Goal: Task Accomplishment & Management: Complete application form

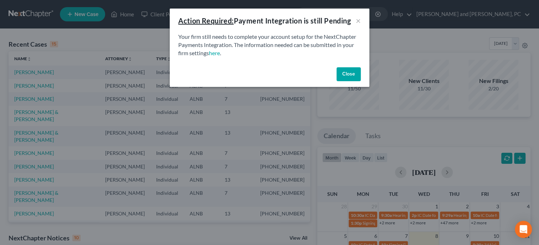
click at [357, 70] on button "Close" at bounding box center [349, 74] width 24 height 14
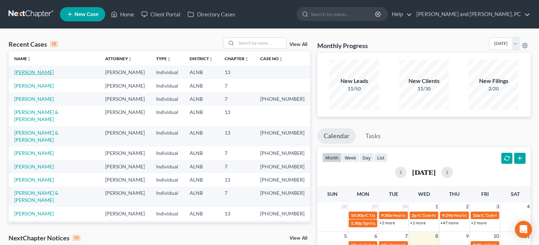
click at [30, 71] on link "[PERSON_NAME]" at bounding box center [34, 72] width 40 height 6
select select "6"
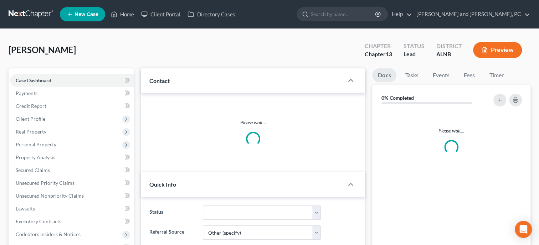
select select "0"
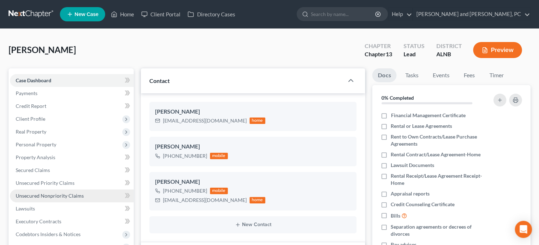
scroll to position [183, 0]
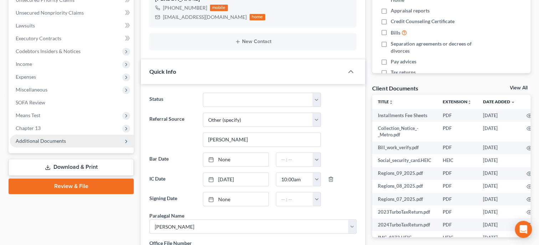
click at [50, 145] on span "Additional Documents" at bounding box center [72, 141] width 124 height 13
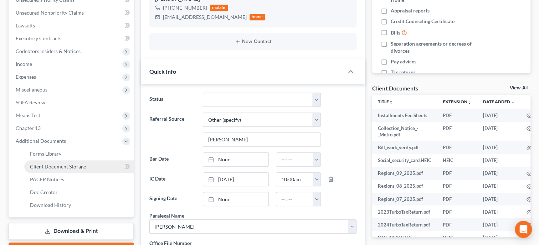
click at [50, 168] on span "Client Document Storage" at bounding box center [58, 167] width 56 height 6
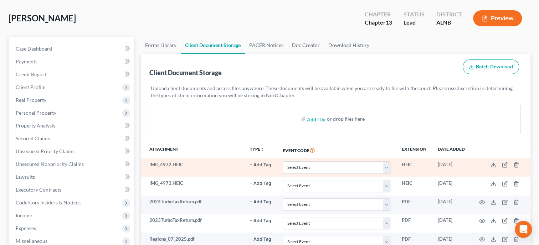
scroll to position [147, 0]
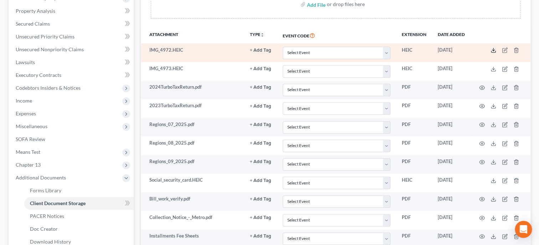
click at [492, 50] on icon at bounding box center [494, 50] width 6 height 6
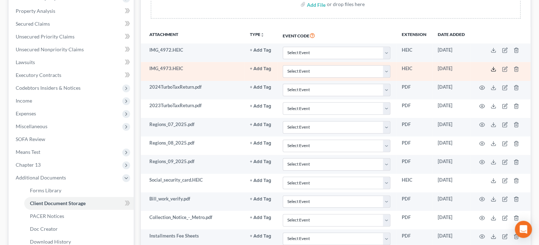
click at [492, 69] on icon at bounding box center [494, 69] width 6 height 6
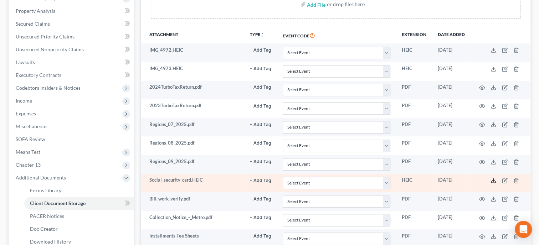
click at [494, 180] on polyline at bounding box center [493, 180] width 2 height 1
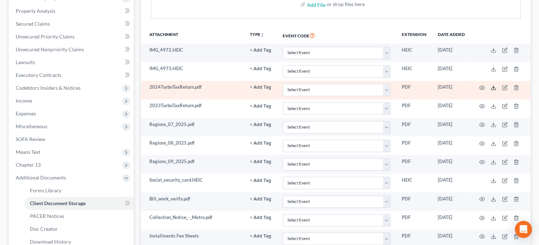
click at [494, 88] on icon at bounding box center [494, 88] width 6 height 6
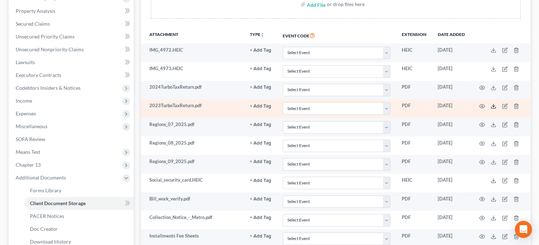
click at [493, 105] on icon at bounding box center [494, 106] width 6 height 6
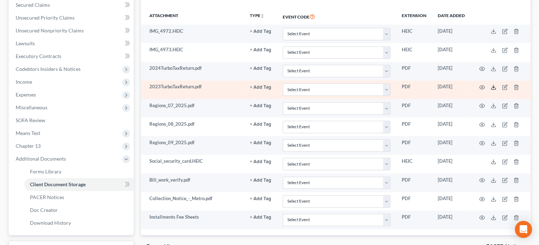
scroll to position [183, 0]
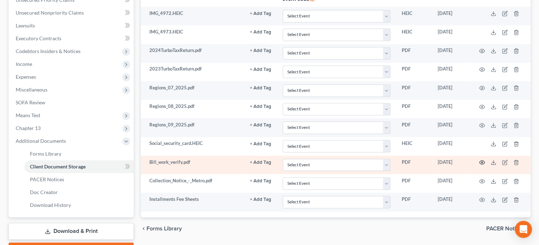
click at [482, 162] on circle "button" at bounding box center [481, 162] width 1 height 1
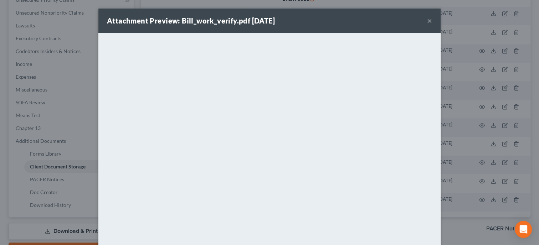
click at [428, 21] on button "×" at bounding box center [429, 20] width 5 height 9
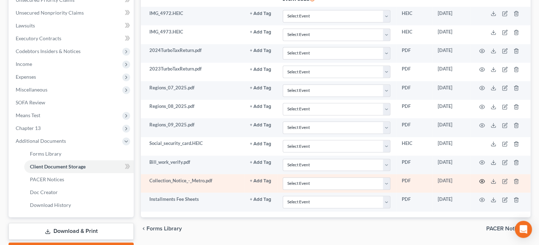
click at [480, 179] on icon "button" at bounding box center [482, 181] width 5 height 4
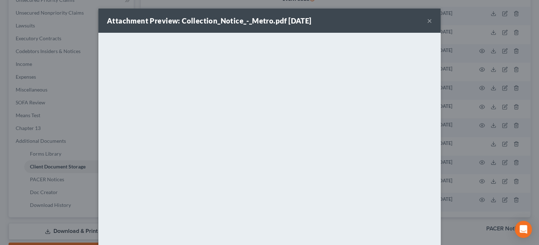
click at [431, 21] on button "×" at bounding box center [429, 20] width 5 height 9
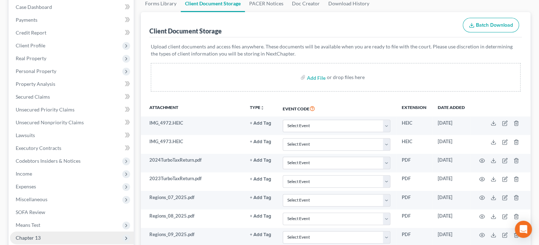
scroll to position [73, 0]
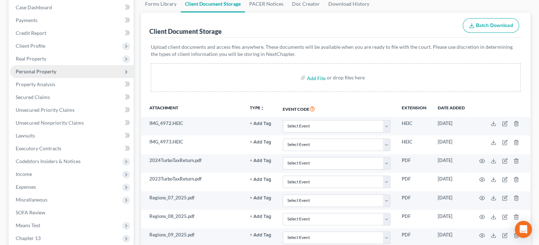
click at [45, 73] on span "Personal Property" at bounding box center [36, 71] width 41 height 6
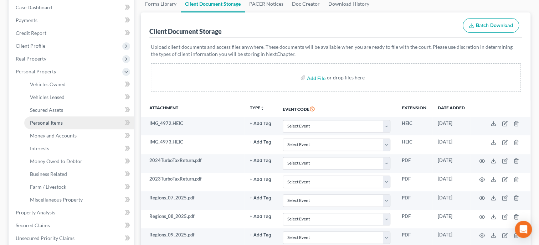
click at [56, 119] on link "Personal Items" at bounding box center [78, 123] width 109 height 13
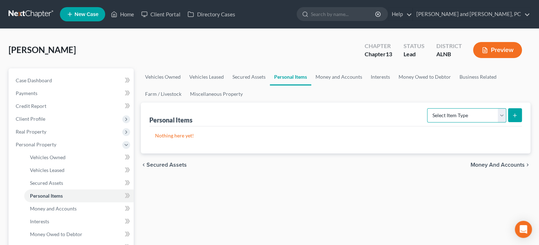
select select "clothing"
click option "Clothing" at bounding box center [0, 0] width 0 height 0
click at [518, 113] on button "submit" at bounding box center [515, 115] width 14 height 14
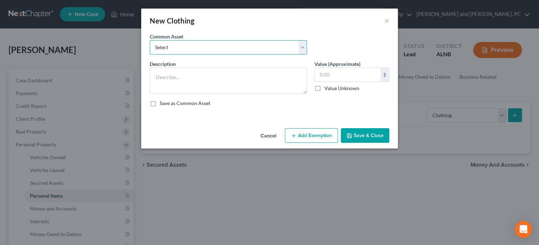
click at [150, 40] on select "Select Clothing Clothing Miscellaneous Clothing" at bounding box center [228, 47] width 157 height 14
select select "1"
click option "Clothing" at bounding box center [0, 0] width 0 height 0
type textarea "Clothing"
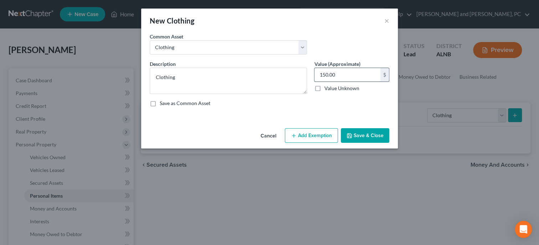
click at [358, 72] on input "150.00" at bounding box center [348, 75] width 66 height 14
type input "300.00"
click at [309, 138] on button "Add Exemption" at bounding box center [311, 135] width 53 height 15
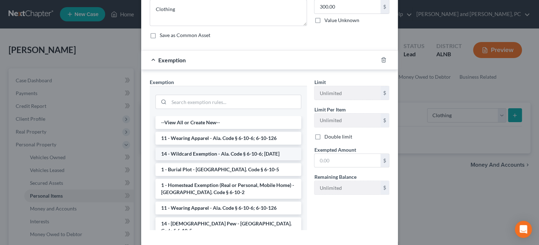
scroll to position [73, 0]
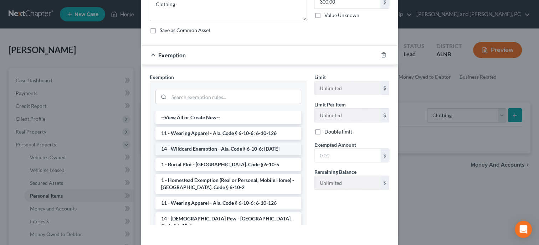
click at [239, 149] on li "14 - Wildcard Exemption - Ala. Code § 6-10-6; [DATE]" at bounding box center [228, 149] width 146 height 13
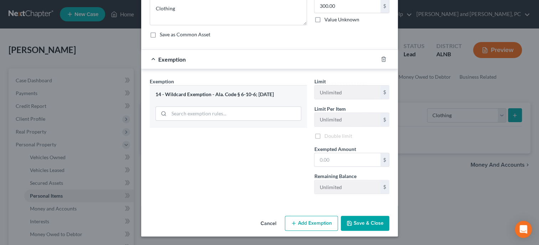
scroll to position [68, 0]
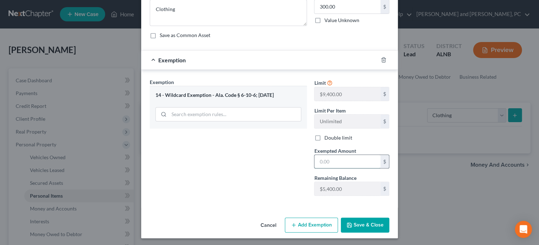
click at [344, 163] on input "text" at bounding box center [348, 162] width 66 height 14
type input "300.00"
click at [369, 223] on button "Save & Close" at bounding box center [365, 225] width 48 height 15
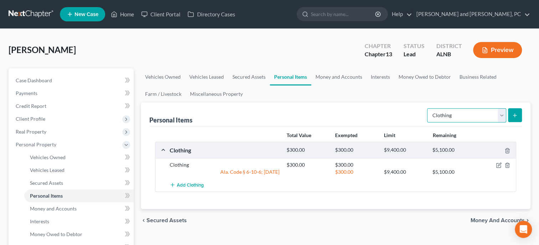
click at [427, 108] on select "Select Item Type Clothing Collectibles Of Value Electronics Firearms Household …" at bounding box center [466, 115] width 79 height 14
select select "electronics"
click option "Electronics" at bounding box center [0, 0] width 0 height 0
click at [509, 116] on button "submit" at bounding box center [515, 115] width 14 height 14
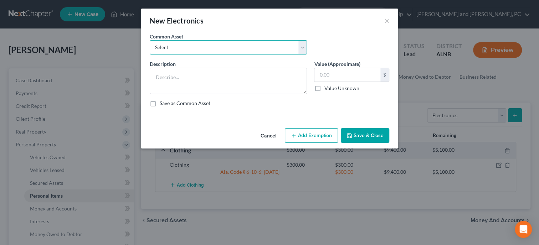
click at [150, 40] on select "Select Misc. Electronics Misc. Electronics Television, Miscellaneous Electronic…" at bounding box center [228, 47] width 157 height 14
select select "1"
click option "Misc. Electronics" at bounding box center [0, 0] width 0 height 0
type textarea "Misc. Electronics"
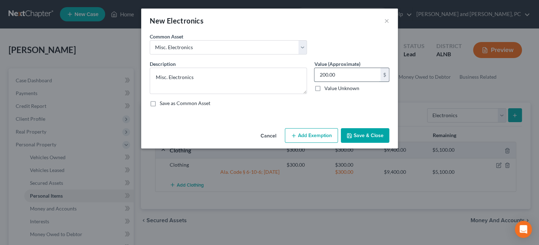
click at [348, 74] on input "200.00" at bounding box center [348, 75] width 66 height 14
type input "280.00"
click at [310, 136] on button "Add Exemption" at bounding box center [311, 135] width 53 height 15
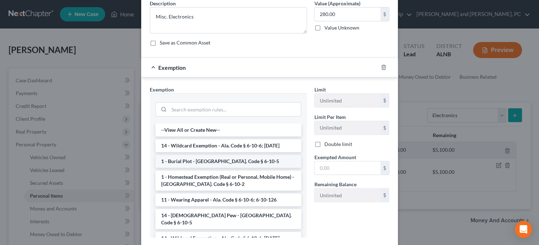
scroll to position [73, 0]
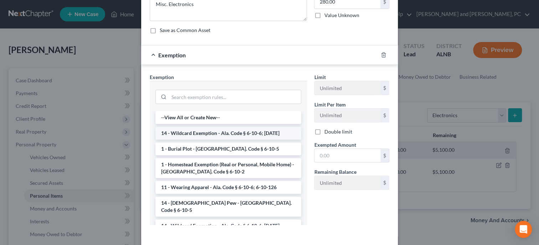
click at [241, 133] on li "14 - Wildcard Exemption - Ala. Code § 6-10-6; [DATE]" at bounding box center [228, 133] width 146 height 13
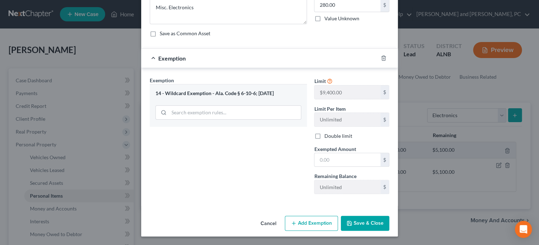
scroll to position [69, 0]
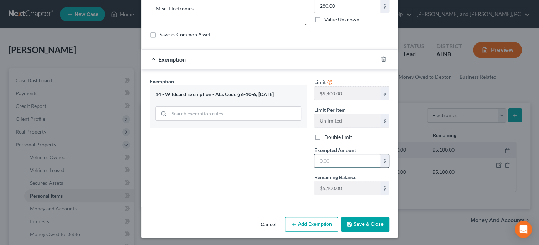
click at [326, 158] on input "text" at bounding box center [348, 161] width 66 height 14
type input "280.00"
click at [368, 221] on button "Save & Close" at bounding box center [365, 224] width 48 height 15
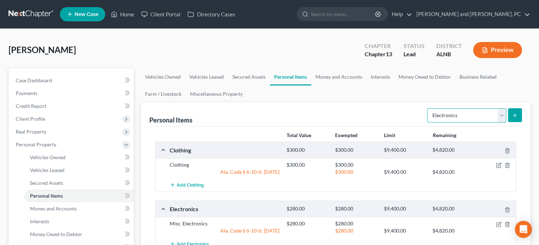
click at [427, 108] on select "Select Item Type Clothing Collectibles Of Value Electronics Firearms Household …" at bounding box center [466, 115] width 79 height 14
select select "household_goods"
click option "Household Goods" at bounding box center [0, 0] width 0 height 0
click at [513, 114] on icon "submit" at bounding box center [515, 116] width 6 height 6
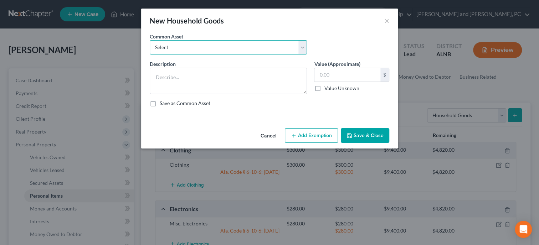
click at [150, 40] on select "Select Household Goods and Furnishings Household Goods and Furnishings" at bounding box center [228, 47] width 157 height 14
select select "0"
click option "Household Goods and Furnishings" at bounding box center [0, 0] width 0 height 0
type textarea "Household Goods and Furnishings"
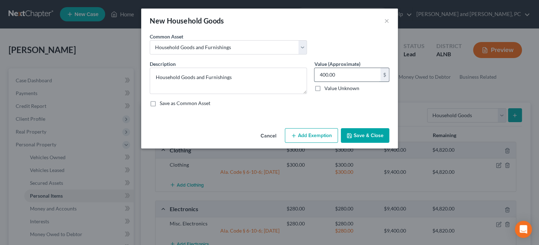
click at [347, 74] on input "400.00" at bounding box center [348, 75] width 66 height 14
type input "650.00"
click at [317, 142] on button "Add Exemption" at bounding box center [311, 135] width 53 height 15
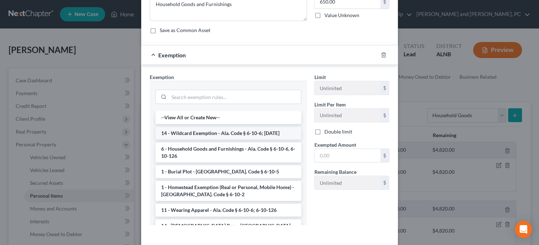
click at [250, 131] on li "14 - Wildcard Exemption - Ala. Code § 6-10-6; [DATE]" at bounding box center [228, 133] width 146 height 13
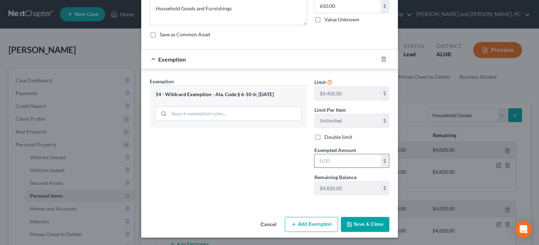
click at [319, 157] on input "text" at bounding box center [348, 161] width 66 height 14
type input "650.00"
click at [359, 224] on button "Save & Close" at bounding box center [365, 224] width 48 height 15
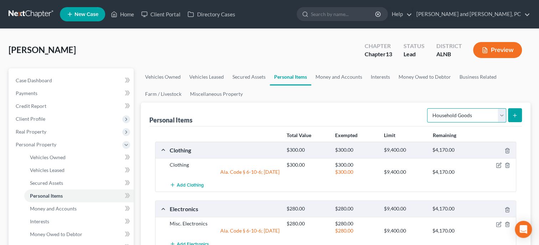
click at [427, 108] on select "Select Item Type Clothing Collectibles Of Value Electronics Firearms Household …" at bounding box center [466, 115] width 79 height 14
select select "jewelry"
click option "Jewelry" at bounding box center [0, 0] width 0 height 0
click at [517, 114] on icon "submit" at bounding box center [515, 116] width 6 height 6
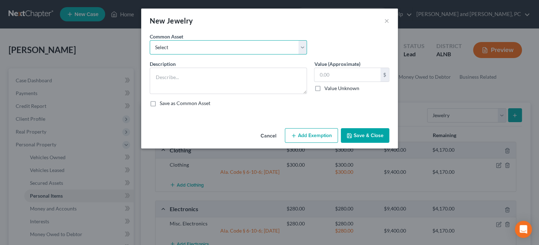
click at [150, 40] on select "Select Misc. Jewelry" at bounding box center [228, 47] width 157 height 14
select select "0"
click option "Misc. Jewelry" at bounding box center [0, 0] width 0 height 0
type textarea "Misc. Jewelry"
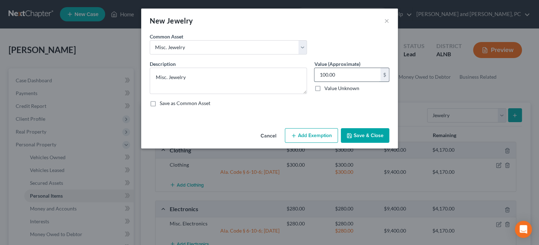
click at [338, 75] on input "100.00" at bounding box center [348, 75] width 66 height 14
type input "200.00"
click at [318, 136] on button "Add Exemption" at bounding box center [311, 135] width 53 height 15
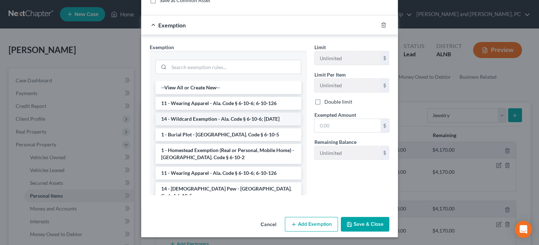
click at [200, 118] on li "14 - Wildcard Exemption - Ala. Code § 6-10-6; [DATE]" at bounding box center [228, 119] width 146 height 13
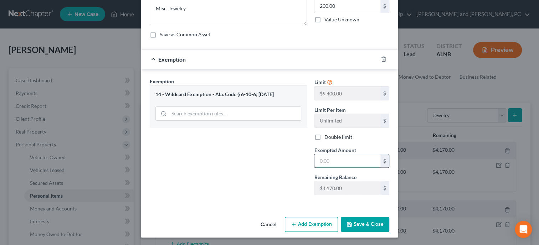
click at [325, 157] on input "text" at bounding box center [348, 161] width 66 height 14
type input "200.00"
click at [351, 224] on icon "button" at bounding box center [350, 225] width 6 height 6
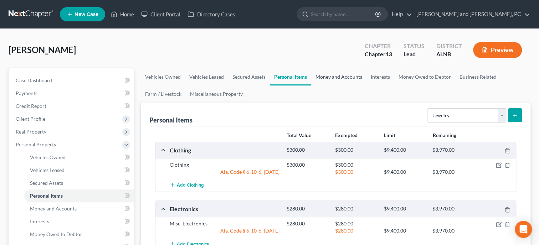
click at [341, 78] on link "Money and Accounts" at bounding box center [338, 76] width 55 height 17
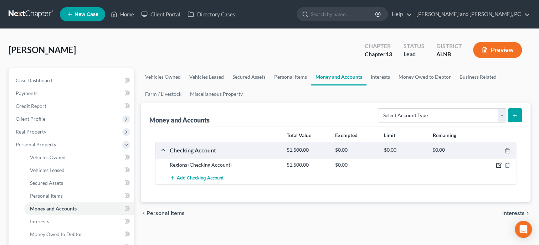
click at [498, 165] on icon "button" at bounding box center [499, 164] width 3 height 3
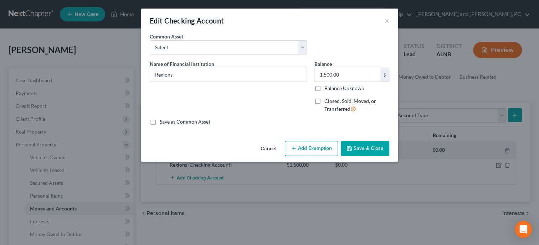
click at [313, 150] on button "Add Exemption" at bounding box center [311, 148] width 53 height 15
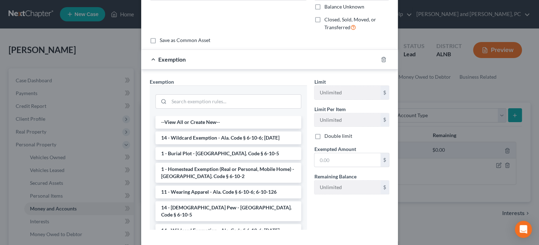
scroll to position [110, 0]
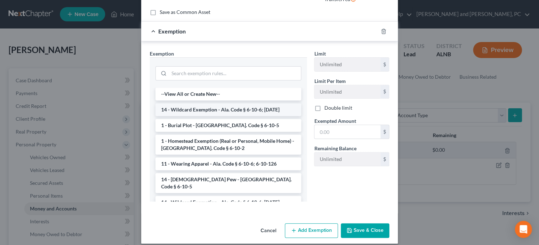
click at [218, 112] on li "14 - Wildcard Exemption - Ala. Code § 6-10-6; [DATE]" at bounding box center [228, 109] width 146 height 13
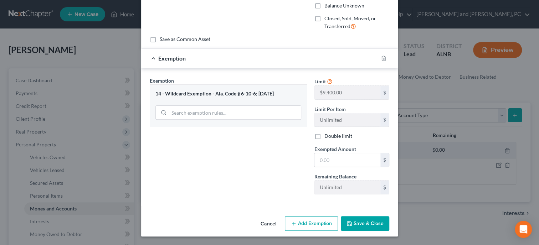
scroll to position [82, 0]
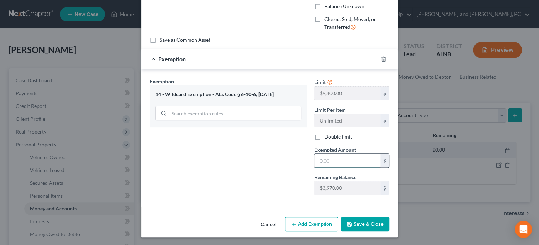
click at [329, 164] on input "text" at bounding box center [348, 161] width 66 height 14
type input "1,500.00"
click at [358, 230] on button "Save & Close" at bounding box center [365, 224] width 48 height 15
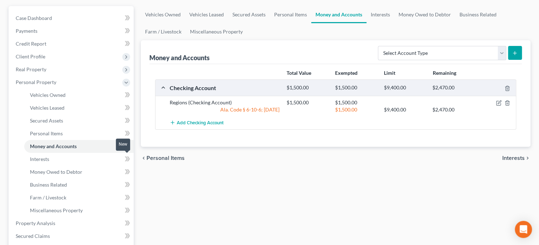
scroll to position [73, 0]
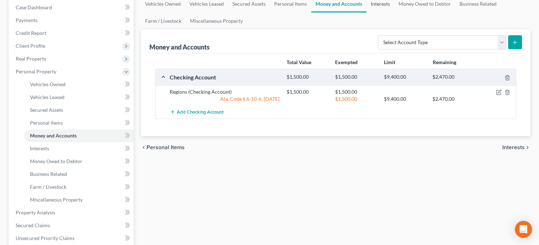
click at [387, 7] on link "Interests" at bounding box center [381, 3] width 28 height 17
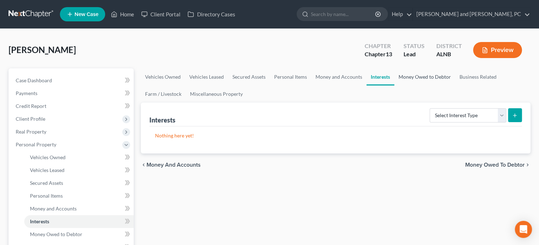
click at [408, 80] on link "Money Owed to Debtor" at bounding box center [424, 76] width 61 height 17
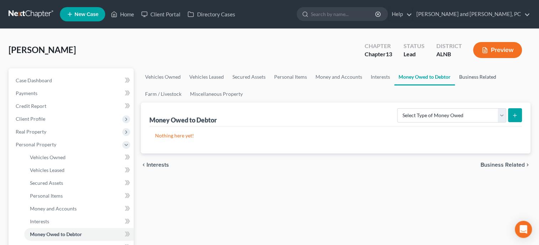
click at [465, 77] on link "Business Related" at bounding box center [478, 76] width 46 height 17
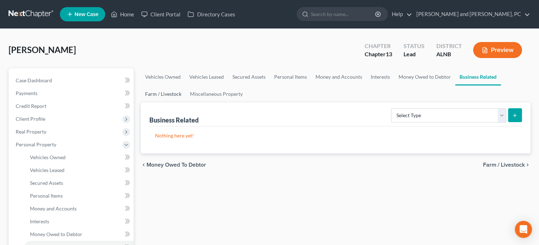
click at [175, 96] on link "Farm / Livestock" at bounding box center [163, 94] width 45 height 17
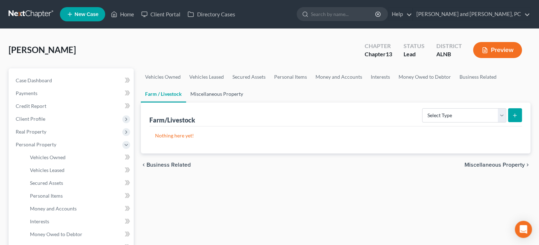
click at [208, 96] on link "Miscellaneous Property" at bounding box center [216, 94] width 61 height 17
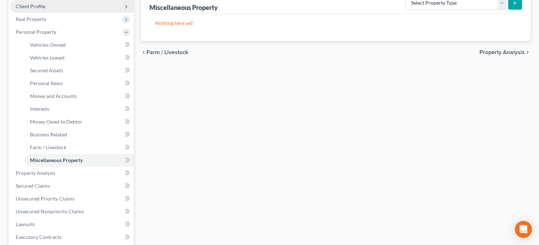
scroll to position [147, 0]
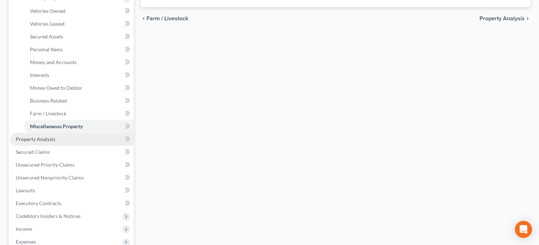
click at [67, 140] on link "Property Analysis" at bounding box center [72, 139] width 124 height 13
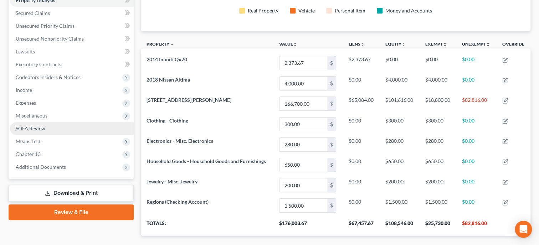
scroll to position [147, 0]
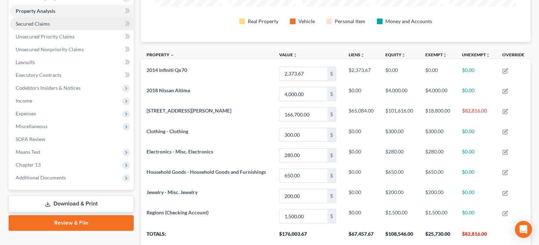
click at [39, 27] on link "Secured Claims" at bounding box center [72, 23] width 124 height 13
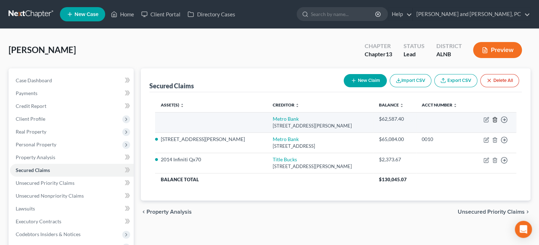
click at [496, 119] on icon "button" at bounding box center [495, 120] width 6 height 6
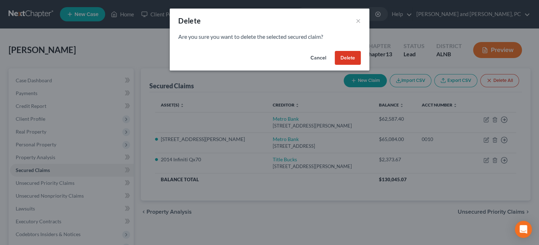
click at [355, 58] on button "Delete" at bounding box center [348, 58] width 26 height 14
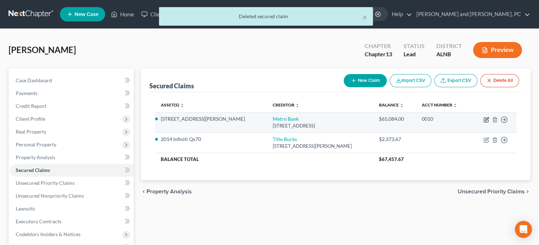
click at [486, 121] on icon "button" at bounding box center [487, 120] width 6 height 6
select select "0"
select select "2"
select select "0"
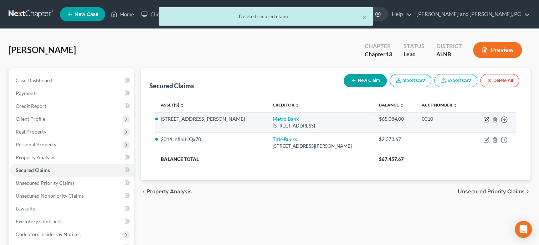
select select "0"
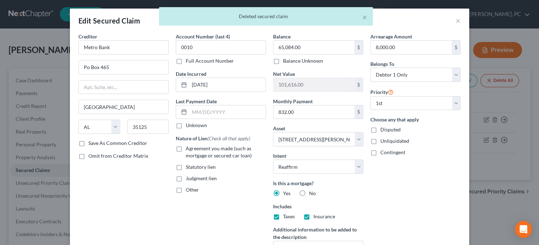
click at [186, 148] on label "Agreement you made (such as mortgage or secured car loan)" at bounding box center [226, 152] width 80 height 14
click at [189, 148] on input "Agreement you made (such as mortgage or secured car loan)" at bounding box center [191, 147] width 5 height 5
checkbox input "true"
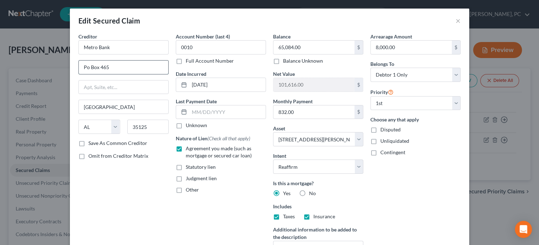
click at [87, 68] on input "Po Box 465" at bounding box center [124, 68] width 90 height 14
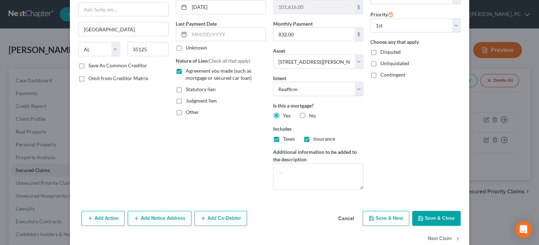
scroll to position [92, 0]
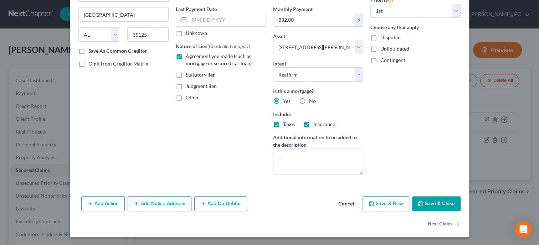
type input "PO Box 465"
click at [157, 203] on button "Add Notice Address" at bounding box center [160, 203] width 64 height 15
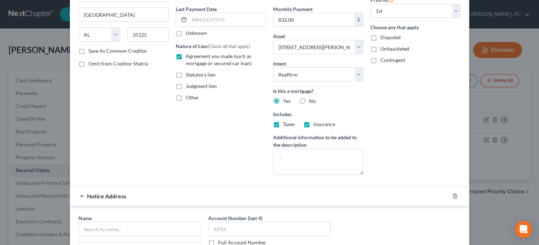
scroll to position [166, 0]
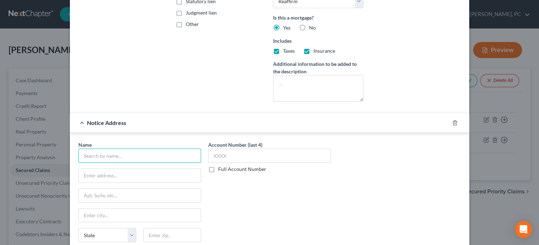
click at [146, 155] on input "text" at bounding box center [139, 156] width 123 height 14
type input "[PERSON_NAME]"
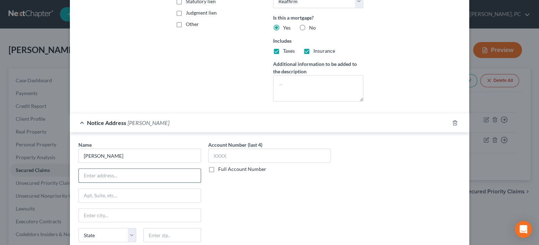
click at [107, 180] on input "text" at bounding box center [140, 176] width 122 height 14
type input "PO Box 1124"
type input "36202"
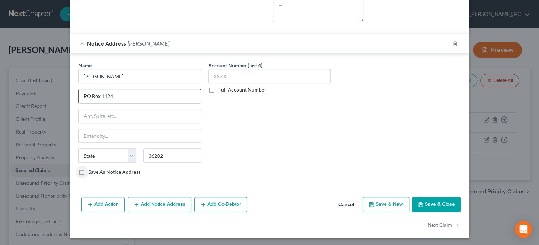
type input "Anniston"
select select "0"
click at [88, 170] on label "Save As Notice Address" at bounding box center [114, 172] width 52 height 7
click at [91, 170] on input "Save As Notice Address" at bounding box center [93, 171] width 5 height 5
checkbox input "true"
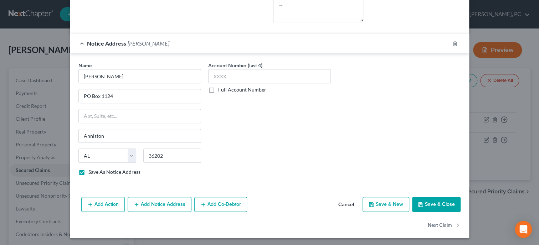
click at [446, 201] on button "Save & Close" at bounding box center [436, 204] width 48 height 15
select select
checkbox input "false"
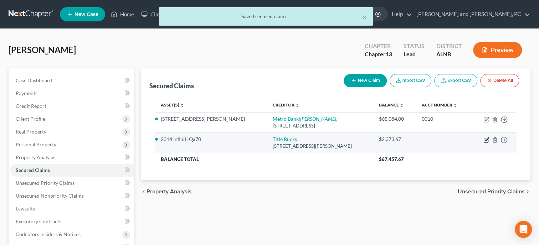
click at [486, 138] on icon "button" at bounding box center [487, 140] width 6 height 6
select select "0"
select select "9"
select select "2"
select select "0"
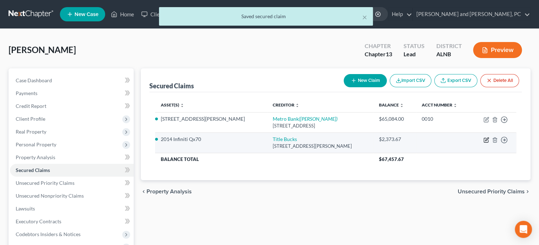
select select "0"
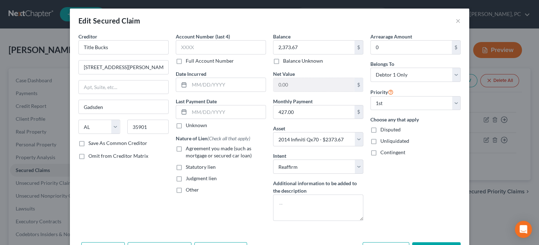
click at [186, 149] on label "Agreement you made (such as mortgage or secured car loan)" at bounding box center [226, 152] width 80 height 14
click at [189, 149] on input "Agreement you made (such as mortgage or secured car loan)" at bounding box center [191, 147] width 5 height 5
checkbox input "true"
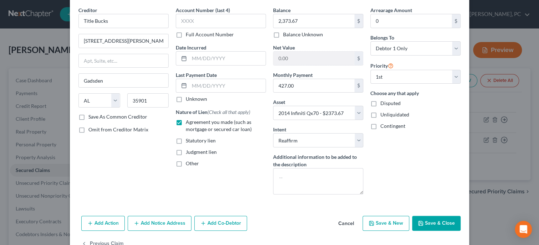
scroll to position [46, 0]
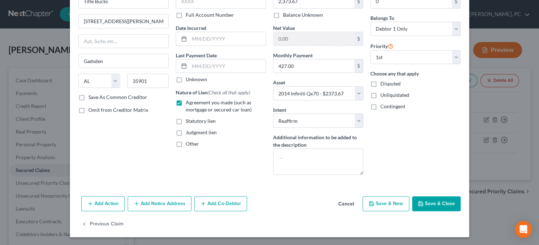
click at [420, 198] on button "Save & Close" at bounding box center [436, 203] width 48 height 15
select select
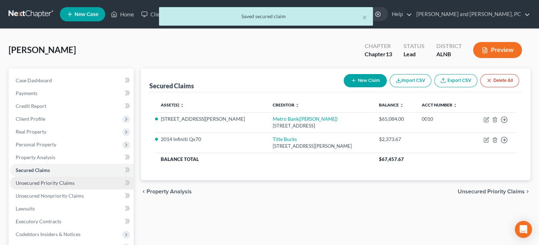
click at [47, 183] on span "Unsecured Priority Claims" at bounding box center [45, 183] width 59 height 6
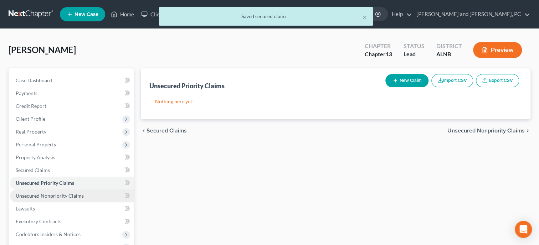
click at [47, 193] on span "Unsecured Nonpriority Claims" at bounding box center [50, 196] width 68 height 6
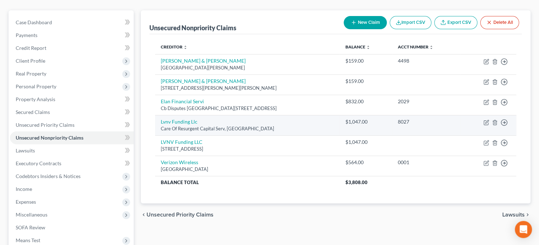
scroll to position [73, 0]
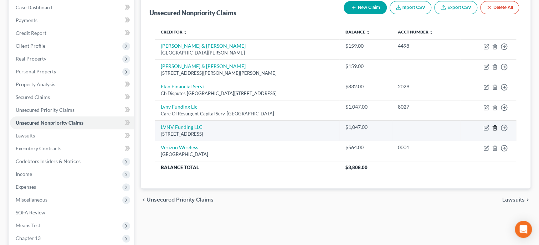
click at [496, 127] on icon "button" at bounding box center [494, 128] width 3 height 5
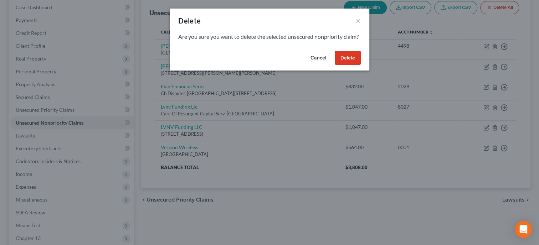
click at [344, 62] on button "Delete" at bounding box center [348, 58] width 26 height 14
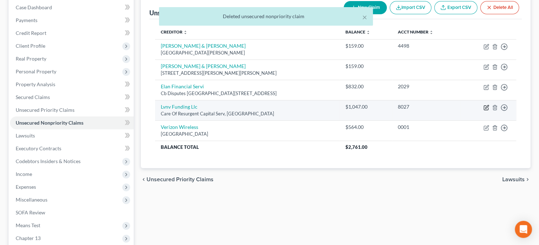
click at [484, 106] on icon "button" at bounding box center [486, 108] width 4 height 4
select select "42"
select select "1"
select select "0"
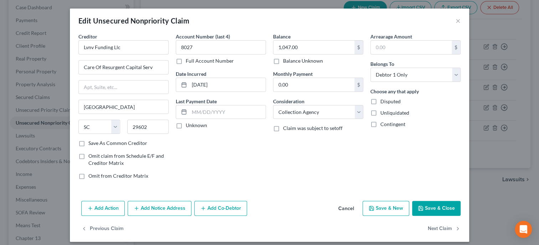
click at [440, 209] on button "Save & Close" at bounding box center [436, 208] width 48 height 15
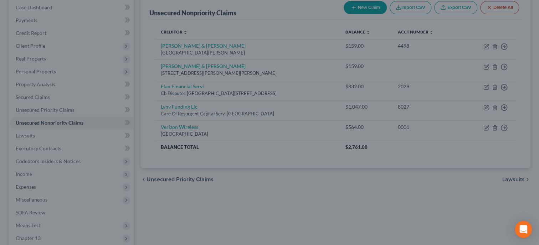
type input "0"
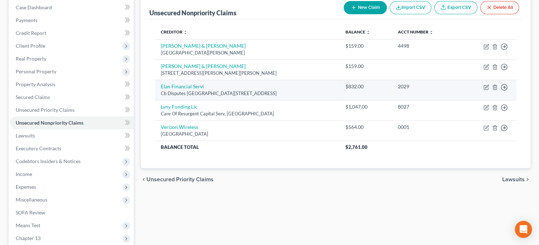
click at [485, 83] on td "Move to D Move to E Move to G Move to Notice Only" at bounding box center [488, 90] width 56 height 20
click at [485, 85] on icon "button" at bounding box center [487, 88] width 6 height 6
select select "26"
select select "1"
select select "0"
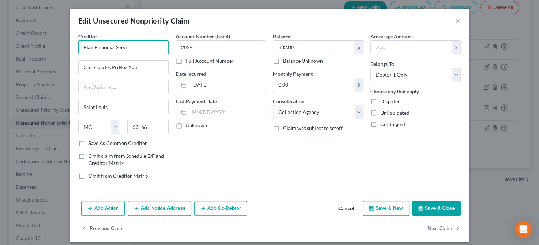
click at [154, 47] on input "Elan Financial Servi" at bounding box center [123, 47] width 90 height 14
type input "Elan Financial Services"
click at [111, 66] on input "Cb Disputes Po Box 108" at bounding box center [124, 68] width 90 height 14
click at [87, 67] on input "Po Box 108" at bounding box center [124, 68] width 90 height 14
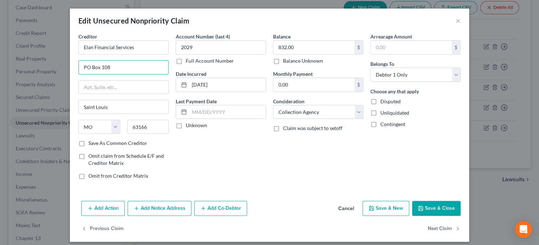
type input "PO Box 108"
click at [430, 201] on button "Save & Close" at bounding box center [436, 208] width 48 height 15
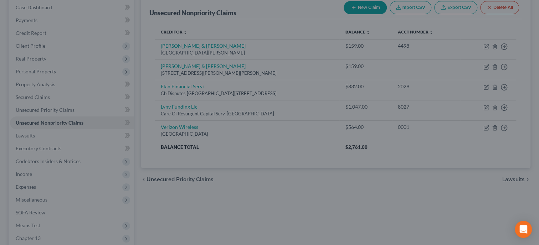
type input "0"
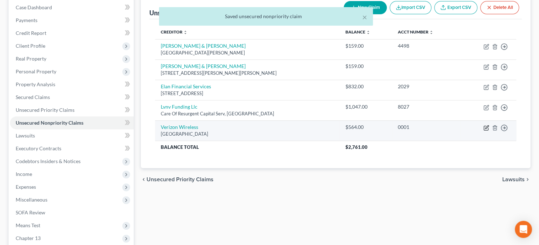
click at [484, 126] on icon "button" at bounding box center [486, 128] width 4 height 4
select select "45"
select select "0"
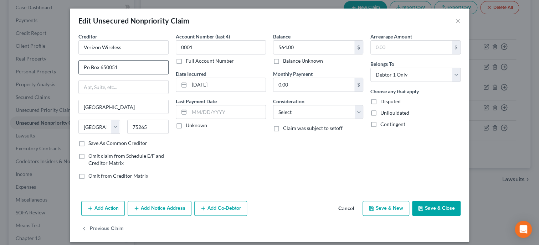
click at [85, 67] on input "Po Box 650051" at bounding box center [124, 68] width 90 height 14
type input "PO Box 650051"
click at [273, 105] on select "Select Cable / Satellite Services Collection Agency Credit Card Debt Debt Couns…" at bounding box center [318, 112] width 90 height 14
select select "19"
click option "Telephone / Internet Services" at bounding box center [0, 0] width 0 height 0
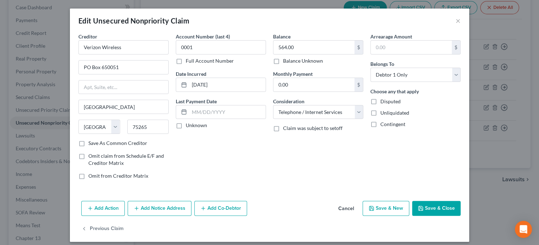
click at [448, 204] on button "Save & Close" at bounding box center [436, 208] width 48 height 15
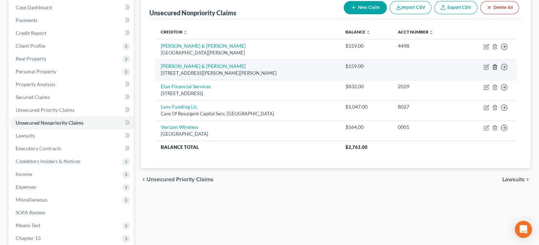
click at [494, 67] on icon "button" at bounding box center [495, 67] width 6 height 6
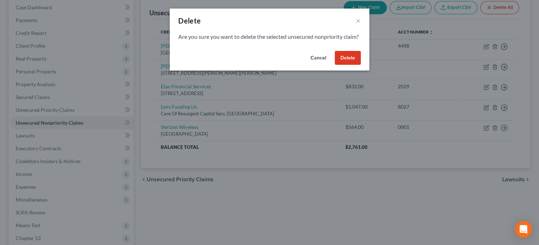
click at [353, 65] on button "Delete" at bounding box center [348, 58] width 26 height 14
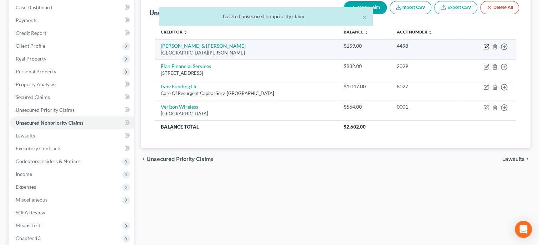
click at [485, 45] on icon "button" at bounding box center [486, 47] width 4 height 4
select select "4"
select select "1"
select select "0"
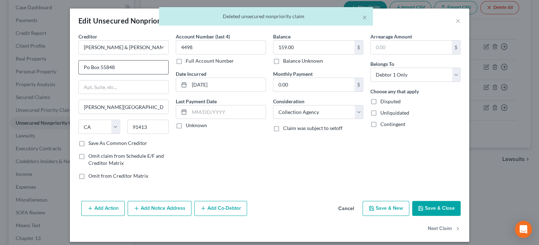
click at [86, 70] on input "Po Box 55848" at bounding box center [124, 68] width 90 height 14
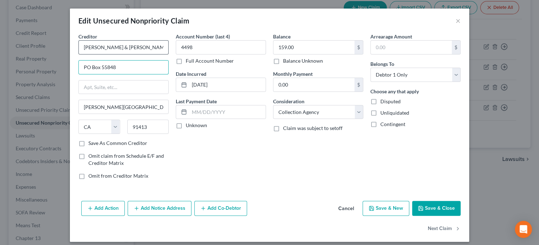
type input "PO Box 55848"
click at [134, 47] on input "[PERSON_NAME] & [PERSON_NAME]" at bounding box center [123, 47] width 90 height 14
type input "[PERSON_NAME] & [PERSON_NAME]/Progressive"
click at [429, 210] on button "Save & Close" at bounding box center [436, 208] width 48 height 15
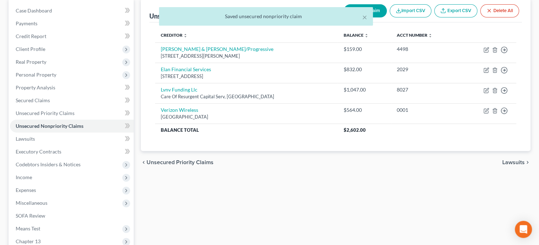
scroll to position [36, 0]
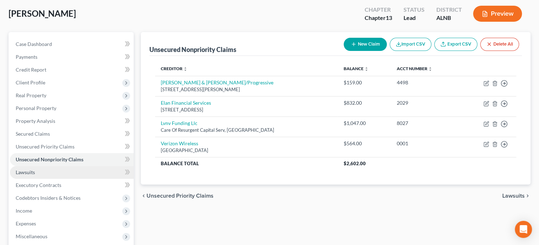
click at [38, 170] on link "Lawsuits" at bounding box center [72, 172] width 124 height 13
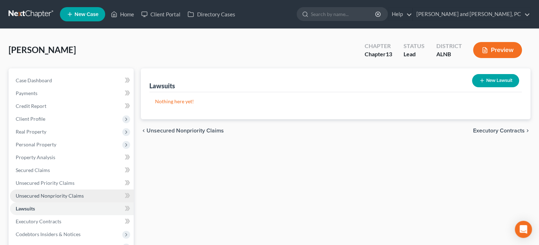
click at [32, 198] on span "Unsecured Nonpriority Claims" at bounding box center [50, 196] width 68 height 6
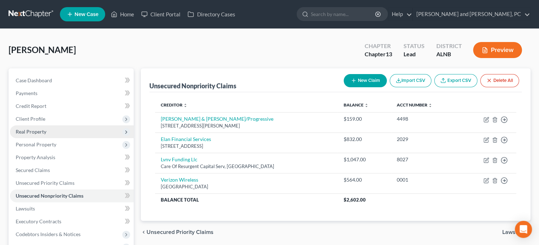
click at [44, 132] on span "Real Property" at bounding box center [31, 132] width 31 height 6
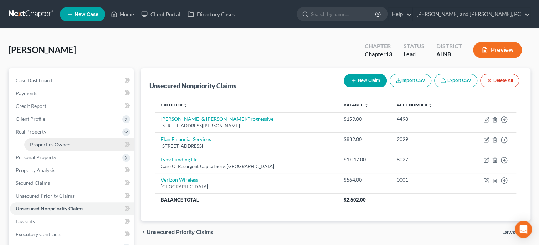
click at [48, 142] on span "Properties Owned" at bounding box center [50, 145] width 41 height 6
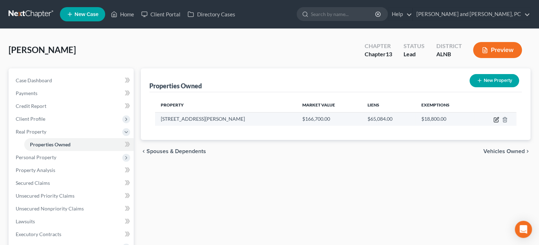
click at [497, 117] on icon "button" at bounding box center [497, 120] width 6 height 6
select select "0"
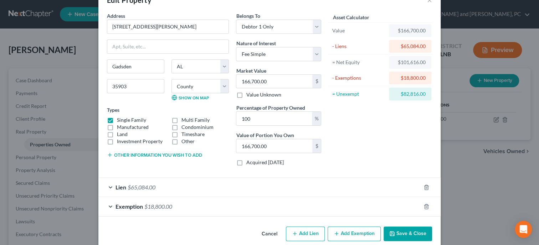
scroll to position [30, 0]
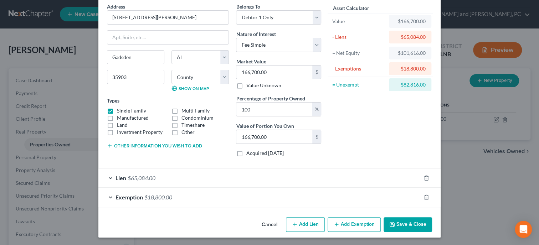
click at [306, 227] on button "Add Lien" at bounding box center [305, 225] width 39 height 15
select select "0"
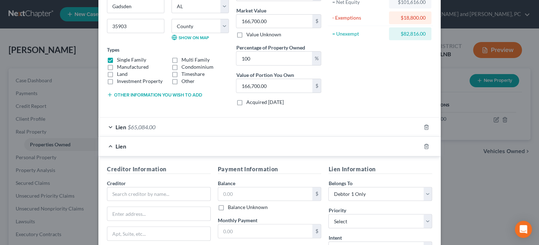
scroll to position [103, 0]
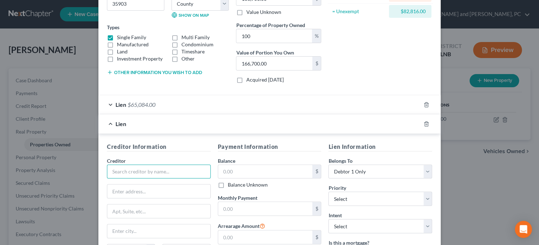
click at [167, 172] on input "text" at bounding box center [159, 172] width 104 height 14
type input "Crown Asset Management LLC"
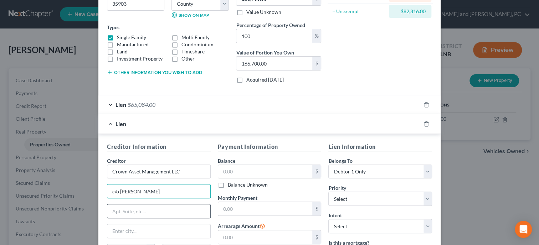
type input "c/o [PERSON_NAME]"
click at [123, 211] on input "text" at bounding box center [158, 212] width 103 height 14
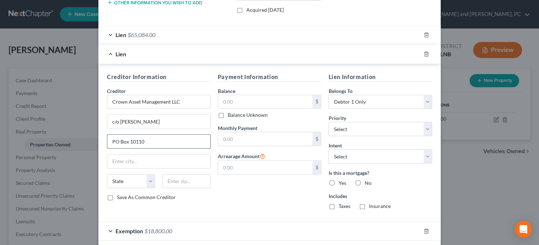
scroll to position [177, 0]
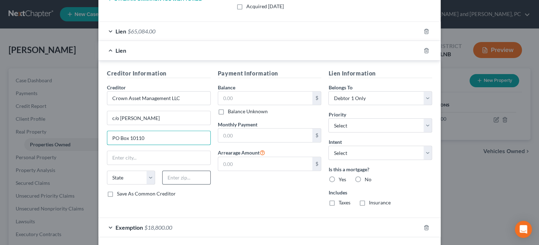
type input "PO Box 10110"
click at [177, 180] on input "text" at bounding box center [186, 178] width 48 height 14
type input "+"
type input "65205"
type input "Columbia"
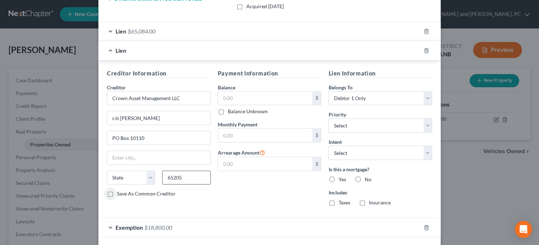
select select "26"
click at [244, 101] on input "text" at bounding box center [265, 99] width 94 height 14
click at [285, 102] on input "text" at bounding box center [265, 99] width 94 height 14
type input "1,355.43"
select select "1"
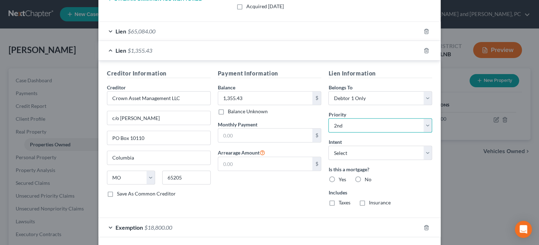
click option "2nd" at bounding box center [0, 0] width 0 height 0
click at [328, 146] on select "Select Surrender Redeem Reaffirm Avoid Other" at bounding box center [380, 153] width 104 height 14
select select "2"
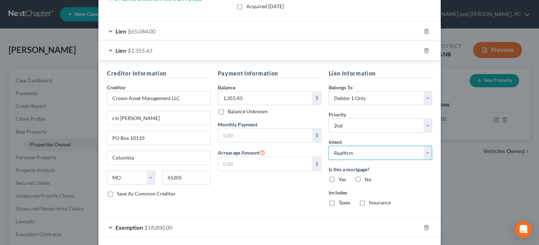
click option "Reaffirm" at bounding box center [0, 0] width 0 height 0
click at [364, 180] on label "No" at bounding box center [367, 179] width 7 height 7
click at [367, 180] on input "No" at bounding box center [369, 178] width 5 height 5
radio input "true"
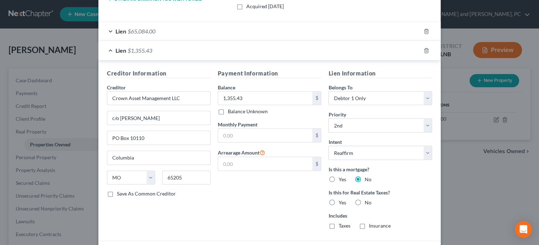
click at [364, 200] on label "No" at bounding box center [367, 202] width 7 height 7
click at [367, 200] on input "No" at bounding box center [369, 201] width 5 height 5
radio input "true"
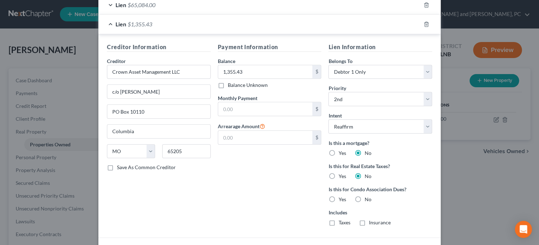
scroll to position [214, 0]
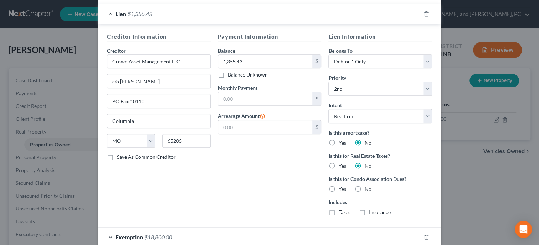
click at [364, 188] on label "No" at bounding box center [367, 189] width 7 height 7
click at [367, 188] on input "No" at bounding box center [369, 188] width 5 height 5
radio input "true"
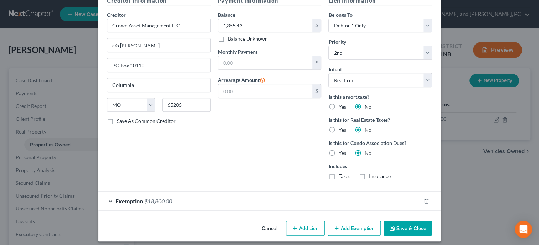
scroll to position [253, 0]
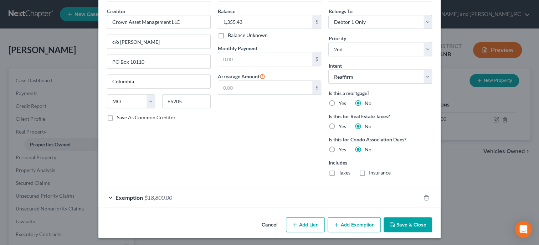
click at [411, 221] on button "Save & Close" at bounding box center [408, 225] width 48 height 15
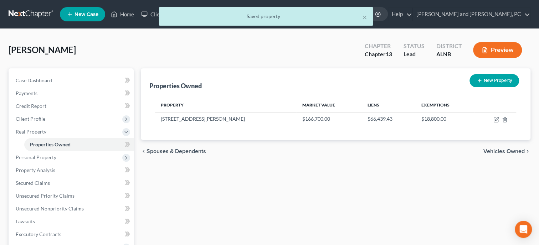
click at [341, 203] on div "Properties Owned New Property Property Market Value Liens Exemptions [STREET_AD…" at bounding box center [335, 229] width 397 height 322
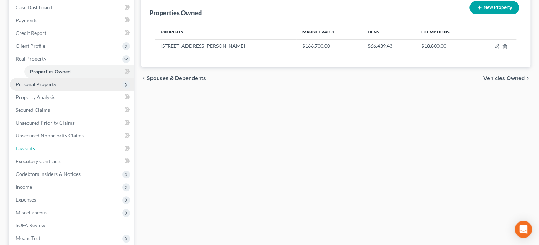
click at [36, 152] on link "Lawsuits" at bounding box center [72, 148] width 124 height 13
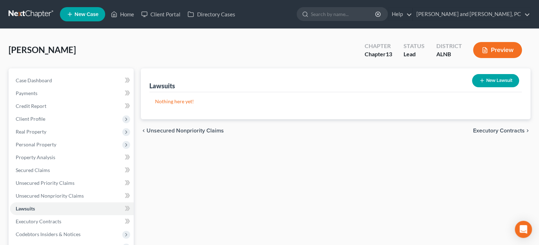
click at [513, 81] on button "New Lawsuit" at bounding box center [495, 80] width 47 height 13
select select "0"
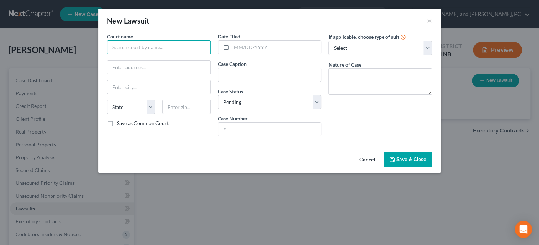
click at [137, 51] on input "text" at bounding box center [159, 47] width 104 height 14
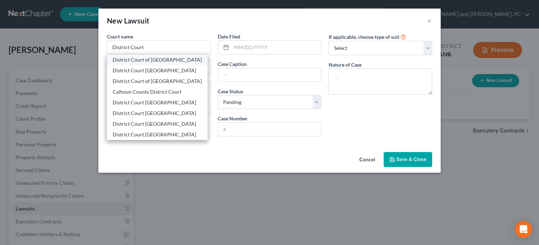
click at [141, 60] on div "District Court of [GEOGRAPHIC_DATA]" at bounding box center [157, 59] width 89 height 7
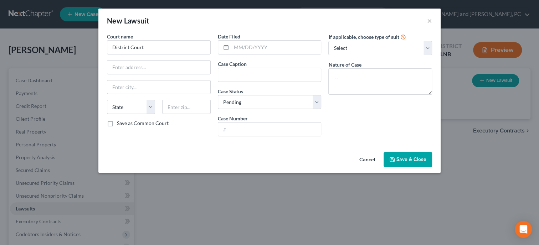
type input "District Court of [GEOGRAPHIC_DATA]"
type input "[STREET_ADDRESS][PERSON_NAME]"
type input "Gadsden"
select select "0"
type input "35901"
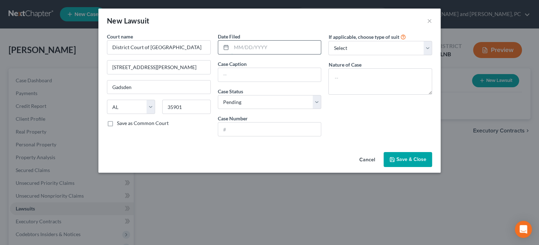
click at [264, 48] on input "text" at bounding box center [276, 48] width 90 height 14
type input "[DATE]"
click at [269, 71] on input "text" at bounding box center [269, 75] width 103 height 14
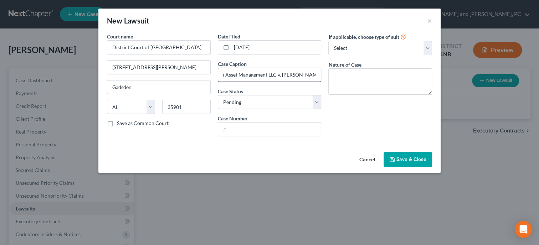
scroll to position [0, 16]
type input "Crown Asset Management LLC v. [PERSON_NAME]"
click at [218, 95] on select "Select Pending On Appeal Concluded" at bounding box center [270, 102] width 104 height 14
select select "2"
click option "Concluded" at bounding box center [0, 0] width 0 height 0
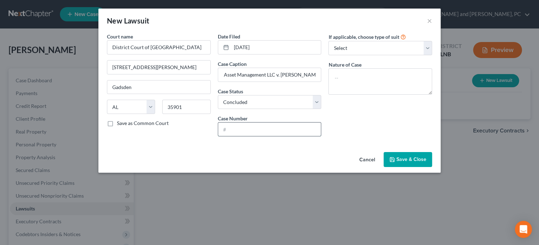
click at [256, 127] on input "text" at bounding box center [269, 130] width 103 height 14
type input "SM 2024 902018"
click at [328, 41] on select "Select Repossession Garnishment Foreclosure Attached, Seized, Or Levied Other" at bounding box center [380, 48] width 104 height 14
select select "3"
click option "Attached, Seized, Or Levied" at bounding box center [0, 0] width 0 height 0
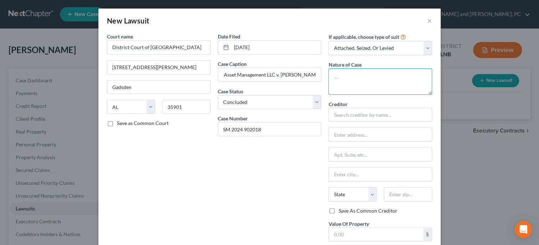
click at [359, 85] on textarea at bounding box center [380, 81] width 104 height 26
type textarea "Money Owed"
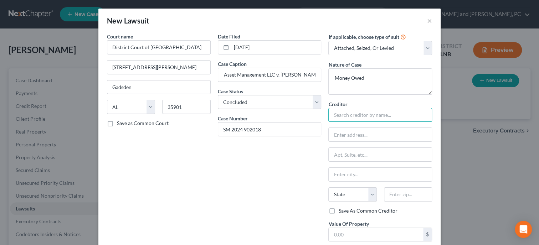
click at [368, 115] on input "text" at bounding box center [380, 115] width 104 height 14
type input "Crown Asset Management LLC"
type input "[STREET_ADDRESS]"
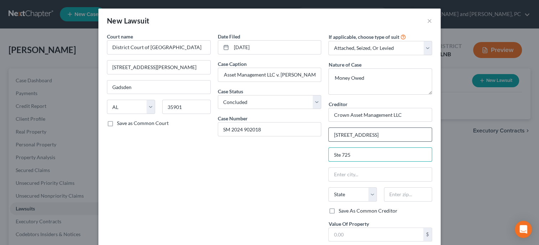
type input "Ste 725"
type input "30096"
type input "Duluth"
select select "10"
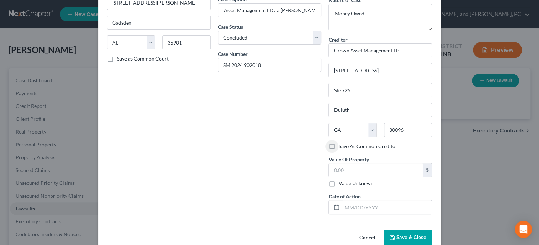
scroll to position [73, 0]
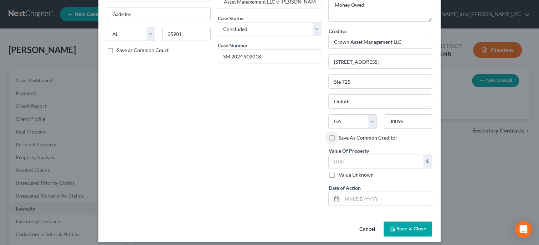
click at [338, 173] on label "Value Unknown" at bounding box center [355, 175] width 35 height 7
click at [341, 173] on input "Value Unknown" at bounding box center [343, 174] width 5 height 5
checkbox input "true"
type input "0.00"
click at [338, 172] on label "Value Unknown" at bounding box center [355, 175] width 35 height 7
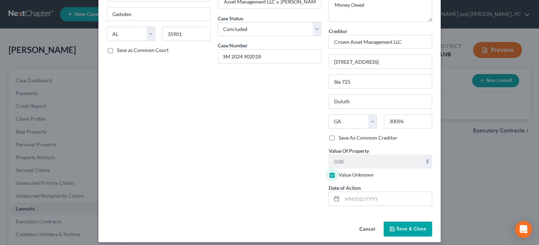
click at [341, 172] on input "Value Unknown" at bounding box center [343, 174] width 5 height 5
checkbox input "false"
click at [339, 162] on input "0.00" at bounding box center [376, 162] width 94 height 14
click at [368, 166] on input "0.00" at bounding box center [376, 162] width 94 height 14
type input "0"
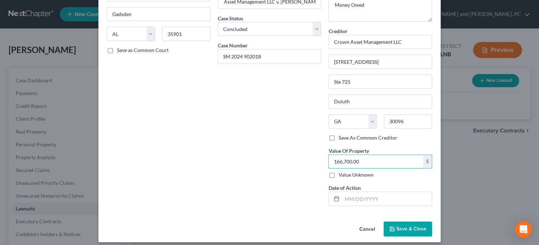
type input "166,700.00"
click at [278, 209] on div "Date Filed [DATE] Case Caption Crown Asset Management LLC v. [PERSON_NAME] Case…" at bounding box center [269, 86] width 111 height 252
click at [361, 198] on input "text" at bounding box center [387, 199] width 90 height 14
type input "[DATE]"
click at [399, 227] on span "Save & Close" at bounding box center [412, 229] width 30 height 6
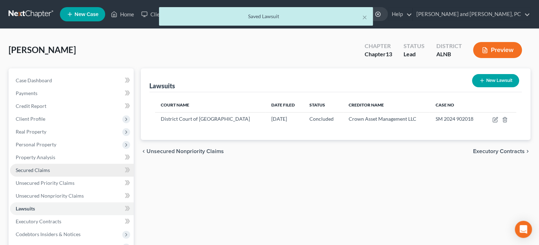
click at [48, 169] on span "Secured Claims" at bounding box center [33, 170] width 34 height 6
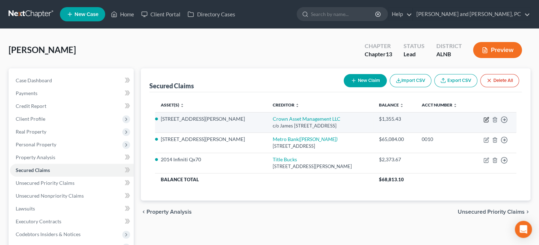
click at [485, 117] on icon "button" at bounding box center [487, 120] width 6 height 6
select select "26"
select select "2"
select select "0"
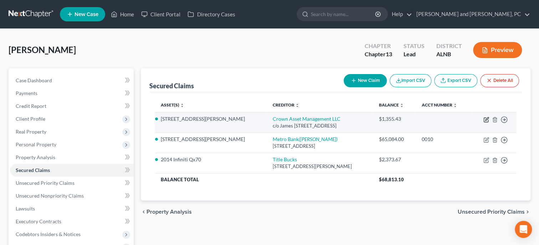
select select "0"
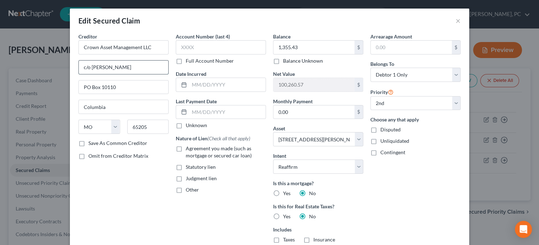
drag, startPoint x: 133, startPoint y: 67, endPoint x: 76, endPoint y: 70, distance: 57.8
click at [79, 70] on input "c/o [PERSON_NAME]" at bounding box center [124, 68] width 90 height 14
type input "[STREET_ADDRESS]"
type input "Ste 725"
type input "30096"
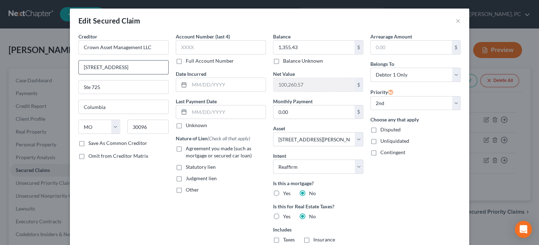
type input "Duluth"
select select "10"
click at [88, 142] on label "Save As Common Creditor" at bounding box center [117, 143] width 59 height 7
click at [91, 142] on input "Save As Common Creditor" at bounding box center [93, 142] width 5 height 5
checkbox input "true"
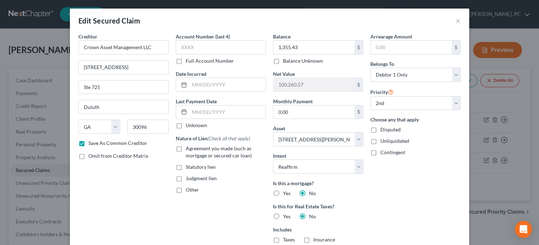
click at [186, 178] on label "Judgment lien" at bounding box center [201, 178] width 31 height 7
click at [189, 178] on input "Judgment lien" at bounding box center [191, 177] width 5 height 5
checkbox input "true"
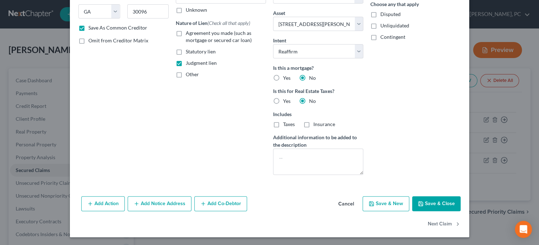
click at [139, 204] on icon "button" at bounding box center [137, 204] width 6 height 6
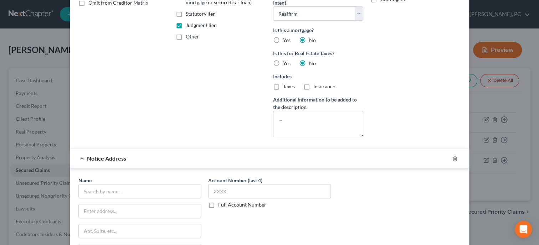
scroll to position [225, 0]
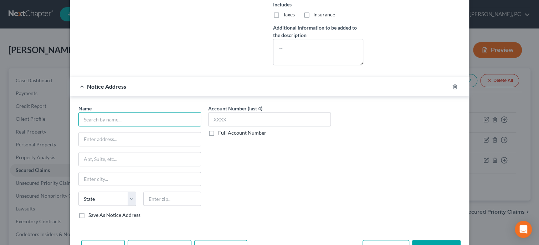
click at [101, 118] on input "text" at bounding box center [139, 119] width 123 height 14
type input "Faber and Brand, LLC"
type input "PO Box 10110"
type input "65205"
type input "Columbia"
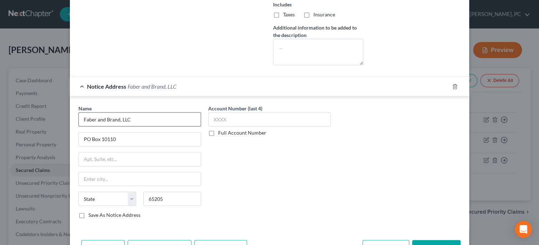
select select "26"
click at [88, 214] on label "Save As Notice Address" at bounding box center [114, 215] width 52 height 7
click at [91, 214] on input "Save As Notice Address" at bounding box center [93, 214] width 5 height 5
checkbox input "true"
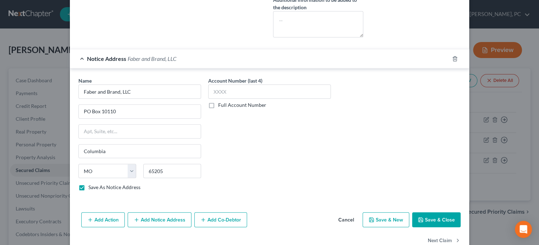
scroll to position [269, 0]
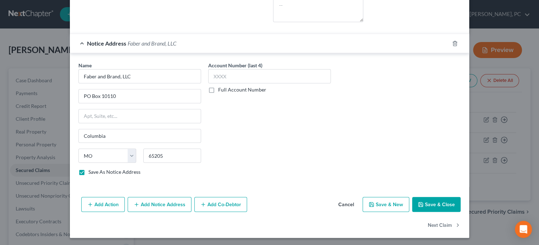
click at [449, 204] on button "Save & Close" at bounding box center [436, 204] width 48 height 15
checkbox input "false"
select select
checkbox input "false"
select select "1"
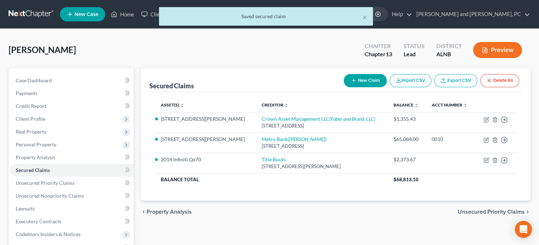
click at [343, 228] on div "Secured Claims New Claim Import CSV Export CSV Delete All Asset(s) expand_more …" at bounding box center [335, 222] width 397 height 309
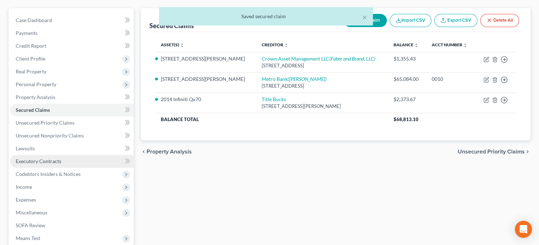
scroll to position [73, 0]
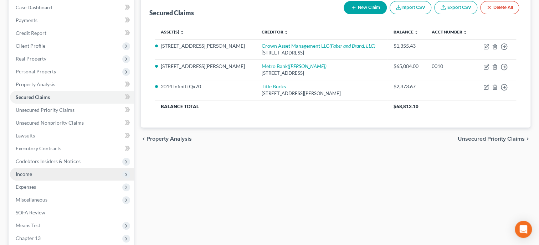
click at [31, 170] on span "Income" at bounding box center [72, 174] width 124 height 13
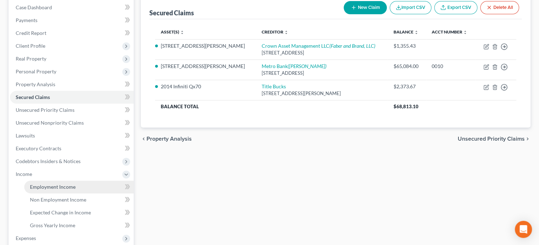
click at [35, 185] on span "Employment Income" at bounding box center [53, 187] width 46 height 6
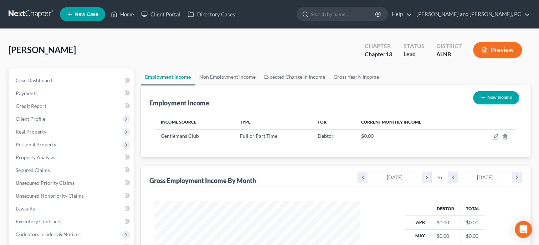
scroll to position [127, 219]
click at [30, 79] on span "Case Dashboard" at bounding box center [34, 80] width 36 height 6
select select "6"
select select "0"
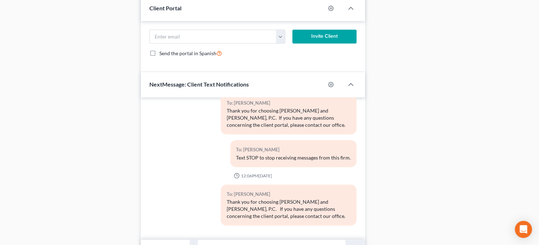
scroll to position [565, 0]
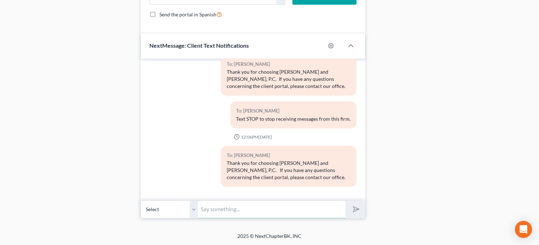
click at [252, 209] on input "text" at bounding box center [272, 209] width 148 height 17
type input "This is [PERSON_NAME] @ [PERSON_NAME] & [PERSON_NAME]. Does taxes come out of y…"
click at [346, 201] on button "submit" at bounding box center [356, 209] width 20 height 17
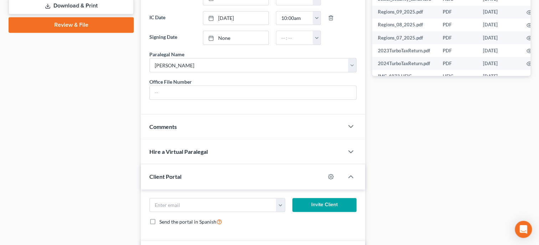
scroll to position [125, 0]
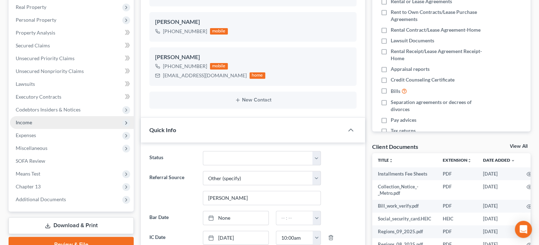
click at [44, 117] on span "Income" at bounding box center [72, 122] width 124 height 13
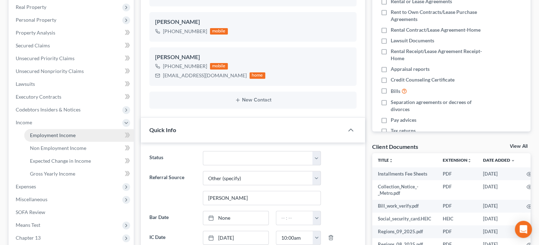
click at [52, 133] on span "Employment Income" at bounding box center [53, 135] width 46 height 6
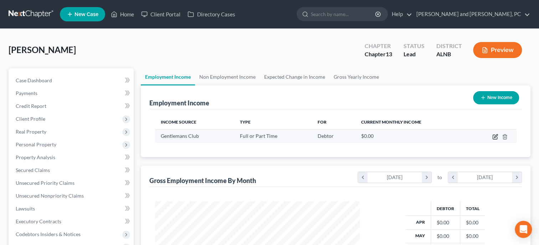
click at [495, 137] on icon "button" at bounding box center [495, 137] width 6 height 6
select select "0"
select select "3"
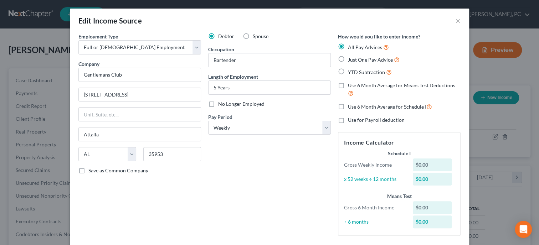
click at [348, 57] on label "Just One Pay Advice" at bounding box center [374, 60] width 52 height 8
click at [351, 57] on input "Just One Pay Advice" at bounding box center [353, 58] width 5 height 5
radio input "true"
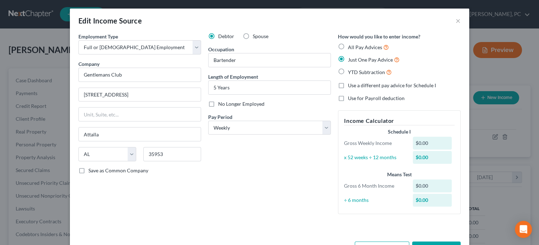
scroll to position [25, 0]
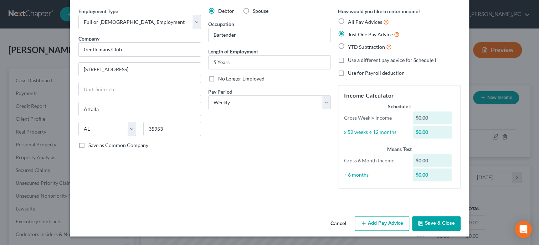
click at [382, 221] on button "Add Pay Advice" at bounding box center [382, 223] width 55 height 15
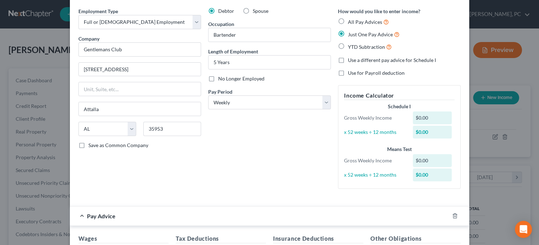
scroll to position [135, 0]
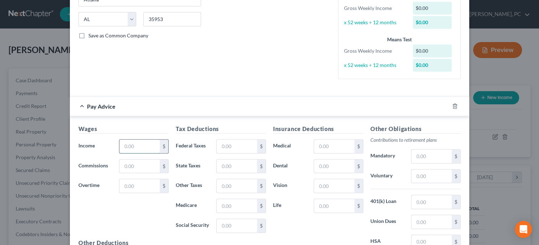
click at [151, 145] on input "text" at bounding box center [139, 147] width 40 height 14
type input "300.00"
click at [145, 168] on input "text" at bounding box center [139, 167] width 40 height 14
type input "700.00"
click at [147, 210] on div "Wages Income * 300.00 $ Commissions 700.00 $ Overtime $" at bounding box center [123, 182] width 97 height 114
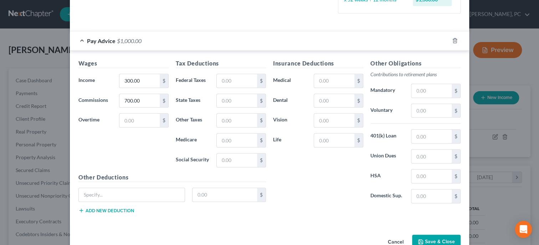
scroll to position [209, 0]
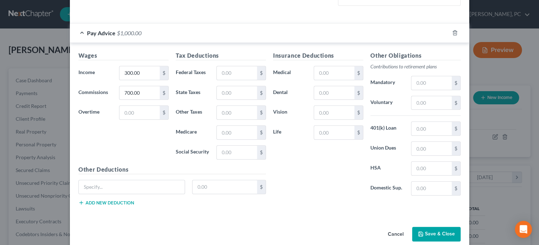
click at [440, 234] on button "Save & Close" at bounding box center [436, 234] width 48 height 15
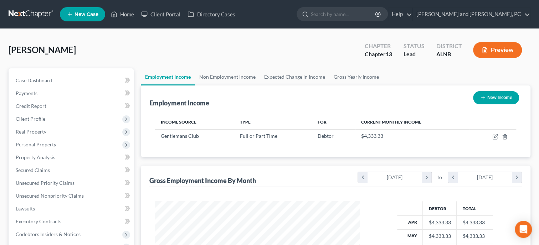
click at [401, 78] on ul "Employment Income Non Employment Income Expected Change in Income Gross Yearly …" at bounding box center [336, 76] width 390 height 17
click at [362, 77] on link "Gross Yearly Income" at bounding box center [356, 76] width 54 height 17
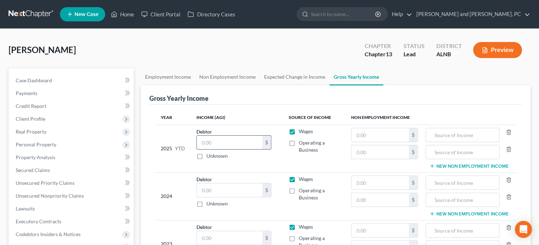
click at [242, 144] on input "text" at bounding box center [230, 143] width 66 height 14
type input "38,997.00"
click at [242, 157] on div "Unknown" at bounding box center [233, 156] width 75 height 7
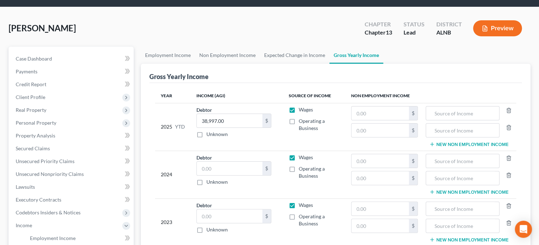
scroll to position [36, 0]
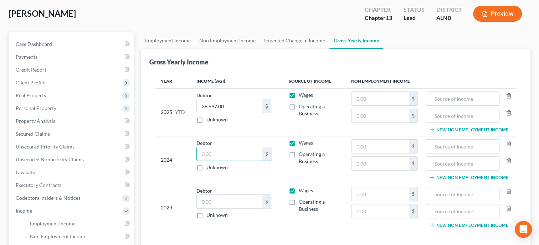
click at [242, 157] on input "text" at bounding box center [230, 154] width 66 height 14
click at [237, 149] on input "text" at bounding box center [230, 154] width 66 height 14
click at [237, 154] on input "text" at bounding box center [230, 154] width 66 height 14
type input "13,477.00"
click at [231, 197] on input "text" at bounding box center [230, 202] width 66 height 14
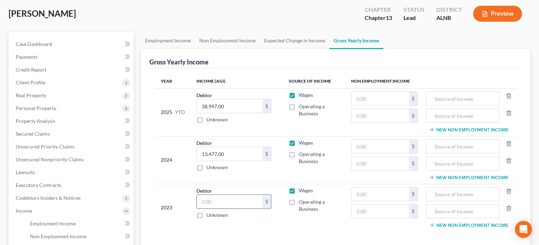
click at [204, 203] on input "text" at bounding box center [230, 202] width 66 height 14
type input "23,106.00"
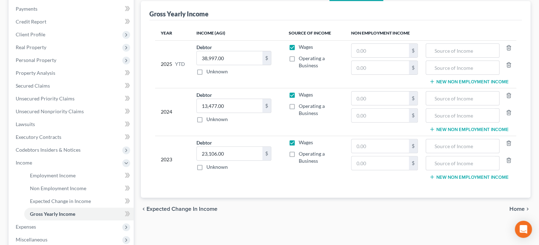
scroll to position [147, 0]
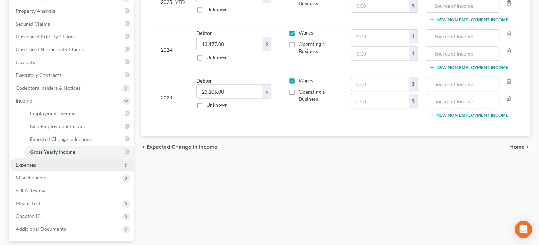
click at [24, 160] on span "Expenses" at bounding box center [72, 165] width 124 height 13
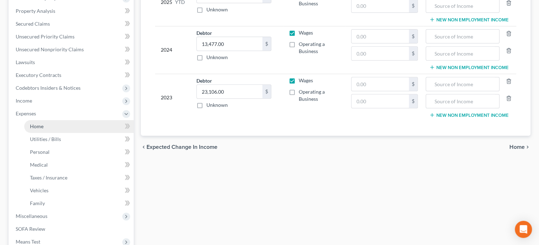
click at [35, 128] on span "Home" at bounding box center [37, 126] width 14 height 6
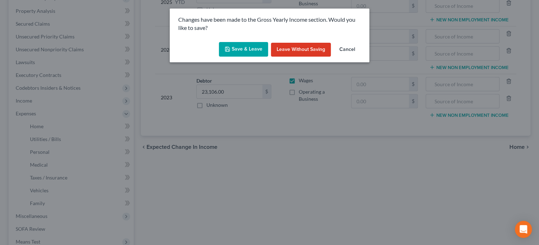
click at [234, 46] on button "Save & Leave" at bounding box center [243, 49] width 49 height 15
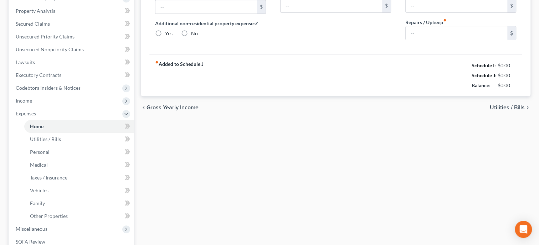
type input "832.00"
type input "0.00"
radio input "true"
type input "0.00"
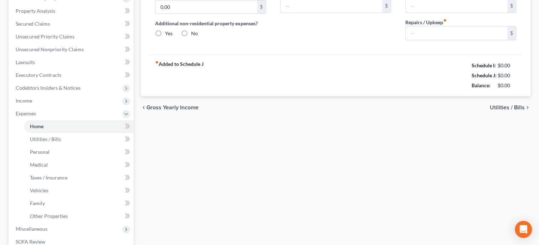
type input "0.00"
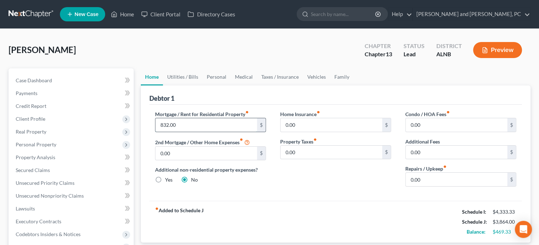
drag, startPoint x: 180, startPoint y: 125, endPoint x: 187, endPoint y: 126, distance: 6.8
click at [187, 126] on input "832.00" at bounding box center [206, 125] width 102 height 14
click at [292, 188] on div "Home Insurance fiber_manual_record 0.00 $ Property Taxes fiber_manual_record 0.…" at bounding box center [335, 152] width 125 height 82
click at [175, 78] on link "Utilities / Bills" at bounding box center [183, 76] width 40 height 17
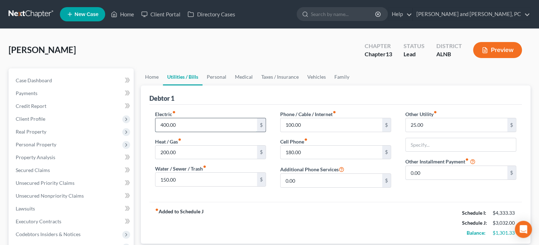
click at [196, 127] on input "400.00" at bounding box center [206, 125] width 102 height 14
type input "310.00"
click at [207, 148] on input "200.00" at bounding box center [206, 153] width 102 height 14
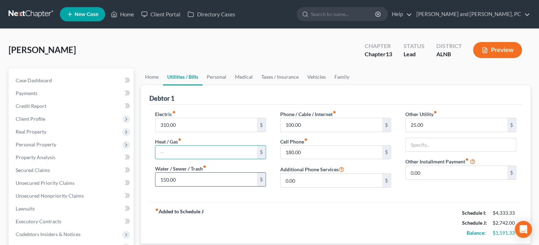
click at [210, 177] on input "150.00" at bounding box center [206, 180] width 102 height 14
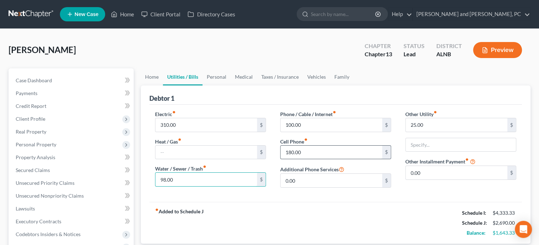
type input "98.00"
click at [312, 151] on input "180.00" at bounding box center [332, 153] width 102 height 14
type input "125.00"
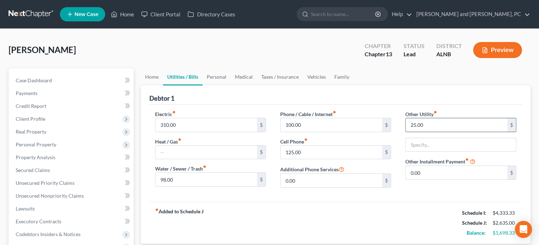
click at [425, 121] on input "25.00" at bounding box center [457, 125] width 102 height 14
type input "82.00"
click at [426, 145] on input "text" at bounding box center [461, 145] width 110 height 14
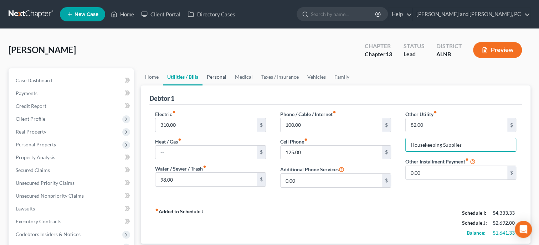
type input "Housekeeping Supplies"
click at [219, 75] on link "Personal" at bounding box center [217, 76] width 28 height 17
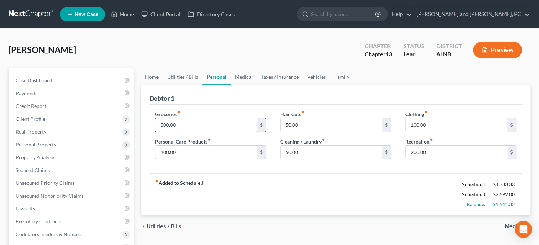
click at [201, 126] on input "500.00" at bounding box center [206, 125] width 102 height 14
type input "700.00"
click at [186, 148] on input "100.00" at bounding box center [206, 153] width 102 height 14
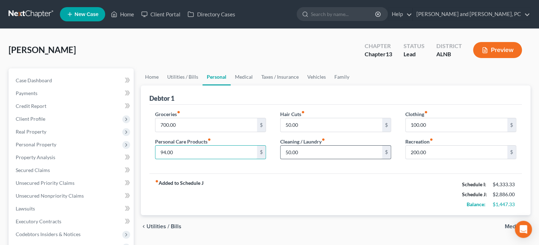
type input "94.00"
click at [307, 152] on input "50.00" at bounding box center [332, 153] width 102 height 14
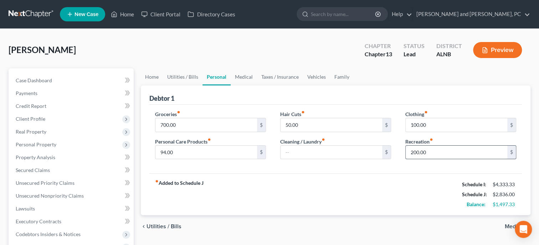
click at [428, 149] on input "200.00" at bounding box center [457, 153] width 102 height 14
type input "100.00"
click at [392, 180] on div "fiber_manual_record Added to Schedule J Schedule I: $4,333.33 Schedule J: $2,73…" at bounding box center [335, 195] width 373 height 42
click at [243, 76] on link "Medical" at bounding box center [244, 76] width 26 height 17
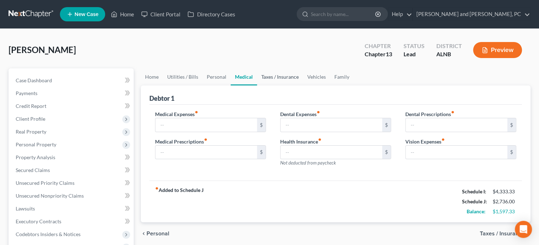
click at [277, 76] on link "Taxes / Insurance" at bounding box center [280, 76] width 46 height 17
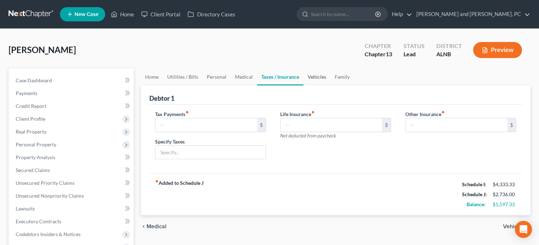
click at [312, 76] on link "Vehicles" at bounding box center [316, 76] width 27 height 17
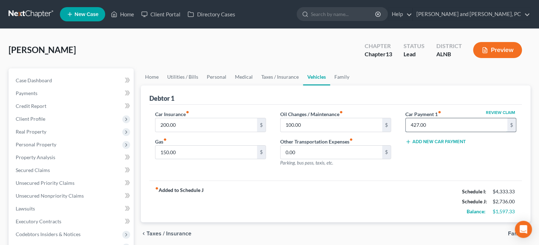
drag, startPoint x: 476, startPoint y: 128, endPoint x: 431, endPoint y: 133, distance: 44.8
click at [431, 132] on input "427.00" at bounding box center [457, 125] width 102 height 14
click at [404, 183] on div "fiber_manual_record Added to Schedule J Schedule I: $4,333.33 Schedule J: $2,73…" at bounding box center [335, 202] width 373 height 42
click at [228, 155] on input "150.00" at bounding box center [206, 153] width 102 height 14
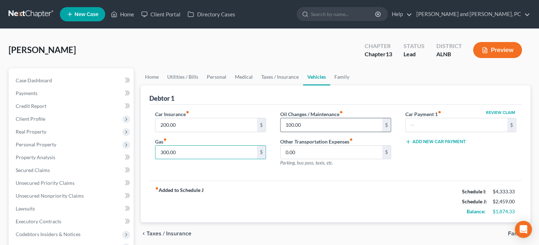
type input "300.00"
click at [334, 118] on input "100.00" at bounding box center [332, 125] width 102 height 14
type input "45.00"
click at [329, 181] on div "fiber_manual_record Added to Schedule J Schedule I: $4,333.33 Schedule J: $2,40…" at bounding box center [335, 202] width 373 height 42
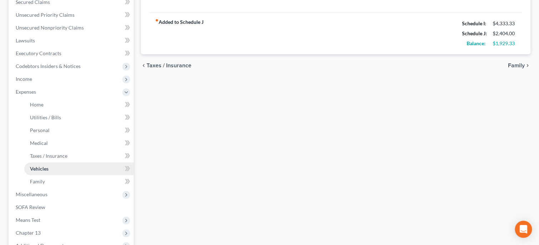
scroll to position [183, 0]
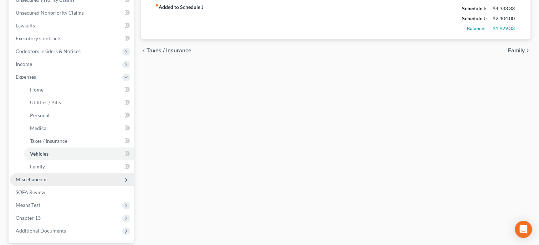
click at [50, 182] on span "Miscellaneous" at bounding box center [72, 179] width 124 height 13
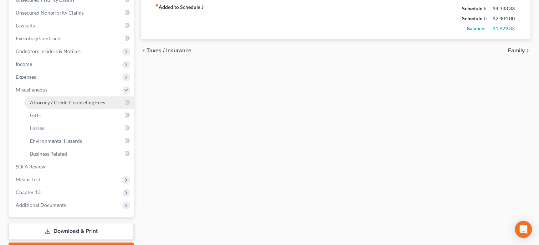
click at [34, 101] on span "Attorney / Credit Counseling Fees" at bounding box center [67, 102] width 75 height 6
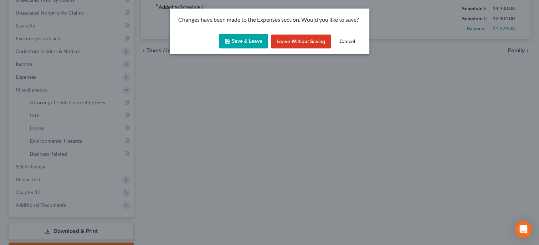
click at [260, 43] on button "Save & Leave" at bounding box center [243, 41] width 49 height 15
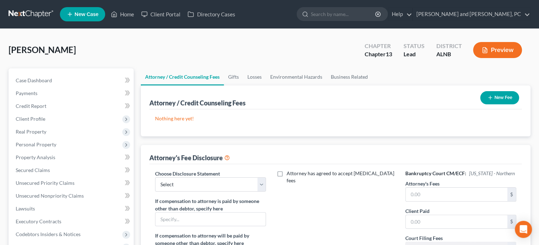
click at [496, 97] on button "New Fee" at bounding box center [499, 97] width 39 height 13
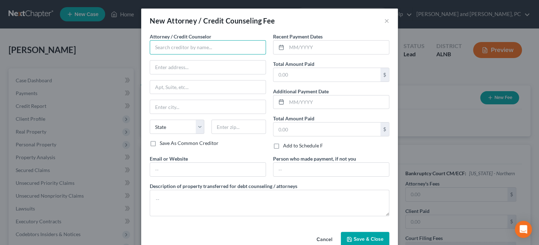
click at [209, 48] on input "text" at bounding box center [208, 47] width 116 height 14
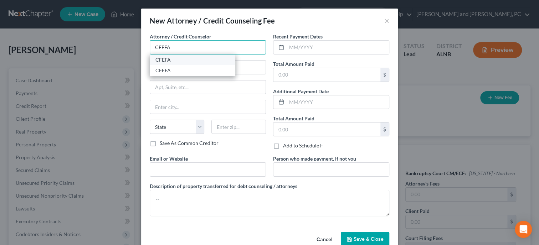
type input "CFEFA"
click at [184, 64] on div "CFEFA" at bounding box center [193, 60] width 86 height 11
type input "P.O. BOX 11527"
type input "[GEOGRAPHIC_DATA]"
select select "0"
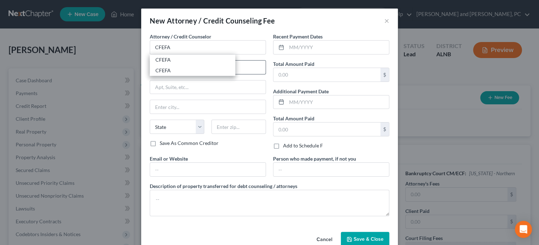
type input "35202"
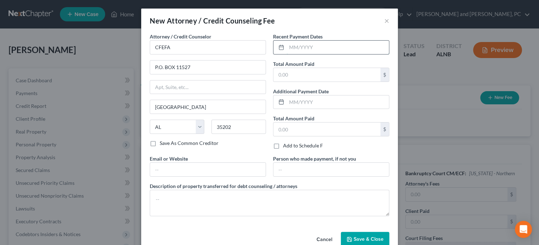
click at [324, 48] on input "text" at bounding box center [338, 48] width 102 height 14
type input "10/2025"
click at [329, 73] on input "text" at bounding box center [327, 75] width 107 height 14
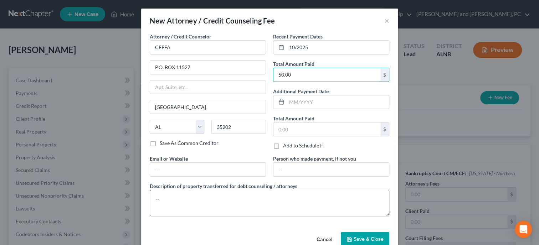
type input "50.00"
click at [291, 196] on textarea at bounding box center [270, 203] width 240 height 26
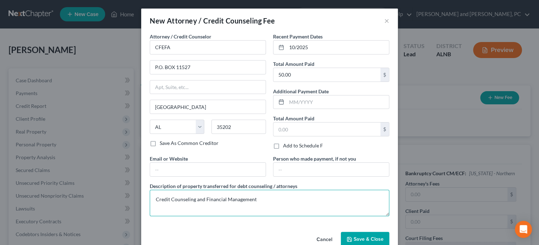
type textarea "Credit Counseling and Financial Management"
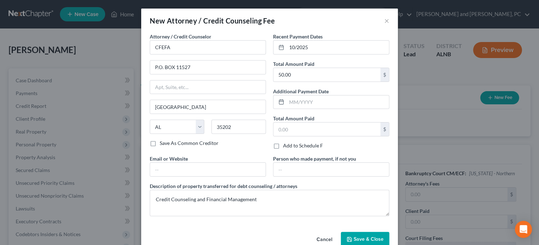
click at [373, 237] on span "Save & Close" at bounding box center [369, 239] width 30 height 6
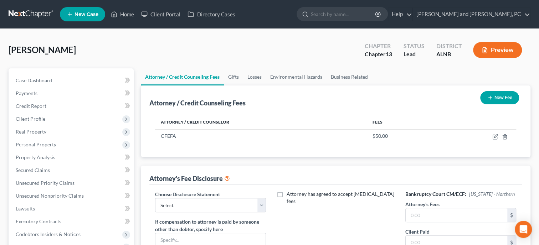
click at [491, 93] on button "New Fee" at bounding box center [499, 97] width 39 height 13
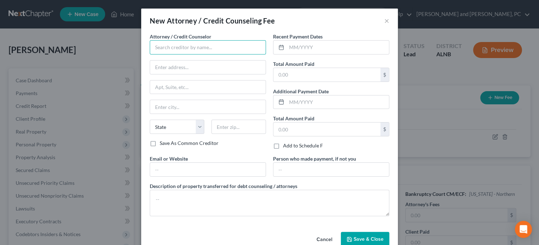
click at [179, 49] on input "text" at bounding box center [208, 47] width 116 height 14
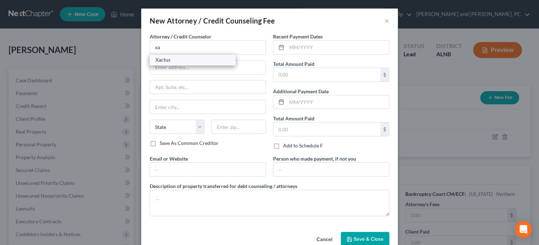
click at [177, 58] on div "Xactus" at bounding box center [192, 59] width 74 height 7
type input "Xactus"
type input "[STREET_ADDRESS][PERSON_NAME]"
type input "Ste 100"
type input "Broomall"
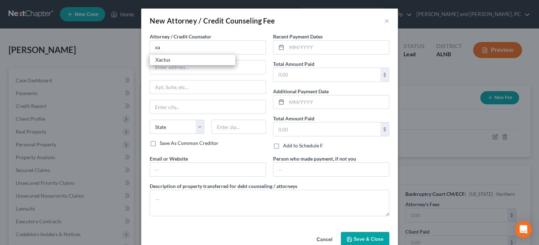
select select "39"
type input "19008"
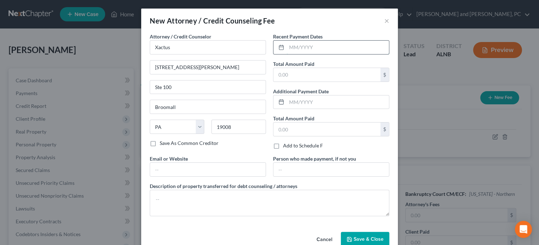
click at [297, 44] on input "text" at bounding box center [338, 48] width 102 height 14
type input "10/2025"
click at [291, 75] on input "text" at bounding box center [327, 75] width 107 height 14
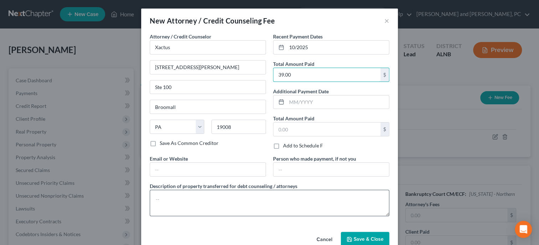
type input "39.00"
click at [255, 199] on textarea at bounding box center [270, 203] width 240 height 26
type textarea "Credit Report"
click at [365, 235] on button "Save & Close" at bounding box center [365, 239] width 48 height 15
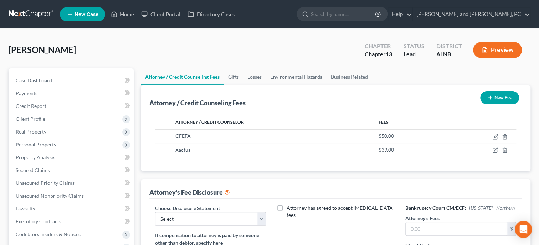
click at [486, 98] on button "New Fee" at bounding box center [499, 97] width 39 height 13
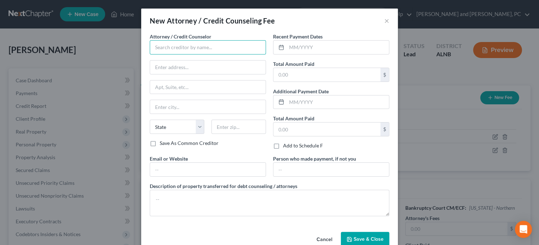
click at [222, 50] on input "text" at bounding box center [208, 47] width 116 height 14
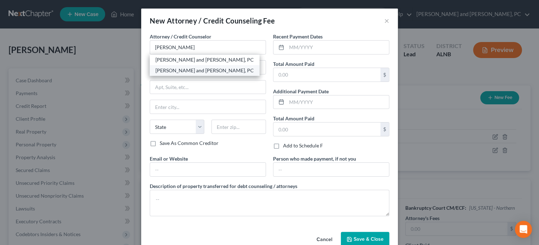
click at [213, 68] on div "[PERSON_NAME] and [PERSON_NAME], PC" at bounding box center [204, 70] width 98 height 7
type input "[PERSON_NAME] and [PERSON_NAME], PC"
type input "[PERSON_NAME]"
type input "[STREET_ADDRESS]"
type input "Gadsden"
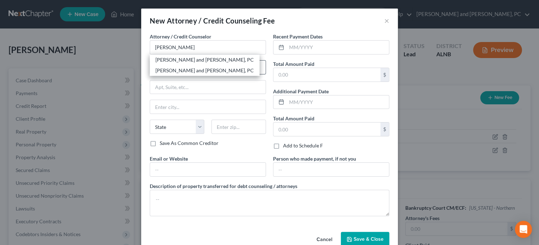
select select "0"
type input "35901"
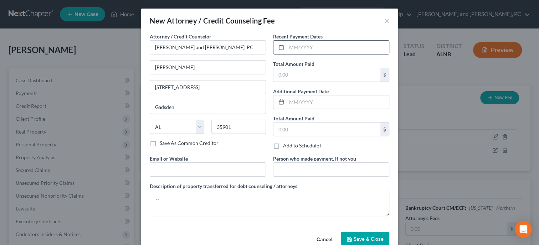
click at [323, 47] on input "text" at bounding box center [338, 48] width 102 height 14
type input "10/2025"
click at [321, 68] on input "text" at bounding box center [327, 75] width 107 height 14
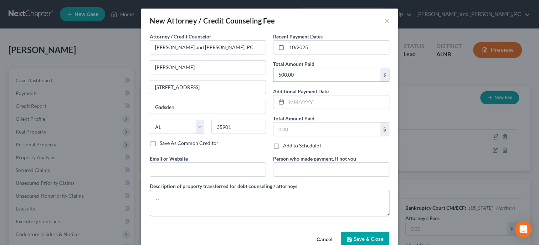
type input "500.00"
click at [271, 195] on textarea at bounding box center [270, 203] width 240 height 26
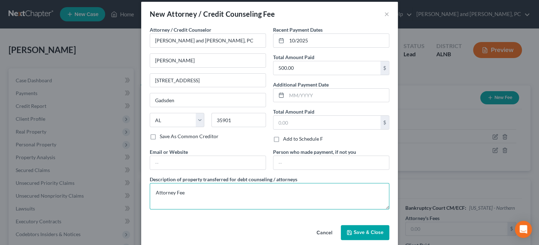
scroll to position [15, 0]
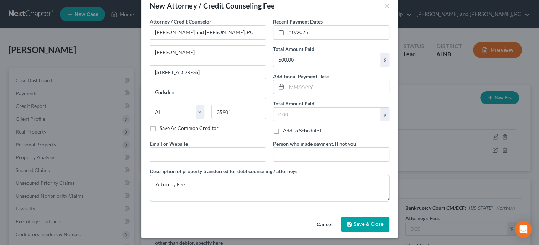
type textarea "Attorney Fee"
click at [358, 221] on span "Save & Close" at bounding box center [369, 224] width 30 height 6
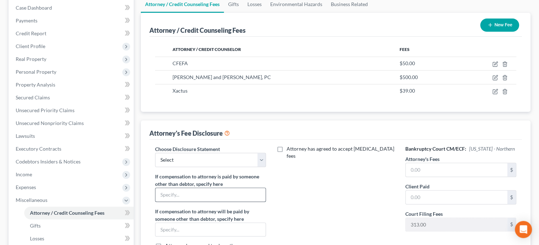
scroll to position [73, 0]
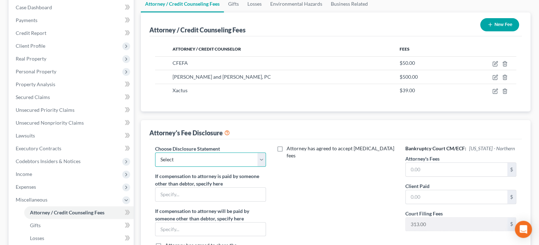
click at [155, 153] on select "Select Attorney Fee Disclosure" at bounding box center [210, 160] width 111 height 14
select select "0"
click option "Attorney Fee Disclosure" at bounding box center [0, 0] width 0 height 0
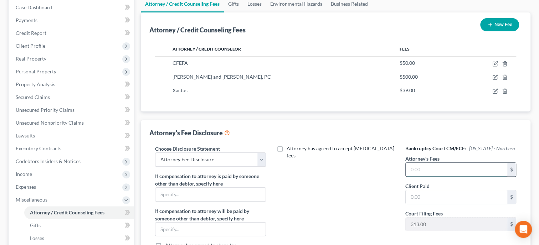
click at [422, 173] on input "text" at bounding box center [457, 170] width 102 height 14
type input "4,500.00"
click at [414, 200] on input "text" at bounding box center [457, 197] width 102 height 14
type input "500.00"
click at [374, 204] on div "Attorney has agreed to accept [MEDICAL_DATA] fees" at bounding box center [335, 211] width 125 height 132
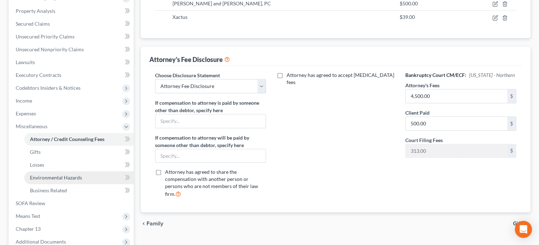
scroll to position [183, 0]
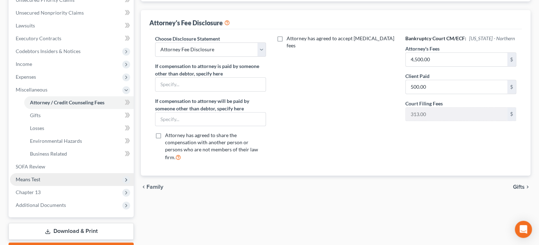
click at [56, 184] on span "Means Test" at bounding box center [72, 179] width 124 height 13
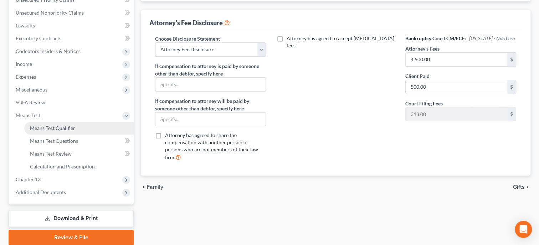
click at [74, 134] on link "Means Test Qualifier" at bounding box center [78, 128] width 109 height 13
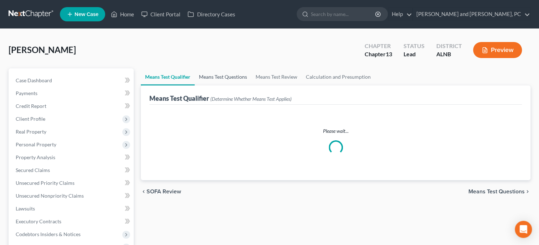
click at [226, 74] on link "Means Test Questions" at bounding box center [223, 76] width 57 height 17
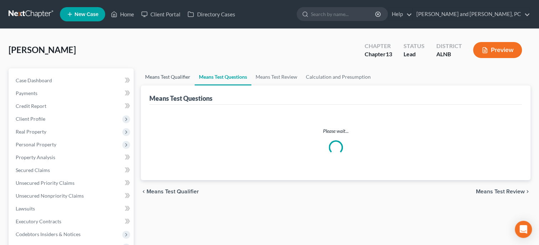
click at [181, 77] on link "Means Test Qualifier" at bounding box center [168, 76] width 54 height 17
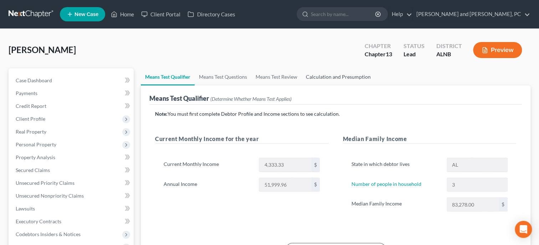
click at [344, 76] on link "Calculation and Presumption" at bounding box center [338, 76] width 73 height 17
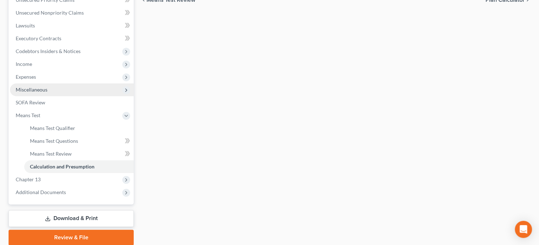
scroll to position [210, 0]
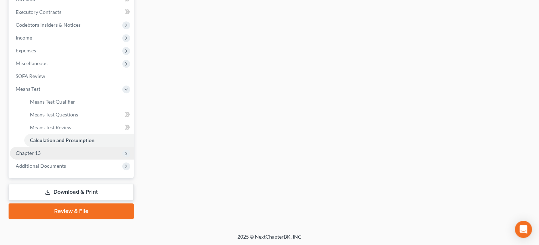
click at [41, 149] on span "Chapter 13" at bounding box center [72, 153] width 124 height 13
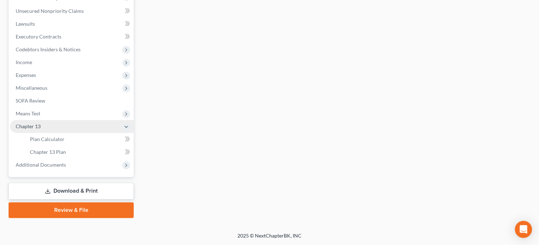
scroll to position [184, 0]
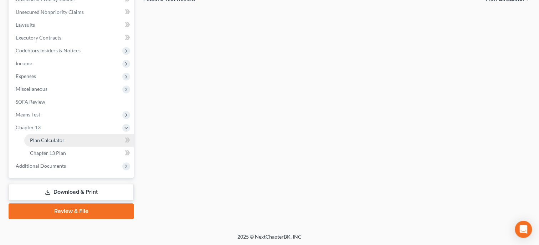
click at [43, 142] on span "Plan Calculator" at bounding box center [47, 140] width 35 height 6
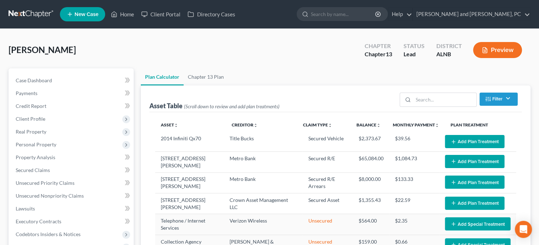
select select "59"
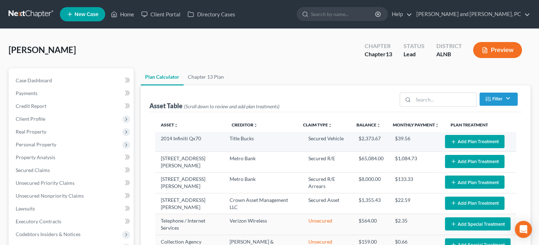
click at [464, 142] on button "Add Plan Treatment" at bounding box center [475, 141] width 60 height 13
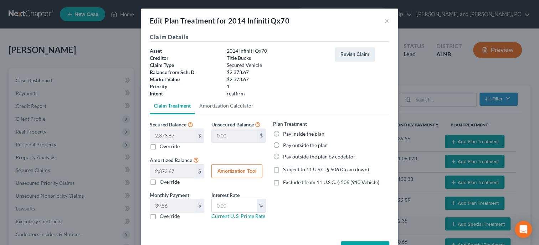
click at [283, 134] on label "Pay inside the plan" at bounding box center [303, 134] width 41 height 7
click at [286, 134] on input "Pay inside the plan" at bounding box center [288, 133] width 5 height 5
radio input "true"
click at [283, 183] on label "Excluded from 11 U.S.C. § 506 (910 Vehicle)" at bounding box center [331, 182] width 96 height 7
click at [286, 183] on input "Excluded from 11 U.S.C. § 506 (910 Vehicle)" at bounding box center [288, 181] width 5 height 5
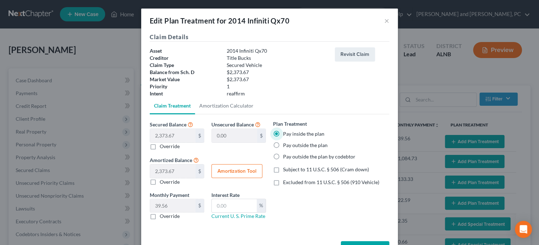
checkbox input "true"
click at [252, 201] on input "text" at bounding box center [234, 206] width 45 height 14
type input "5.25"
click at [238, 173] on button "Amortization Tool" at bounding box center [236, 171] width 51 height 14
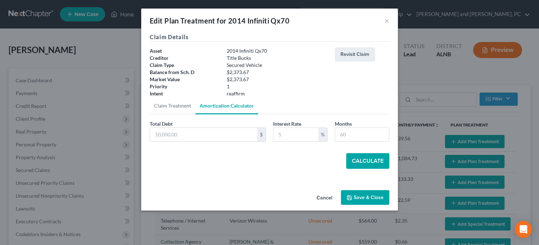
type input "2,373.67"
type input "5.25"
type input "60"
click at [371, 160] on button "Calculate" at bounding box center [367, 161] width 43 height 16
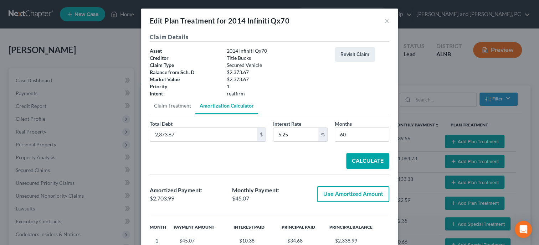
click at [359, 193] on button "Use Amortized Amount" at bounding box center [353, 194] width 72 height 16
type input "2,703.98"
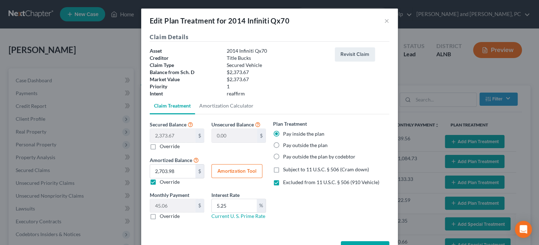
scroll to position [25, 0]
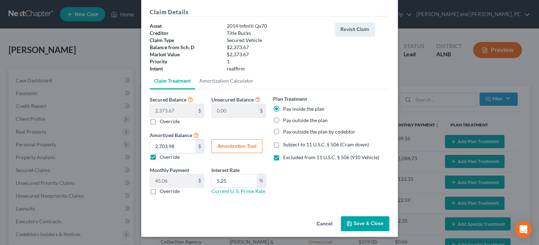
click at [360, 224] on button "Save & Close" at bounding box center [365, 223] width 48 height 15
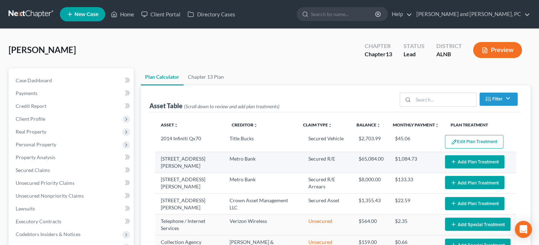
click at [458, 164] on button "Add Plan Treatment" at bounding box center [475, 161] width 60 height 13
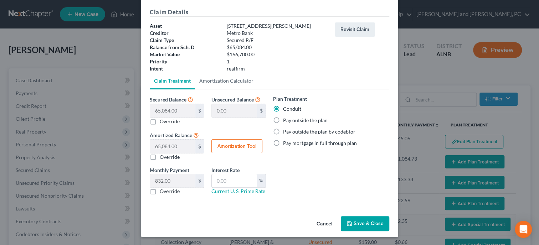
click at [363, 220] on button "Save & Close" at bounding box center [365, 223] width 48 height 15
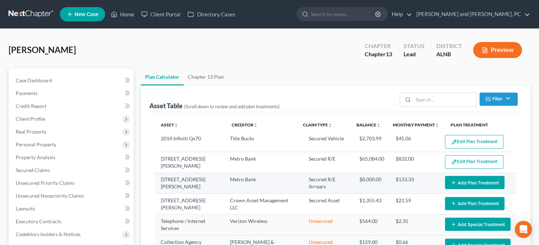
click at [479, 182] on button "Add Plan Treatment" at bounding box center [475, 182] width 60 height 13
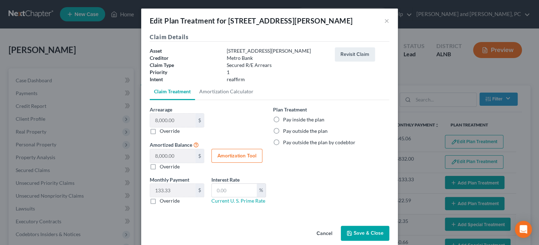
click at [283, 118] on label "Pay inside the plan" at bounding box center [303, 119] width 41 height 7
click at [286, 118] on input "Pay inside the plan" at bounding box center [288, 118] width 5 height 5
click at [363, 232] on button "Save & Close" at bounding box center [365, 233] width 48 height 15
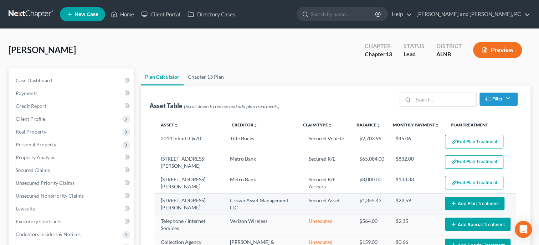
click at [476, 201] on button "Add Plan Treatment" at bounding box center [475, 203] width 60 height 13
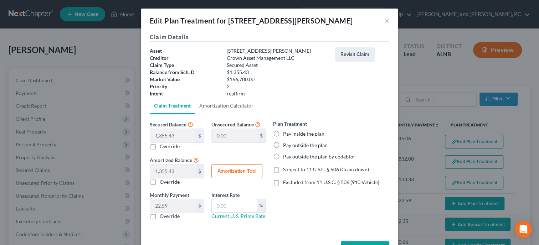
click at [283, 136] on label "Pay inside the plan" at bounding box center [303, 134] width 41 height 7
click at [286, 135] on input "Pay inside the plan" at bounding box center [288, 133] width 5 height 5
click at [283, 183] on label "Excluded from 11 U.S.C. § 506 (910 Vehicle)" at bounding box center [331, 182] width 96 height 7
click at [286, 183] on input "Excluded from 11 U.S.C. § 506 (910 Vehicle)" at bounding box center [288, 181] width 5 height 5
click at [248, 201] on input "text" at bounding box center [234, 206] width 45 height 14
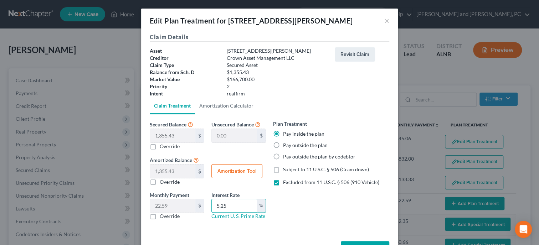
click at [243, 169] on button "Amortization Tool" at bounding box center [236, 171] width 51 height 14
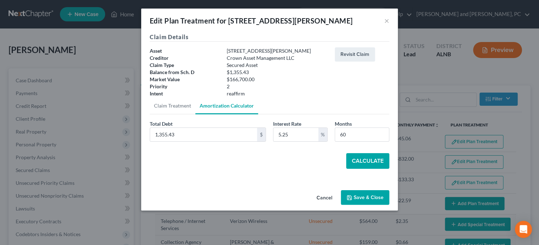
click at [353, 163] on button "Calculate" at bounding box center [367, 161] width 43 height 16
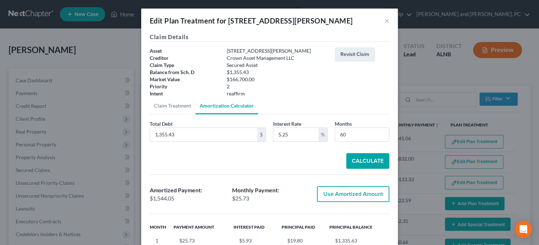
click at [349, 193] on button "Use Amortized Amount" at bounding box center [353, 194] width 72 height 16
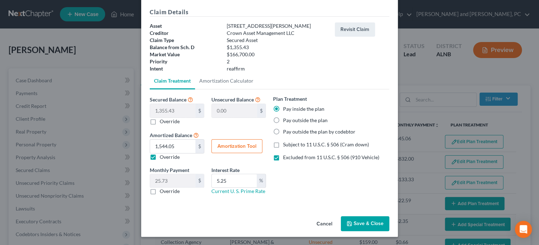
click at [366, 223] on button "Save & Close" at bounding box center [365, 223] width 48 height 15
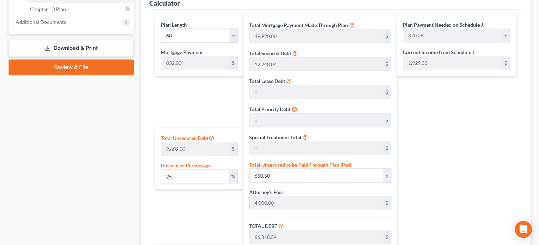
scroll to position [330, 0]
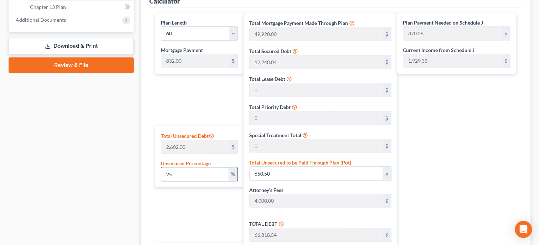
click at [207, 170] on input "25" at bounding box center [194, 175] width 67 height 14
drag, startPoint x: 207, startPoint y: 170, endPoint x: 164, endPoint y: 170, distance: 42.4
click at [164, 170] on input "25" at bounding box center [194, 175] width 67 height 14
click at [184, 199] on div "Plan Length 1 2 3 4 5 6 7 8 9 10 11 12 13 14 15 16 17 18 19 20 21 22 23 24 25 2…" at bounding box center [198, 172] width 92 height 318
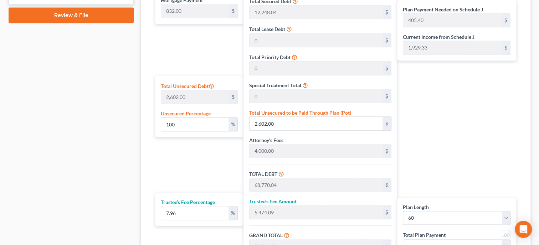
scroll to position [440, 0]
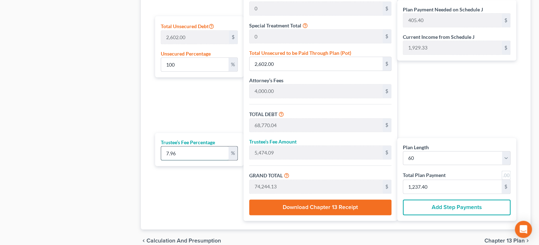
drag, startPoint x: 188, startPoint y: 155, endPoint x: 155, endPoint y: 159, distance: 33.1
click at [161, 159] on input "7.96" at bounding box center [194, 154] width 67 height 14
click at [178, 178] on div "Plan Length 1 2 3 4 5 6 7 8 9 10 11 12 13 14 15 16 17 18 19 20 21 22 23 24 25 2…" at bounding box center [198, 62] width 92 height 318
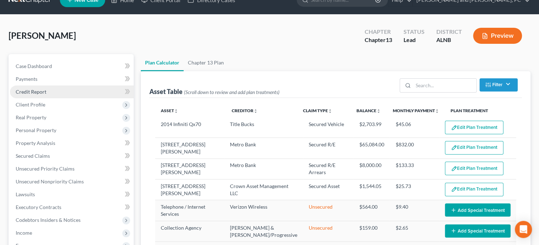
scroll to position [0, 0]
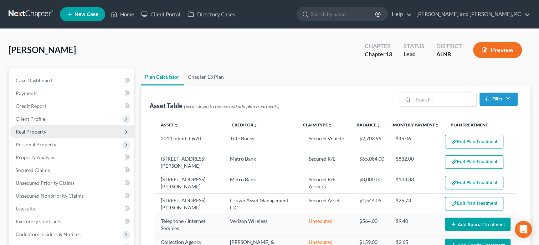
click at [34, 137] on span "Real Property" at bounding box center [72, 132] width 124 height 13
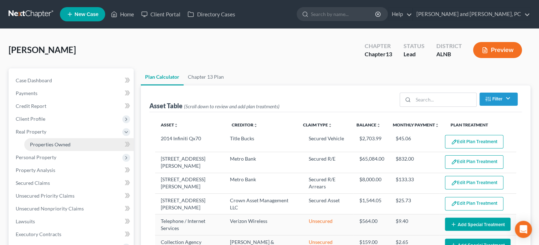
click at [36, 144] on span "Properties Owned" at bounding box center [50, 145] width 41 height 6
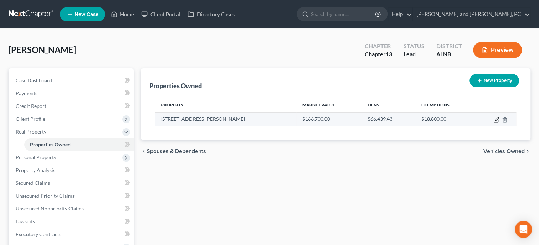
click at [498, 120] on icon "button" at bounding box center [497, 120] width 6 height 6
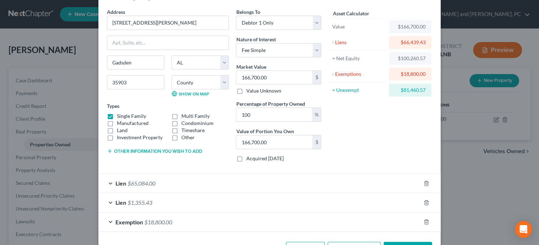
scroll to position [50, 0]
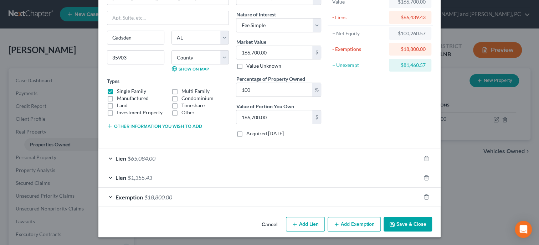
click at [332, 161] on div "Lien $65,084.00" at bounding box center [259, 158] width 322 height 19
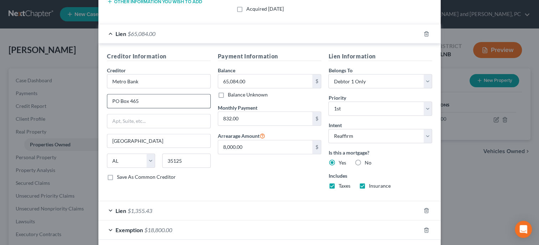
scroll to position [207, 0]
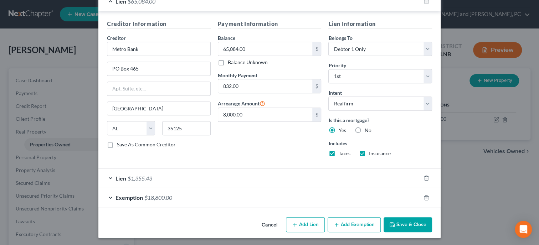
click at [399, 223] on button "Save & Close" at bounding box center [408, 225] width 48 height 15
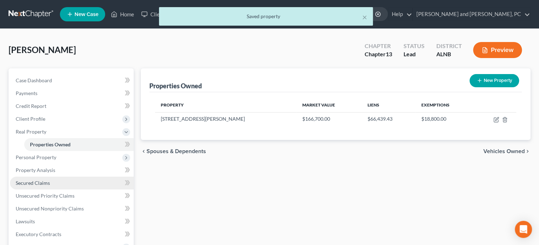
click at [34, 180] on span "Secured Claims" at bounding box center [33, 183] width 34 height 6
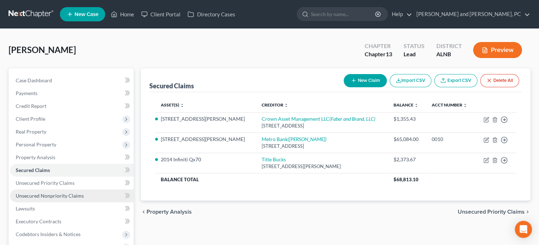
click at [22, 195] on span "Unsecured Nonpriority Claims" at bounding box center [50, 196] width 68 height 6
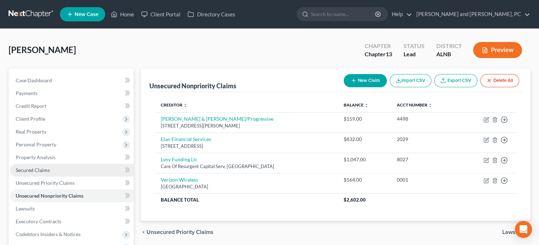
click at [17, 166] on link "Secured Claims" at bounding box center [72, 170] width 124 height 13
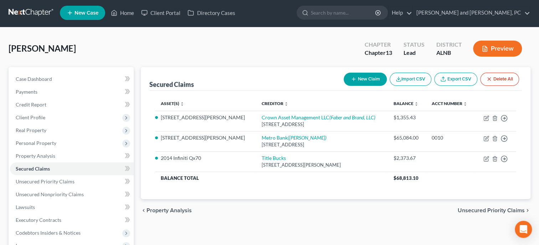
scroll to position [110, 0]
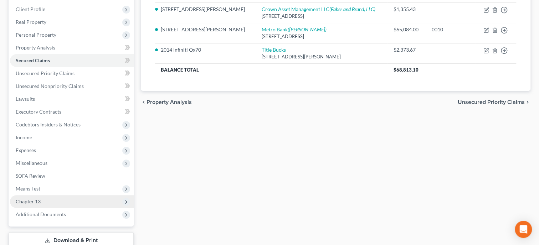
click at [42, 198] on span "Chapter 13" at bounding box center [72, 201] width 124 height 13
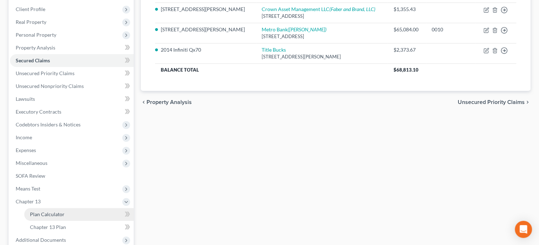
click at [42, 211] on span "Plan Calculator" at bounding box center [47, 214] width 35 height 6
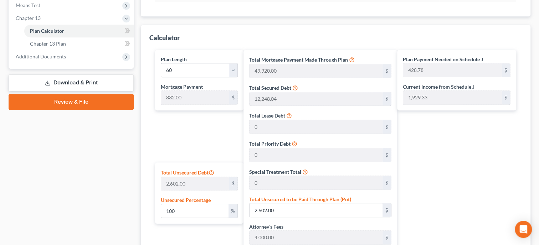
scroll to position [403, 0]
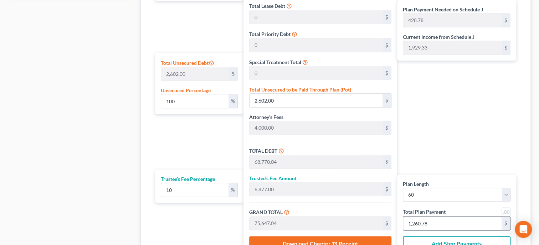
click at [443, 222] on input "1,260.78" at bounding box center [452, 224] width 98 height 14
click at [208, 136] on div "Plan Length 1 2 3 4 5 6 7 8 9 10 11 12 13 14 15 16 17 18 19 20 21 22 23 24 25 2…" at bounding box center [198, 99] width 92 height 318
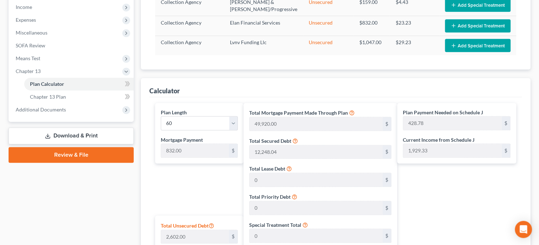
scroll to position [183, 0]
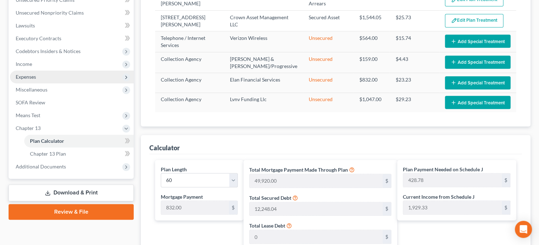
click at [33, 77] on span "Expenses" at bounding box center [26, 77] width 20 height 6
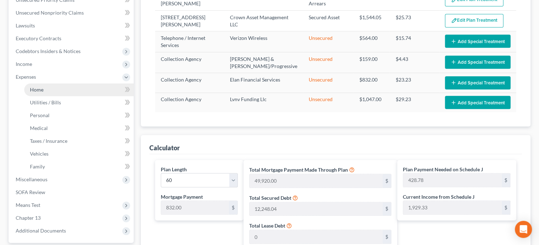
click at [38, 88] on span "Home" at bounding box center [37, 90] width 14 height 6
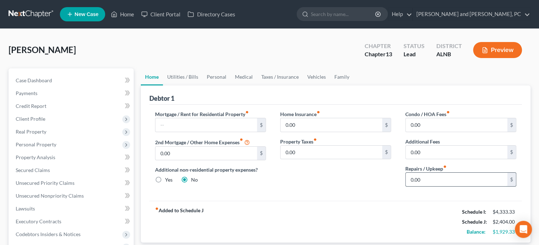
click at [440, 182] on input "0.00" at bounding box center [457, 180] width 102 height 14
click at [371, 211] on div "fiber_manual_record Added to Schedule J Schedule I: $4,333.33 Schedule J: $2,60…" at bounding box center [335, 222] width 373 height 42
click at [179, 78] on link "Utilities / Bills" at bounding box center [183, 76] width 40 height 17
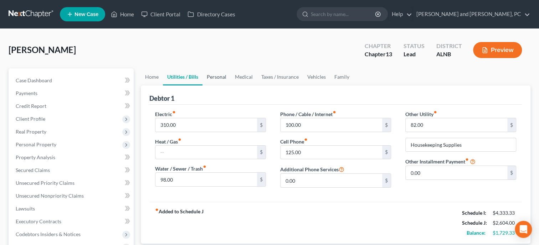
click at [212, 78] on link "Personal" at bounding box center [217, 76] width 28 height 17
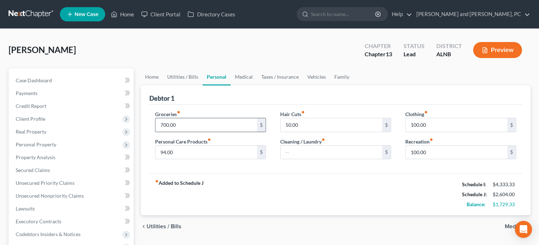
click at [220, 118] on input "700.00" at bounding box center [206, 125] width 102 height 14
click at [442, 127] on input "100.00" at bounding box center [457, 125] width 102 height 14
click at [377, 161] on div "Hair Cuts fiber_manual_record 50.00 $ Cleaning / Laundry fiber_manual_record $" at bounding box center [335, 138] width 125 height 55
click at [248, 77] on link "Medical" at bounding box center [244, 76] width 26 height 17
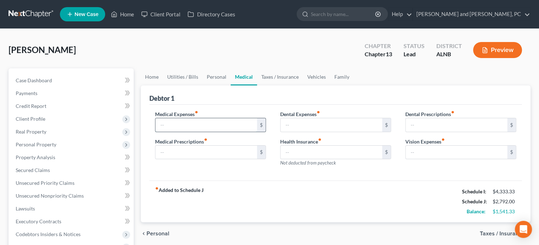
click at [213, 123] on input "text" at bounding box center [206, 125] width 102 height 14
click at [280, 171] on div "Dental Expenses fiber_manual_record $ Health Insurance fiber_manual_record $ No…" at bounding box center [335, 142] width 125 height 62
click at [277, 77] on link "Taxes / Insurance" at bounding box center [280, 76] width 46 height 17
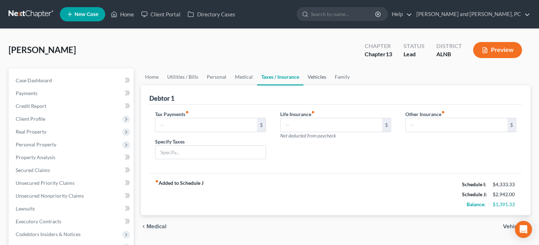
click at [320, 77] on link "Vehicles" at bounding box center [316, 76] width 27 height 17
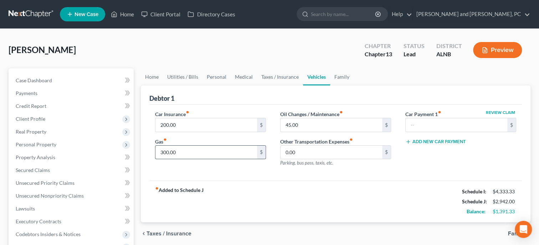
click at [216, 149] on input "300.00" at bounding box center [206, 153] width 102 height 14
click at [281, 188] on div "fiber_manual_record Added to Schedule J Schedule I: $4,333.33 Schedule J: $2,99…" at bounding box center [335, 202] width 373 height 42
click at [244, 76] on link "Medical" at bounding box center [244, 76] width 26 height 17
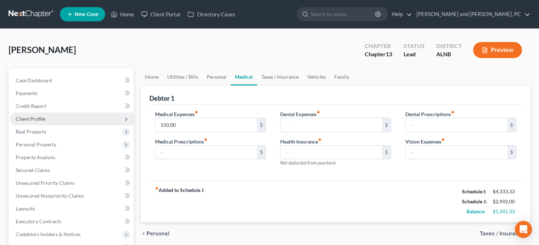
click at [39, 122] on span "Client Profile" at bounding box center [31, 119] width 30 height 6
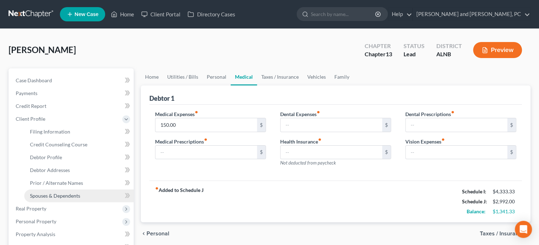
click at [46, 194] on span "Spouses & Dependents" at bounding box center [55, 196] width 50 height 6
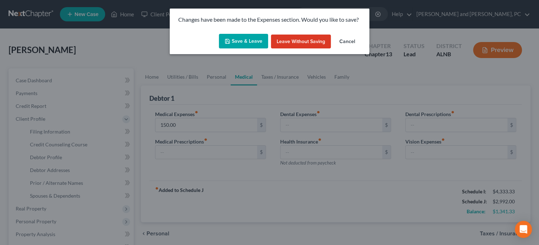
click at [237, 42] on button "Save & Leave" at bounding box center [243, 41] width 49 height 15
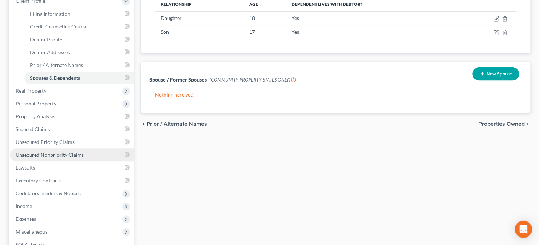
scroll to position [147, 0]
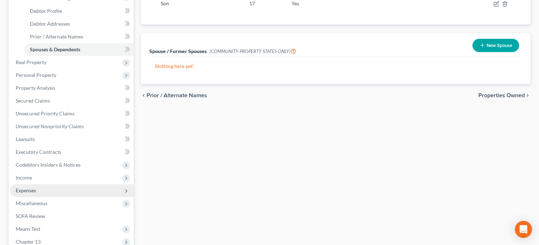
click at [37, 190] on span "Expenses" at bounding box center [72, 190] width 124 height 13
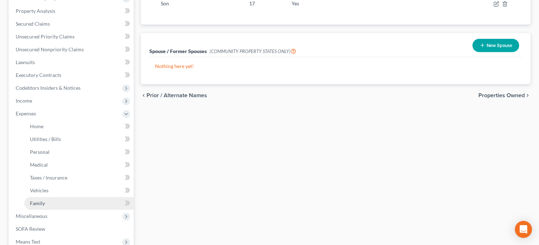
click at [43, 203] on span "Family" at bounding box center [37, 203] width 15 height 6
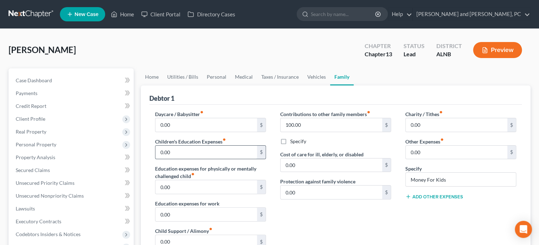
click at [213, 154] on input "0.00" at bounding box center [206, 153] width 102 height 14
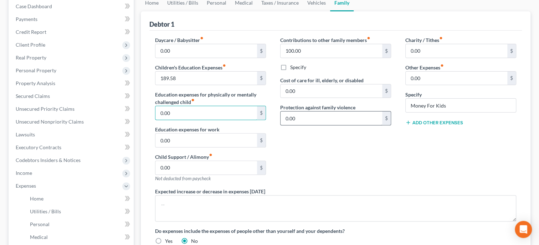
scroll to position [36, 0]
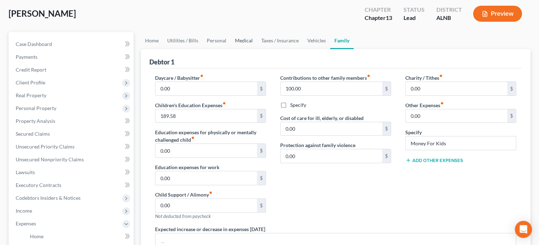
click at [241, 41] on link "Medical" at bounding box center [244, 40] width 26 height 17
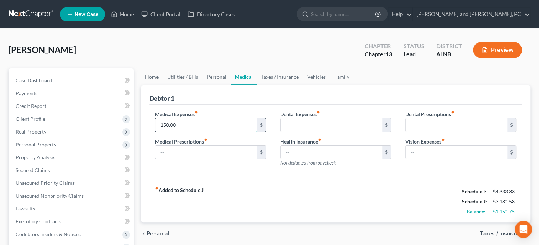
click at [219, 123] on input "150.00" at bounding box center [206, 125] width 102 height 14
click at [253, 182] on div "fiber_manual_record Added to Schedule J Schedule I: $4,333.33 Schedule J: $3,13…" at bounding box center [335, 202] width 373 height 42
click at [214, 78] on link "Personal" at bounding box center [217, 76] width 28 height 17
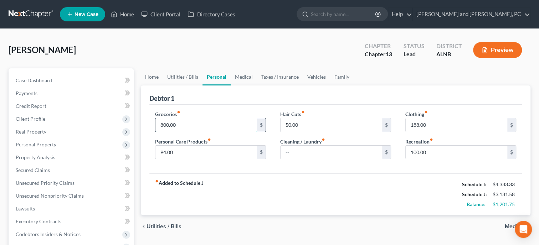
click at [203, 122] on input "800.00" at bounding box center [206, 125] width 102 height 14
click at [261, 181] on div "fiber_manual_record Added to Schedule J Schedule I: $4,333.33 Schedule J: $3,03…" at bounding box center [335, 195] width 373 height 42
click at [193, 77] on link "Utilities / Bills" at bounding box center [183, 76] width 40 height 17
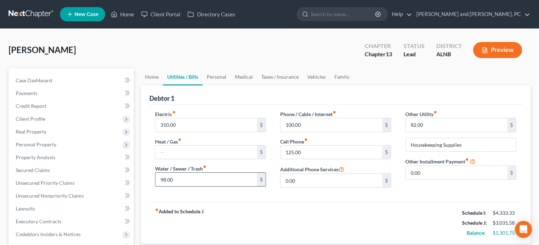
click at [183, 180] on input "98.00" at bounding box center [206, 180] width 102 height 14
click at [287, 220] on div "fiber_manual_record Added to Schedule J Schedule I: $4,333.33 Schedule J: $3,04…" at bounding box center [335, 223] width 373 height 42
click at [249, 177] on input "110.00" at bounding box center [206, 180] width 102 height 14
click at [268, 221] on div "fiber_manual_record Added to Schedule J Schedule I: $4,333.33 Schedule J: $3,03…" at bounding box center [335, 223] width 373 height 42
click at [166, 123] on input "310.00" at bounding box center [206, 125] width 102 height 14
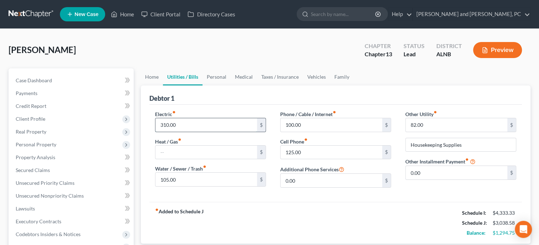
click at [166, 123] on input "310.00" at bounding box center [206, 125] width 102 height 14
click at [167, 123] on input "310.00" at bounding box center [206, 125] width 102 height 14
click at [259, 209] on div "fiber_manual_record Added to Schedule J Schedule I: $4,333.33 Schedule J: $3,03…" at bounding box center [335, 223] width 373 height 42
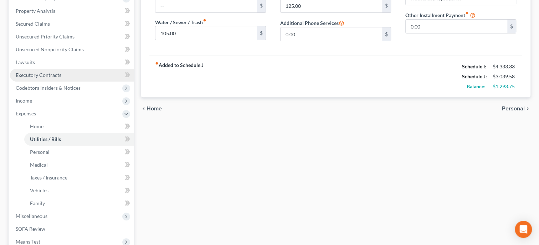
scroll to position [183, 0]
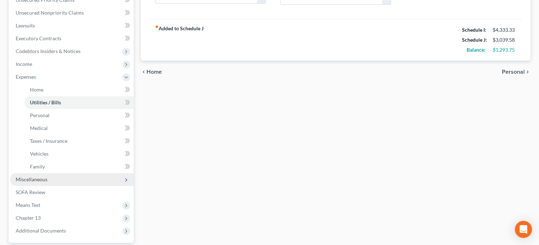
click at [49, 177] on span "Miscellaneous" at bounding box center [72, 179] width 124 height 13
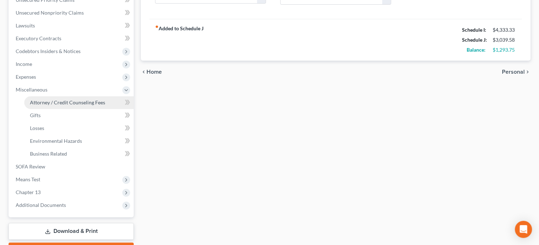
click at [47, 105] on link "Attorney / Credit Counseling Fees" at bounding box center [78, 102] width 109 height 13
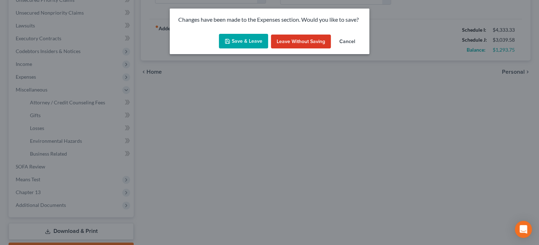
click at [231, 44] on button "Save & Leave" at bounding box center [243, 41] width 49 height 15
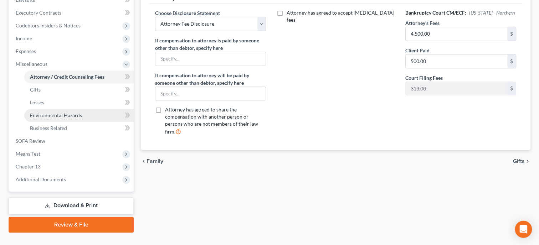
scroll to position [220, 0]
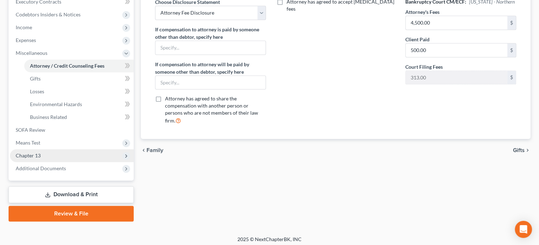
click at [56, 152] on span "Chapter 13" at bounding box center [72, 155] width 124 height 13
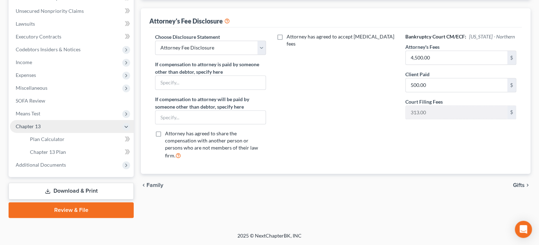
scroll to position [184, 0]
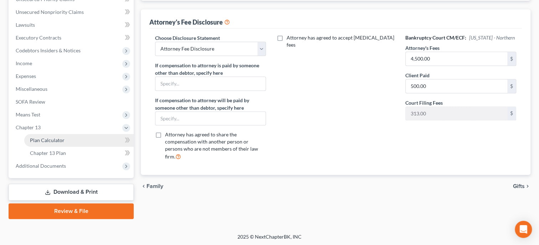
click at [61, 142] on span "Plan Calculator" at bounding box center [47, 140] width 35 height 6
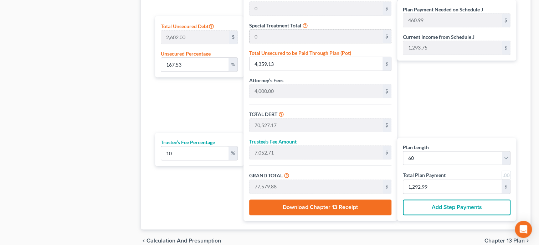
scroll to position [472, 0]
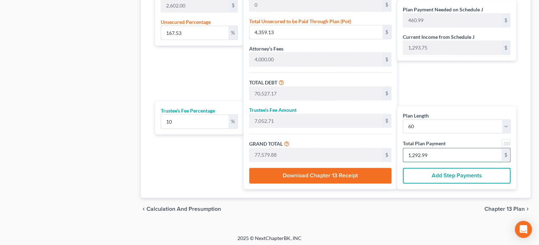
click at [443, 153] on input "1,292.99" at bounding box center [452, 155] width 98 height 14
click at [359, 177] on button "Download Chapter 13 Receipt" at bounding box center [320, 176] width 142 height 16
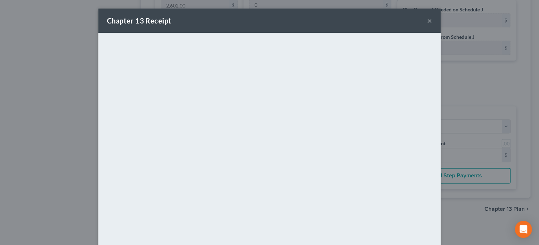
click at [429, 24] on button "×" at bounding box center [429, 20] width 5 height 9
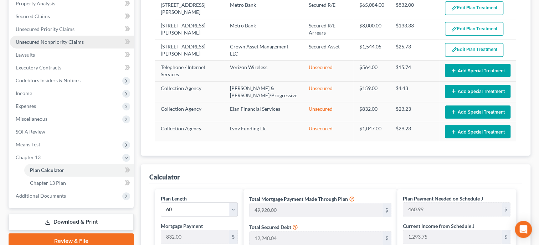
scroll to position [141, 0]
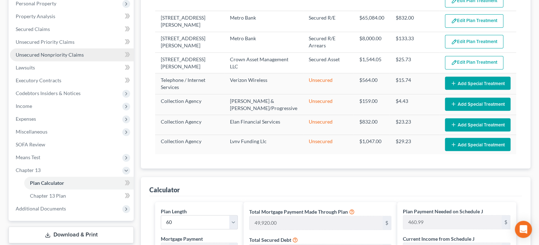
click at [32, 50] on link "Unsecured Nonpriority Claims" at bounding box center [72, 54] width 124 height 13
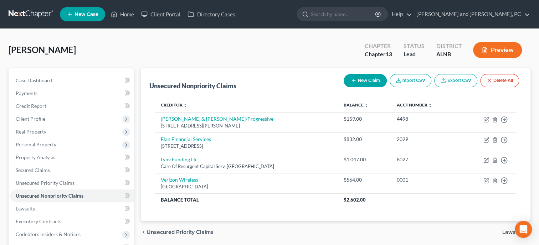
click at [374, 81] on button "New Claim" at bounding box center [365, 80] width 43 height 13
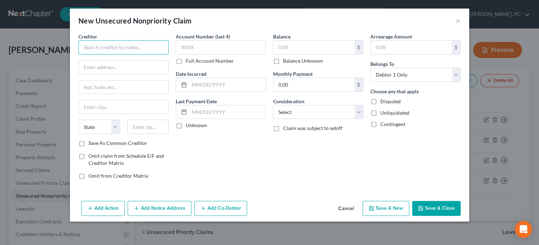
click at [96, 51] on input "text" at bounding box center [123, 47] width 90 height 14
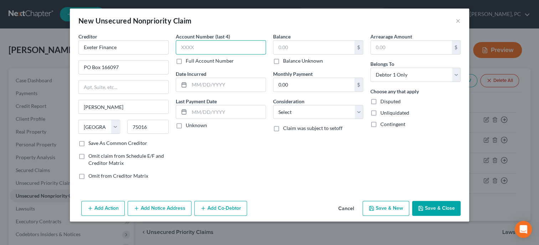
click at [241, 47] on input "text" at bounding box center [221, 47] width 90 height 14
click at [249, 87] on input "text" at bounding box center [227, 85] width 76 height 14
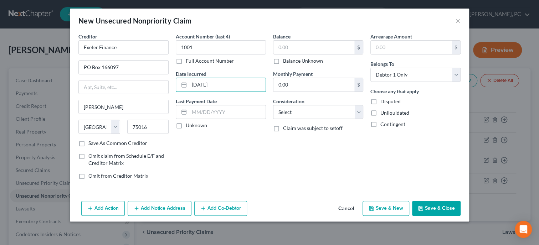
click at [283, 62] on label "Balance Unknown" at bounding box center [303, 60] width 40 height 7
click at [286, 62] on input "Balance Unknown" at bounding box center [288, 59] width 5 height 5
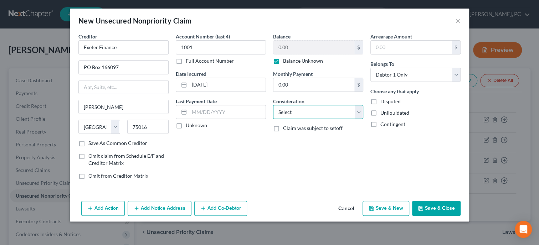
click at [273, 105] on select "Select Cable / Satellite Services Collection Agency Credit Card Debt Debt Couns…" at bounding box center [318, 112] width 90 height 14
click option "Deficiency Balance" at bounding box center [0, 0] width 0 height 0
click at [425, 207] on button "Save & Close" at bounding box center [436, 208] width 48 height 15
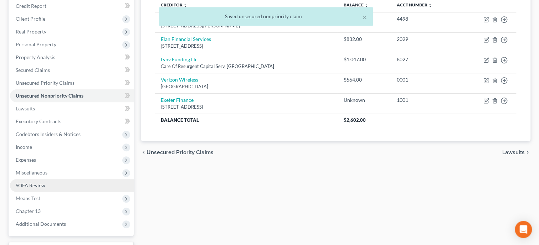
scroll to position [110, 0]
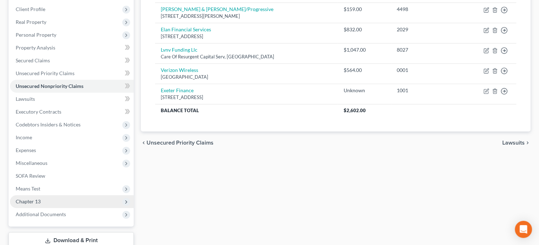
click at [31, 200] on span "Chapter 13" at bounding box center [28, 202] width 25 height 6
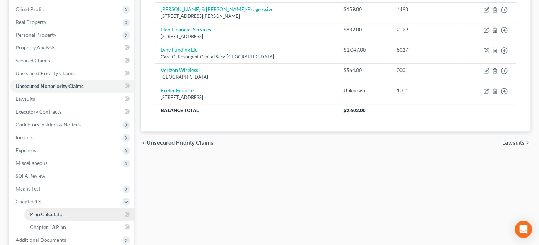
click at [35, 213] on span "Plan Calculator" at bounding box center [47, 214] width 35 height 6
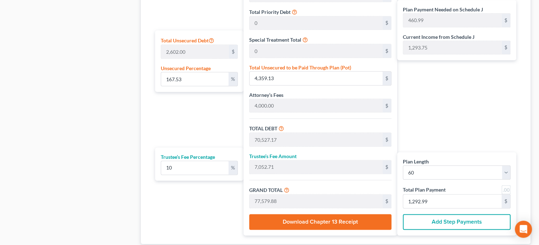
scroll to position [440, 0]
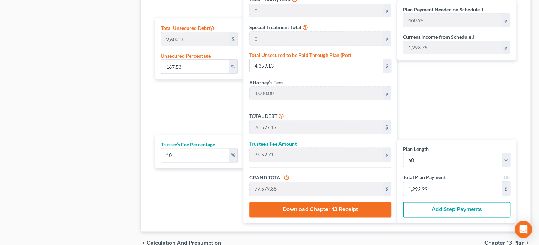
click at [459, 195] on div "Plan Length 1 2 3 4 5 6 7 8 9 10 11 12 13 14 15 16 17 18 19 20 21 22 23 24 25 2…" at bounding box center [456, 181] width 119 height 83
click at [459, 188] on input "1,292.99" at bounding box center [452, 189] width 98 height 14
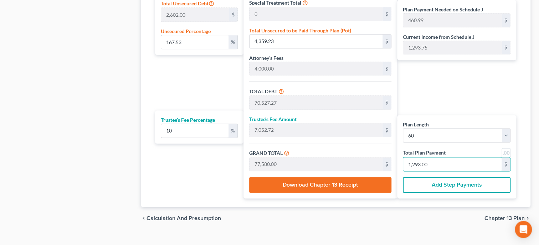
scroll to position [475, 0]
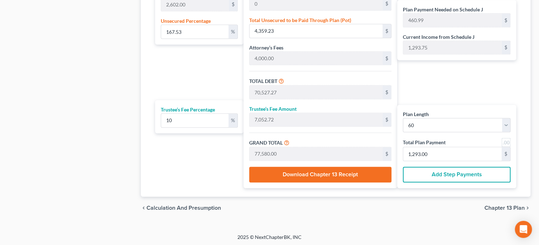
click at [491, 206] on span "Chapter 13 Plan" at bounding box center [505, 208] width 40 height 6
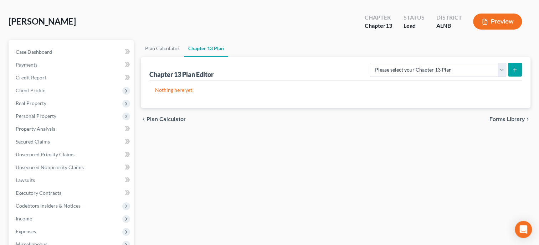
scroll to position [1, 0]
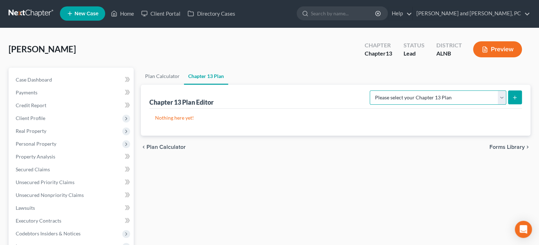
click at [370, 91] on select "Please select your Chapter 13 Plan [US_STATE] - [GEOGRAPHIC_DATA] - Revised [DA…" at bounding box center [438, 98] width 137 height 14
click option "[US_STATE] - [GEOGRAPHIC_DATA] - Revised [DATE]" at bounding box center [0, 0] width 0 height 0
click at [511, 92] on button "submit" at bounding box center [515, 98] width 14 height 14
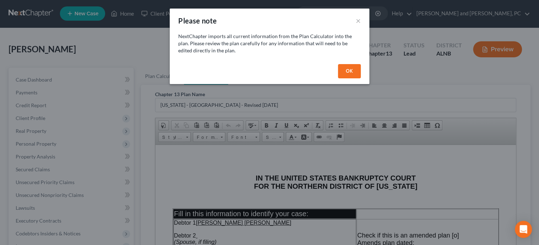
click at [346, 69] on button "OK" at bounding box center [349, 71] width 23 height 14
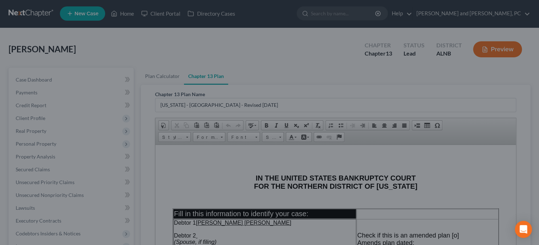
scroll to position [0, 0]
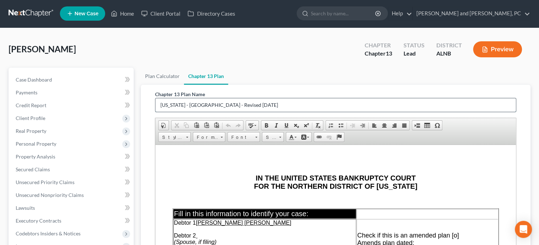
drag, startPoint x: 263, startPoint y: 105, endPoint x: 153, endPoint y: 108, distance: 109.9
click at [155, 108] on input "[US_STATE] - [GEOGRAPHIC_DATA] - Revised [DATE]" at bounding box center [335, 105] width 361 height 14
click at [206, 160] on html "IN THE UNITED STATES BANKRUPTCY COURT FOR THE NORTHERN DISTRICT OF [US_STATE] F…" at bounding box center [335, 225] width 361 height 160
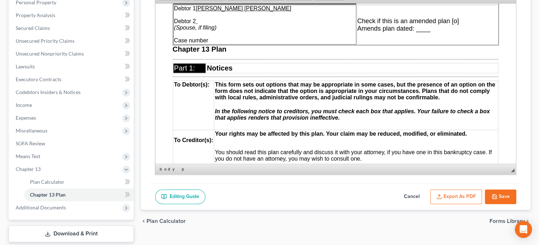
scroll to position [74, 0]
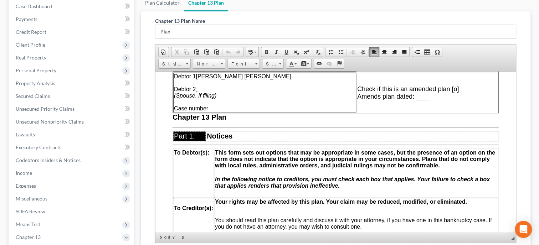
click at [168, 159] on html "IN THE UNITED STATES BANKRUPTCY COURT FOR THE NORTHERN DISTRICT OF [US_STATE] F…" at bounding box center [335, 78] width 361 height 160
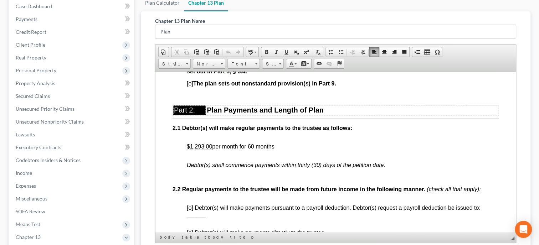
scroll to position [330, 0]
drag, startPoint x: 186, startPoint y: 154, endPoint x: 212, endPoint y: 154, distance: 26.4
click at [268, 47] on link "Bold" at bounding box center [266, 51] width 10 height 9
click at [240, 149] on span "$1,293.00 per month for 60 months" at bounding box center [231, 146] width 88 height 6
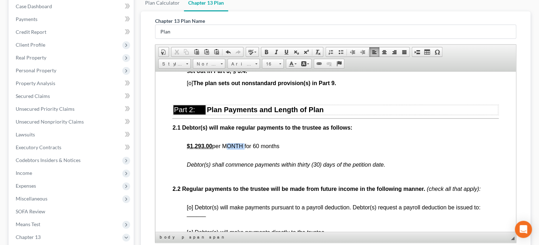
drag, startPoint x: 225, startPoint y: 150, endPoint x: 243, endPoint y: 150, distance: 18.2
click at [243, 149] on span "$1,293.00 per MONTH for 60 months" at bounding box center [233, 146] width 93 height 6
click at [268, 52] on span at bounding box center [267, 52] width 6 height 6
click at [317, 137] on p "2.1 Debtor(s) will make regular payments to the trustee as follows:" at bounding box center [336, 130] width 326 height 13
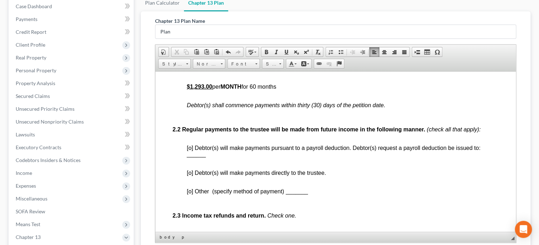
scroll to position [403, 0]
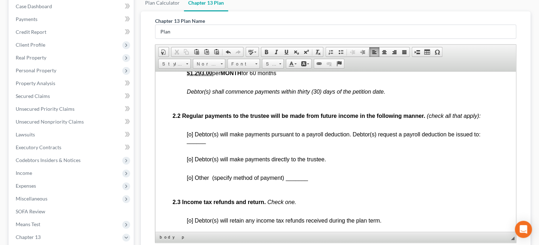
click at [189, 169] on p "[o] Debtor(s) will make payments directly to the trustee." at bounding box center [343, 162] width 312 height 13
click at [189, 162] on span "[o] Debtor(s) will make payments directly to the trustee." at bounding box center [256, 159] width 139 height 6
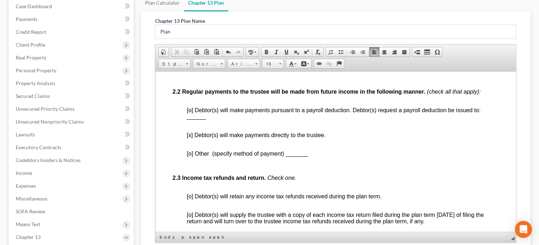
scroll to position [440, 0]
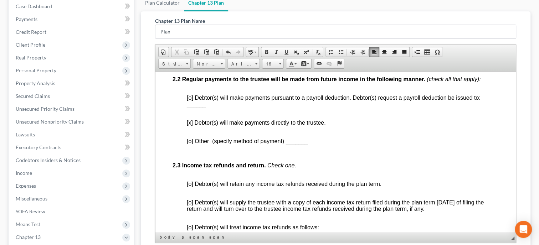
click at [190, 187] on span "[o] Debtor(s) will retain any income tax refunds received during the plan term." at bounding box center [284, 184] width 195 height 6
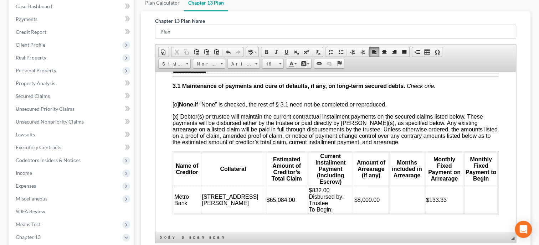
scroll to position [807, 0]
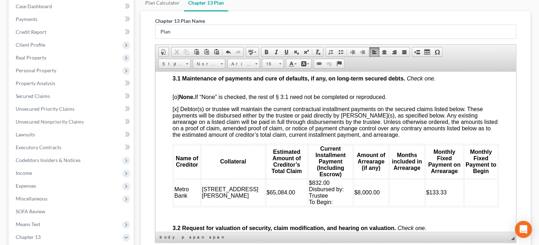
click at [313, 206] on td "$832.00 Disbursed by: Trustee To Begin:" at bounding box center [330, 192] width 45 height 27
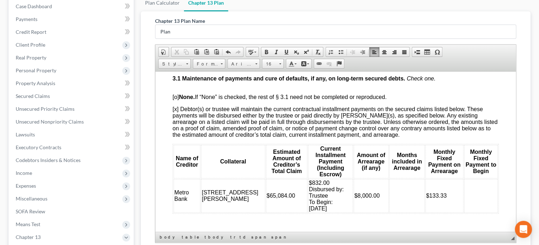
click at [390, 207] on td at bounding box center [406, 196] width 35 height 34
drag, startPoint x: 383, startPoint y: 208, endPoint x: 377, endPoint y: 208, distance: 5.7
click at [389, 208] on td "9" at bounding box center [406, 196] width 35 height 34
click at [251, 61] on span "Font" at bounding box center [240, 64] width 25 height 9
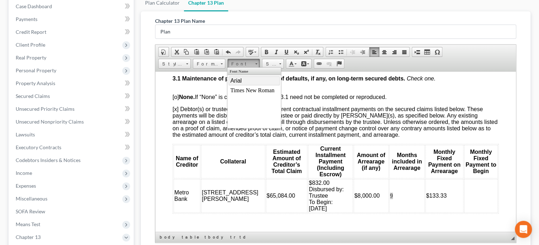
click at [245, 82] on link "Arial" at bounding box center [254, 80] width 51 height 9
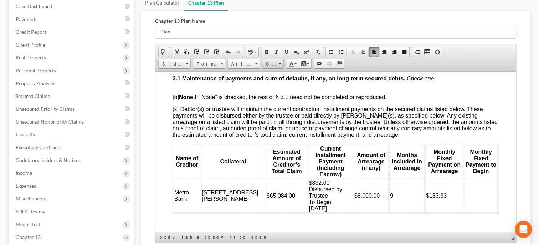
click at [280, 63] on link "Size" at bounding box center [273, 64] width 22 height 10
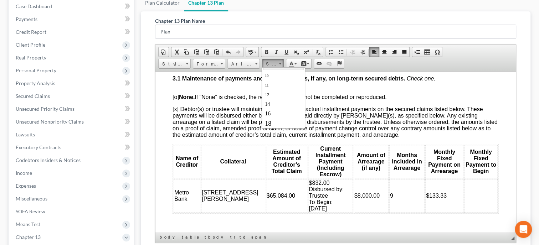
scroll to position [36, 0]
click at [281, 99] on link "16" at bounding box center [283, 102] width 41 height 9
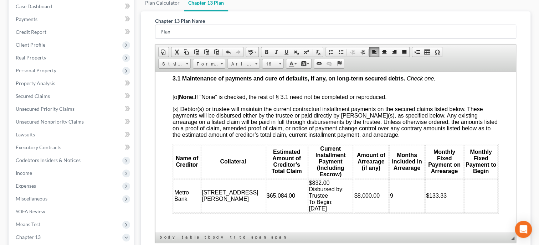
click at [471, 206] on td at bounding box center [481, 196] width 34 height 34
drag, startPoint x: 473, startPoint y: 206, endPoint x: 462, endPoint y: 206, distance: 11.4
click at [464, 206] on td "Conf" at bounding box center [481, 196] width 34 height 34
click at [248, 65] on span "Font" at bounding box center [240, 64] width 25 height 9
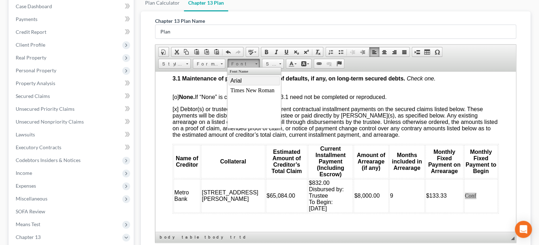
click at [246, 81] on link "Arial" at bounding box center [254, 80] width 51 height 9
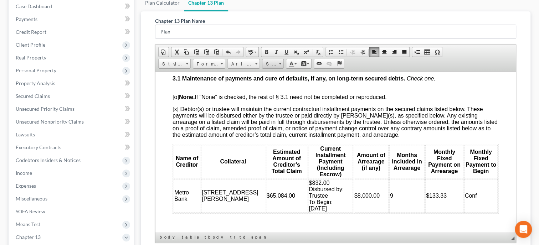
click at [270, 65] on span "Size" at bounding box center [269, 64] width 14 height 9
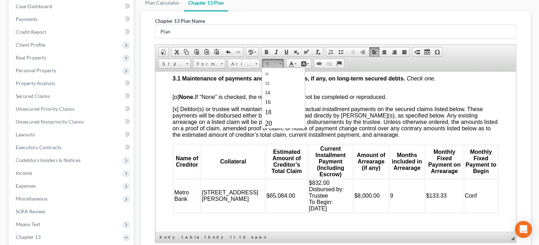
scroll to position [36, 0]
click at [277, 102] on link "16" at bounding box center [283, 102] width 41 height 9
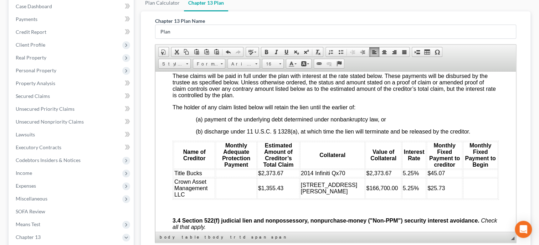
scroll to position [1101, 0]
click at [238, 177] on td at bounding box center [236, 173] width 41 height 8
drag, startPoint x: 235, startPoint y: 191, endPoint x: 219, endPoint y: 192, distance: 15.7
click at [219, 192] on table "Name of Creditor Monthly Adequate Protection Payment Estimated Amount of Credit…" at bounding box center [336, 169] width 326 height 59
click at [240, 65] on span "Font" at bounding box center [240, 64] width 25 height 9
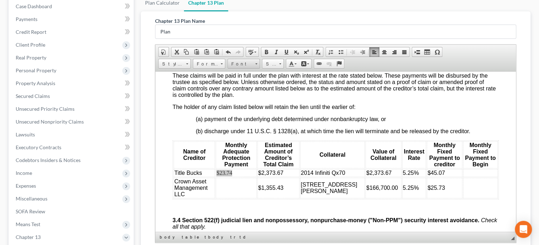
scroll to position [0, 0]
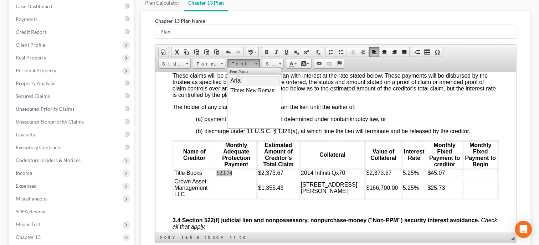
click at [244, 79] on link "Arial" at bounding box center [254, 80] width 51 height 9
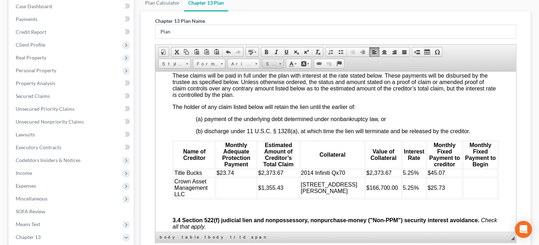
click at [267, 64] on span "Size" at bounding box center [269, 64] width 14 height 9
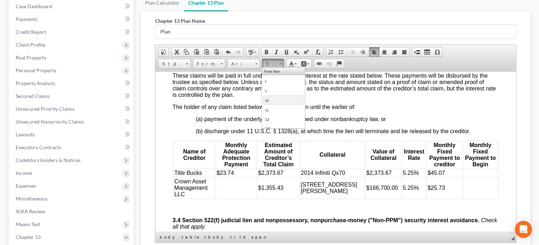
scroll to position [36, 0]
click at [280, 99] on link "16" at bounding box center [283, 102] width 41 height 9
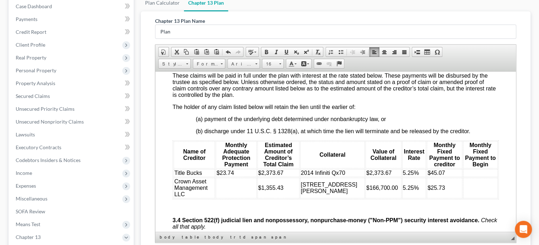
click at [465, 177] on td at bounding box center [480, 173] width 35 height 8
drag, startPoint x: 471, startPoint y: 191, endPoint x: 459, endPoint y: 191, distance: 11.8
click at [463, 177] on td "Conf" at bounding box center [480, 173] width 35 height 8
click at [245, 64] on span "Font" at bounding box center [240, 64] width 25 height 9
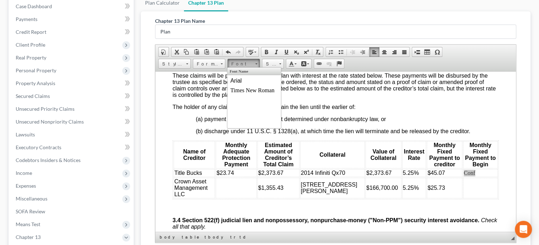
scroll to position [0, 0]
click at [244, 79] on link "Arial" at bounding box center [254, 80] width 51 height 9
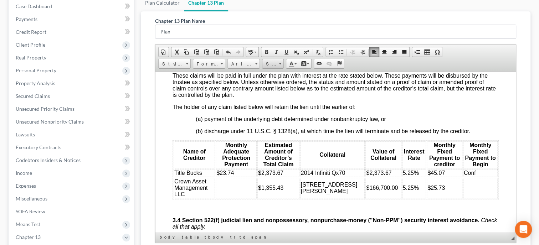
click at [265, 64] on span "Size" at bounding box center [269, 64] width 14 height 9
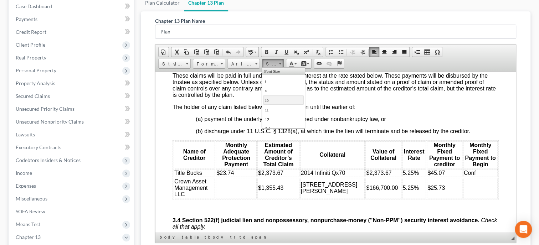
scroll to position [36, 0]
click at [274, 99] on link "16" at bounding box center [283, 102] width 41 height 9
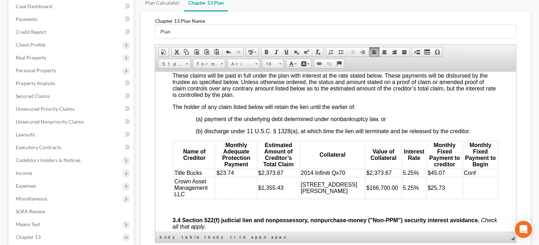
click at [241, 198] on td at bounding box center [236, 188] width 41 height 21
drag, startPoint x: 236, startPoint y: 208, endPoint x: 220, endPoint y: 208, distance: 15.3
click at [220, 198] on td "$13.55" at bounding box center [236, 188] width 41 height 21
click at [244, 65] on span "Font" at bounding box center [240, 64] width 25 height 9
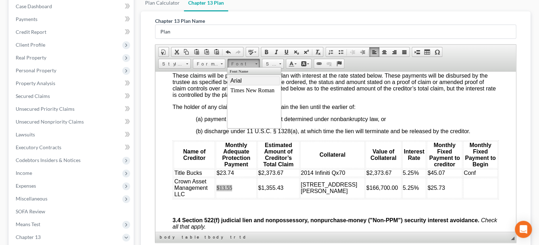
scroll to position [0, 0]
click at [246, 82] on link "Arial" at bounding box center [254, 80] width 51 height 9
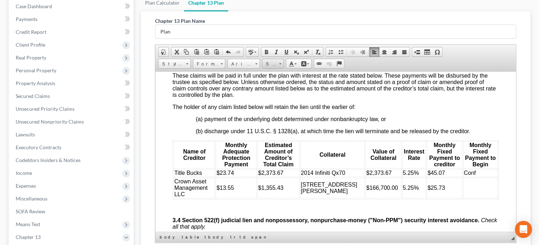
click at [275, 63] on span "Size" at bounding box center [269, 64] width 14 height 9
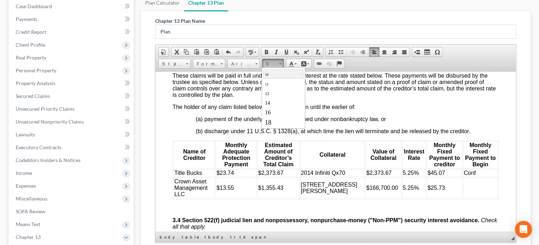
scroll to position [36, 0]
click at [280, 99] on link "16" at bounding box center [283, 102] width 41 height 9
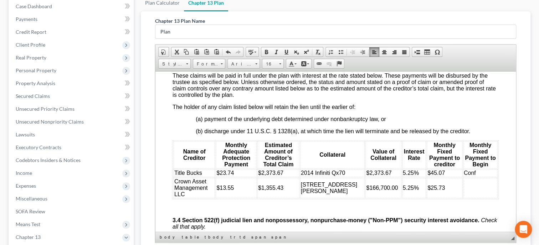
click at [473, 198] on td at bounding box center [480, 188] width 35 height 21
drag, startPoint x: 471, startPoint y: 210, endPoint x: 459, endPoint y: 212, distance: 12.6
click at [463, 198] on td "Conf" at bounding box center [480, 188] width 35 height 21
click at [233, 63] on span "Font" at bounding box center [240, 64] width 25 height 9
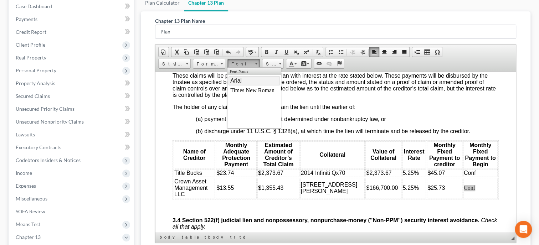
drag, startPoint x: 235, startPoint y: 79, endPoint x: 310, endPoint y: 77, distance: 74.9
click at [235, 79] on span "Arial" at bounding box center [235, 81] width 11 height 6
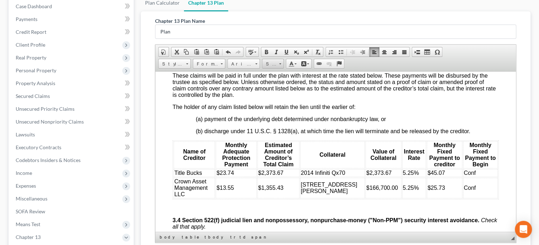
click at [267, 66] on span "Size" at bounding box center [269, 64] width 14 height 9
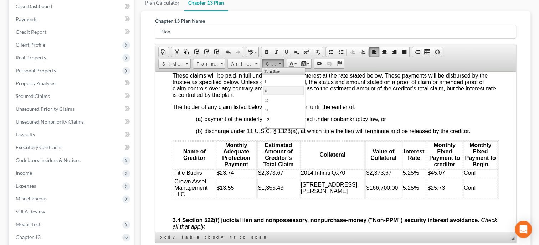
scroll to position [36, 0]
click at [275, 99] on link "16" at bounding box center [283, 102] width 41 height 9
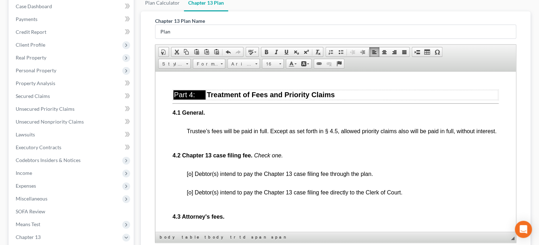
scroll to position [1358, 0]
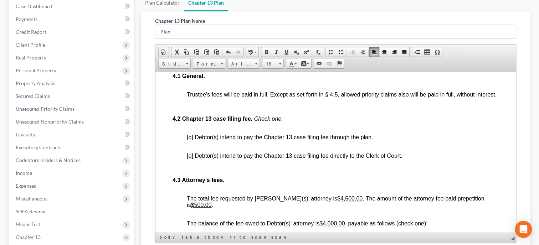
click at [190, 140] on span "[o] Debtor(s) intend to pay the Chapter 13 case filing fee through the plan." at bounding box center [280, 137] width 186 height 6
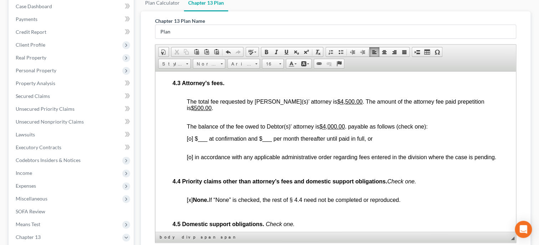
scroll to position [1468, 0]
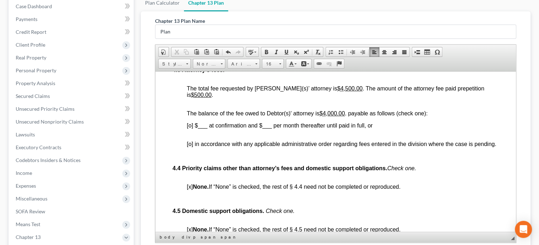
click at [189, 147] on span "[o] in accordance with any applicable administrative order regarding fees enter…" at bounding box center [342, 144] width 310 height 6
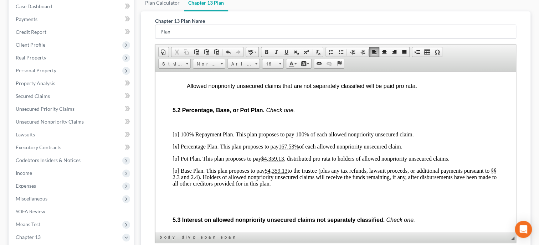
scroll to position [1688, 0]
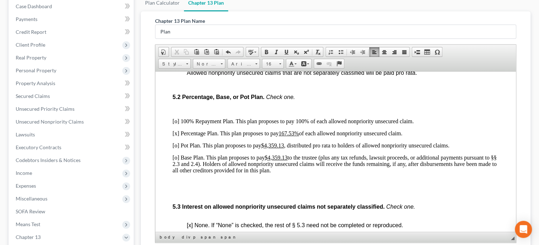
click at [174, 137] on p "[x] Percentage Plan. This plan proposes to pay 167.53% of each allowed nonprior…" at bounding box center [336, 133] width 326 height 6
click at [175, 124] on p "[o] 100% Repayment Plan. This plan proposes to pay 100% of each allowed nonprio…" at bounding box center [336, 121] width 326 height 6
drag, startPoint x: 282, startPoint y: 192, endPoint x: 173, endPoint y: 136, distance: 122.8
click at [236, 66] on span "Font" at bounding box center [240, 64] width 25 height 9
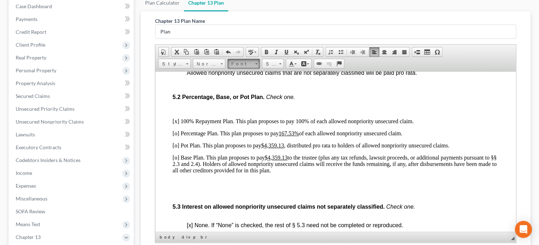
scroll to position [0, 0]
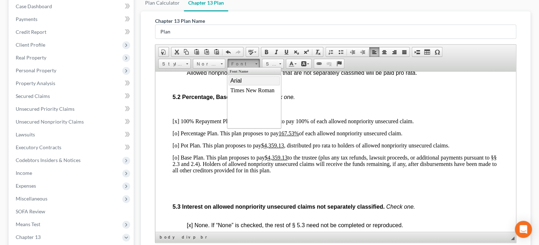
click at [242, 82] on link "Arial" at bounding box center [254, 80] width 51 height 9
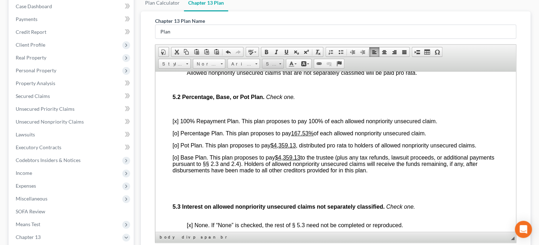
click at [267, 64] on span "Size" at bounding box center [269, 64] width 14 height 9
click at [281, 103] on link "16" at bounding box center [283, 102] width 41 height 9
click at [293, 136] on u "167.53%" at bounding box center [302, 133] width 22 height 6
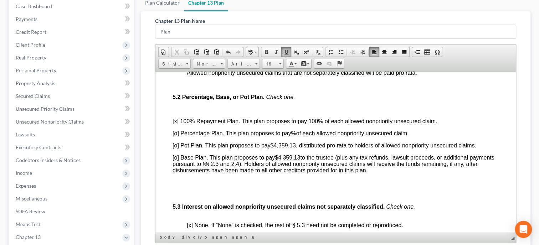
click at [276, 148] on u "$4,359.13" at bounding box center [283, 145] width 25 height 6
click at [279, 160] on u "$4,359.13" at bounding box center [287, 157] width 25 height 6
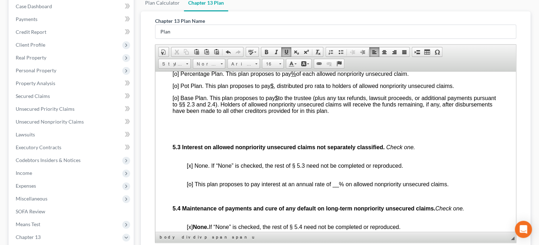
scroll to position [1761, 0]
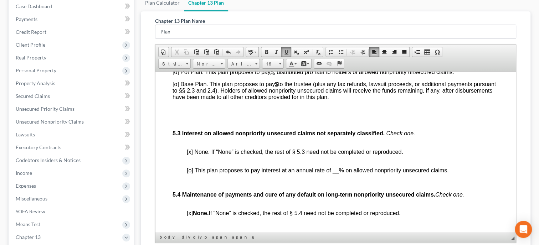
click at [189, 155] on span "[x] None. If “None” is checked, the rest of § 5.3 need not be completed or repr…" at bounding box center [295, 152] width 216 height 6
click at [189, 173] on span "[o] This plan proposes to pay interest at an annual rate of __% on allowed nonp…" at bounding box center [318, 170] width 262 height 6
click at [333, 173] on span "[x] This plan proposes to pay interest at an annual rate of __% on allowed nonp…" at bounding box center [317, 170] width 261 height 6
click at [306, 186] on p at bounding box center [343, 182] width 312 height 6
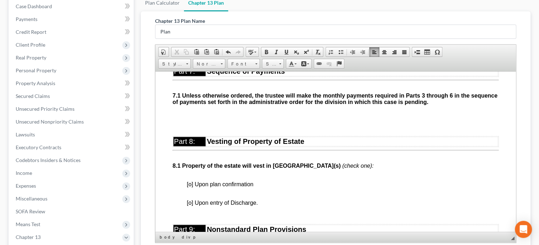
scroll to position [2128, 0]
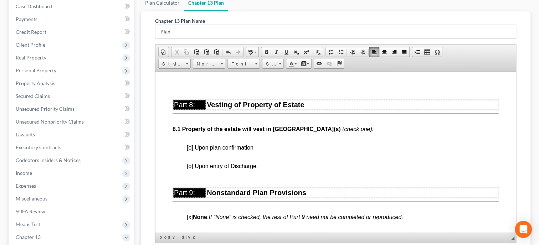
click at [190, 150] on span "[o] Upon plan confirmation" at bounding box center [220, 147] width 67 height 6
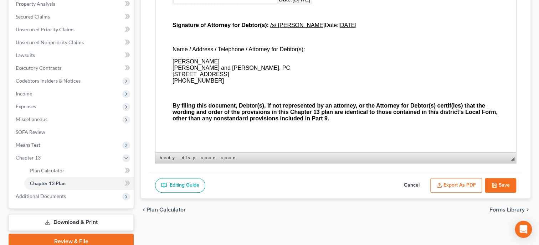
scroll to position [184, 0]
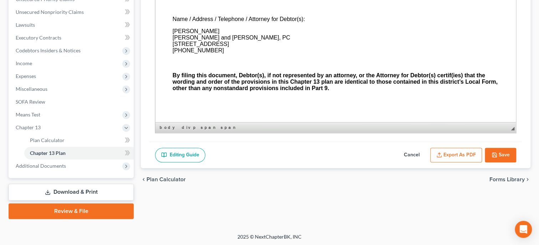
click at [507, 157] on button "Save" at bounding box center [500, 155] width 31 height 15
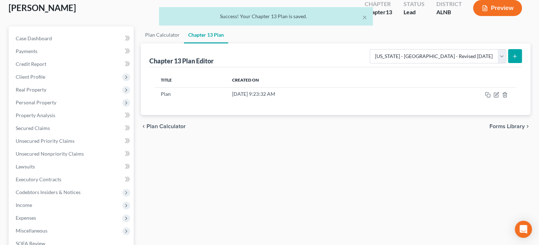
scroll to position [37, 0]
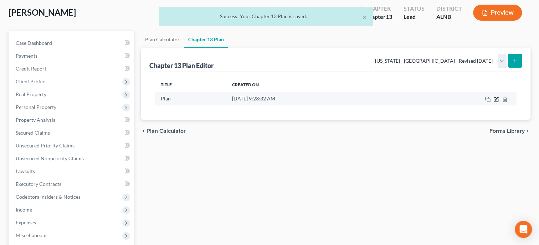
click at [497, 101] on icon "button" at bounding box center [496, 99] width 4 height 4
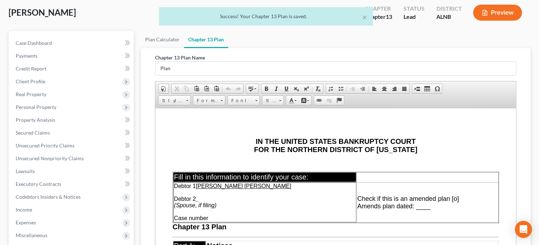
scroll to position [148, 0]
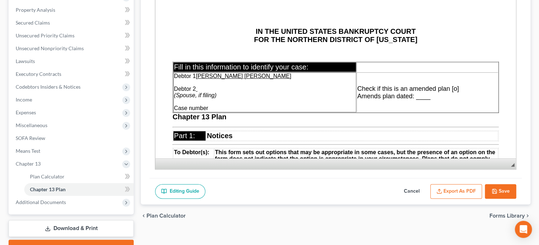
click at [459, 187] on button "Export as PDF" at bounding box center [456, 191] width 52 height 15
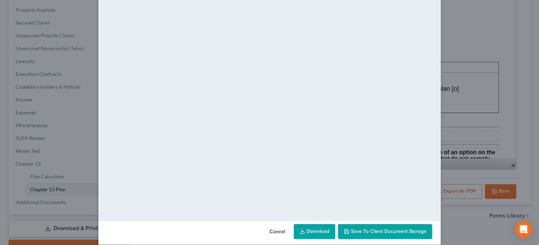
scroll to position [53, 0]
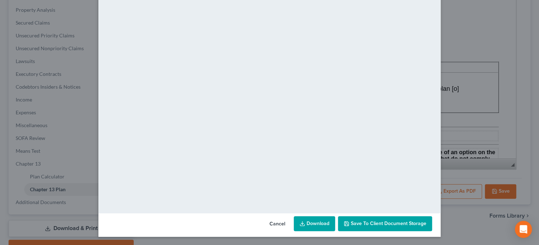
click at [398, 222] on span "Save to Client Document Storage" at bounding box center [389, 224] width 76 height 6
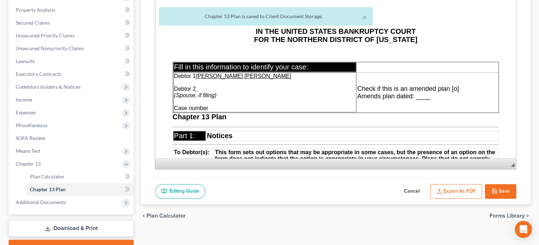
click at [445, 190] on button "Export as PDF" at bounding box center [456, 191] width 52 height 15
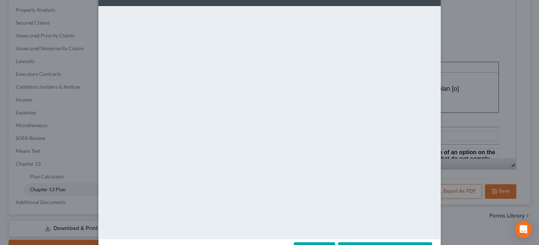
scroll to position [36, 0]
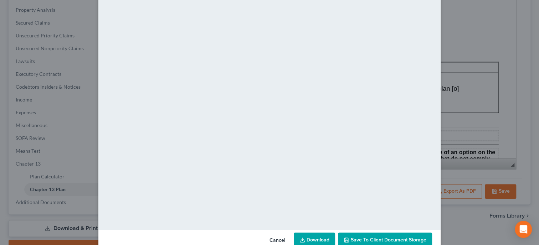
click at [326, 238] on link "Download" at bounding box center [314, 240] width 41 height 15
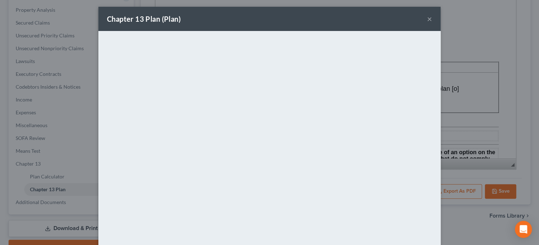
scroll to position [0, 0]
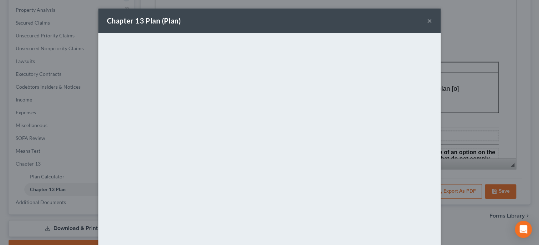
click at [431, 25] on button "×" at bounding box center [429, 20] width 5 height 9
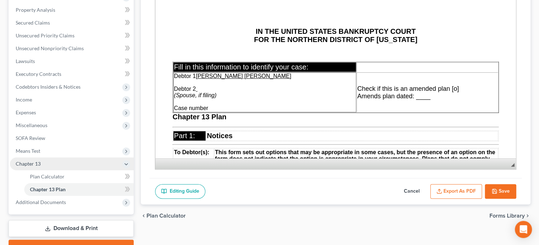
scroll to position [184, 0]
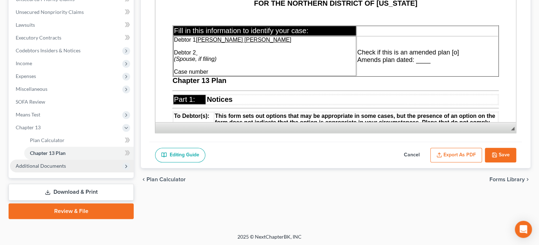
click at [50, 164] on span "Additional Documents" at bounding box center [41, 166] width 50 height 6
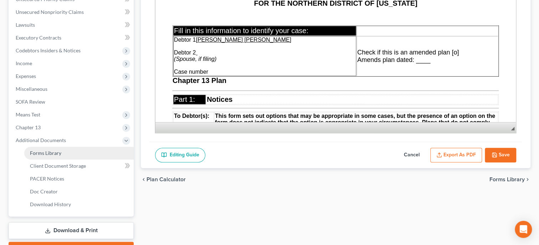
click at [50, 150] on span "Forms Library" at bounding box center [45, 153] width 31 height 6
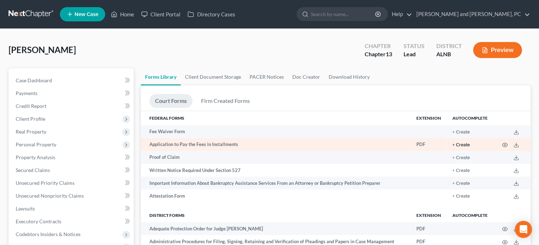
click at [464, 145] on button "+ Create" at bounding box center [461, 145] width 17 height 5
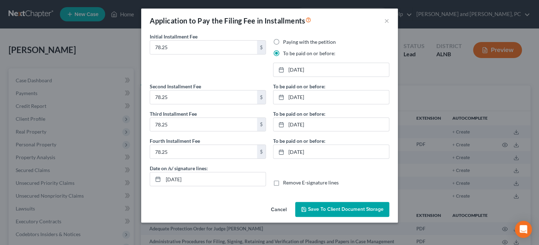
click at [389, 22] on div "Application to Pay the Filing Fee in Installments ×" at bounding box center [269, 21] width 257 height 24
click at [388, 21] on button "×" at bounding box center [386, 20] width 5 height 9
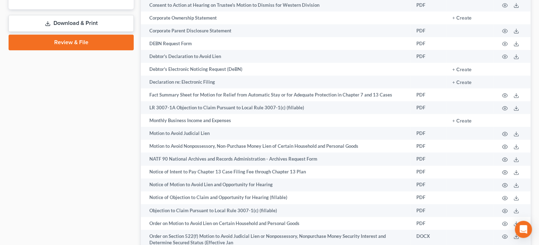
scroll to position [403, 0]
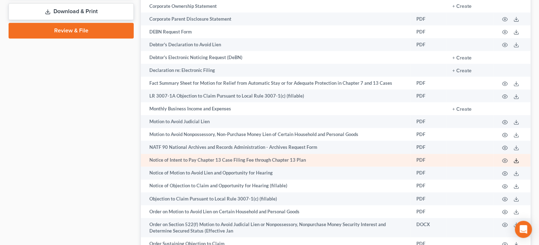
click at [516, 164] on icon at bounding box center [516, 161] width 6 height 6
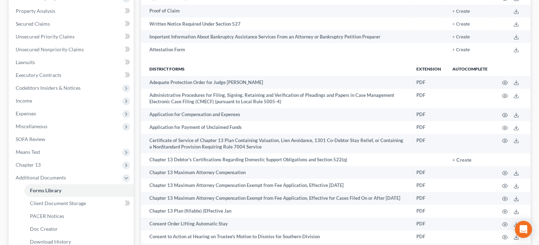
scroll to position [0, 0]
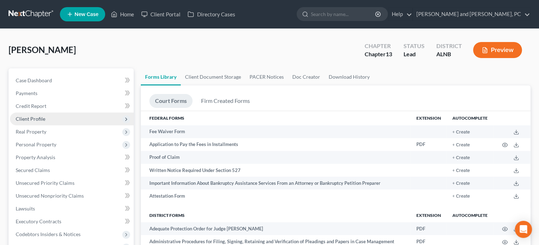
click at [50, 120] on span "Client Profile" at bounding box center [72, 119] width 124 height 13
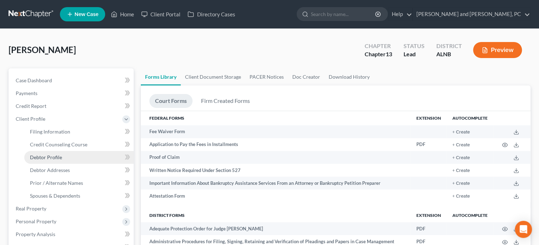
click at [61, 157] on span "Debtor Profile" at bounding box center [46, 157] width 32 height 6
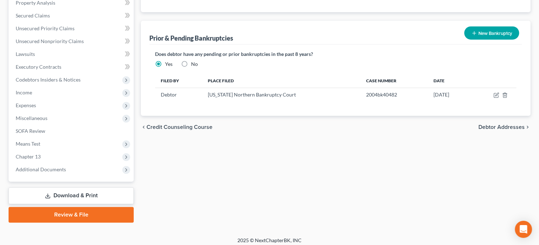
scroll to position [235, 0]
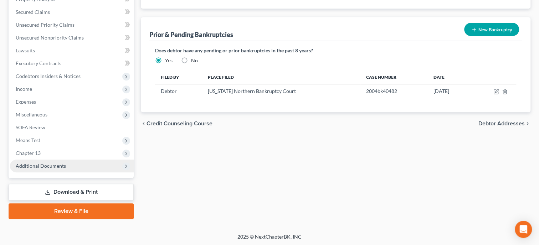
click at [63, 164] on span "Additional Documents" at bounding box center [41, 166] width 50 height 6
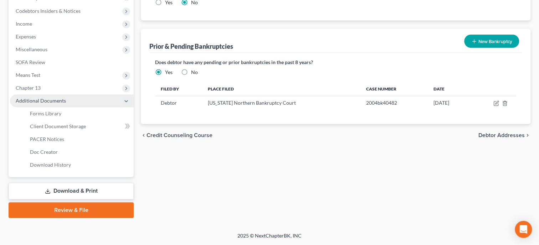
scroll to position [158, 0]
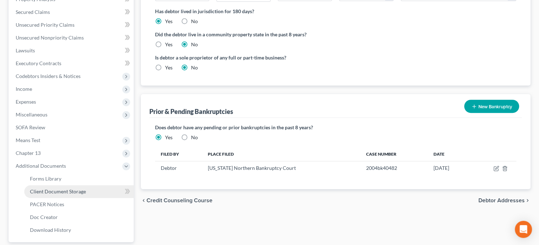
click at [66, 189] on span "Client Document Storage" at bounding box center [58, 192] width 56 height 6
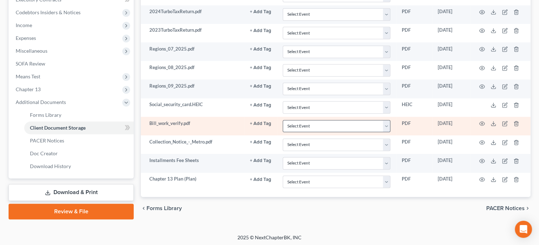
scroll to position [223, 0]
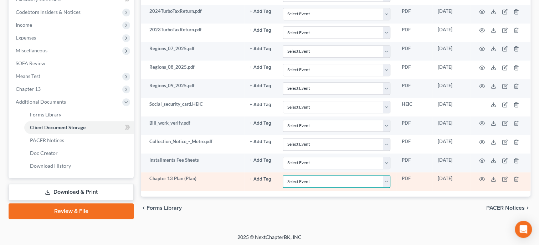
click at [283, 175] on select "Select Event 20 Largest Unsecured Creditors Amended Schedules (Fee) Attachment …" at bounding box center [337, 181] width 108 height 12
click option "Chapter 13 Plan" at bounding box center [0, 0] width 0 height 0
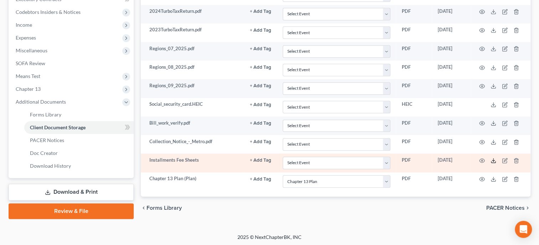
click at [494, 160] on polyline at bounding box center [493, 160] width 2 height 1
click at [518, 160] on icon "button" at bounding box center [516, 160] width 3 height 5
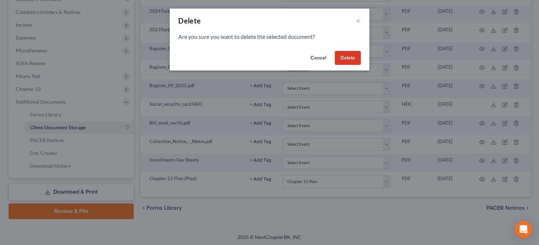
click at [351, 62] on button "Delete" at bounding box center [348, 58] width 26 height 14
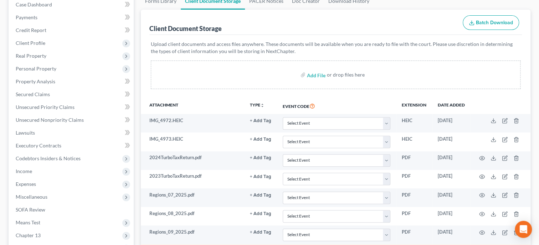
scroll to position [0, 0]
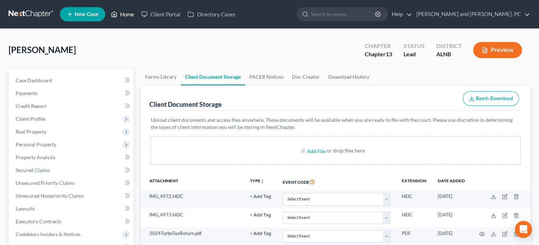
click at [131, 15] on link "Home" at bounding box center [122, 14] width 30 height 13
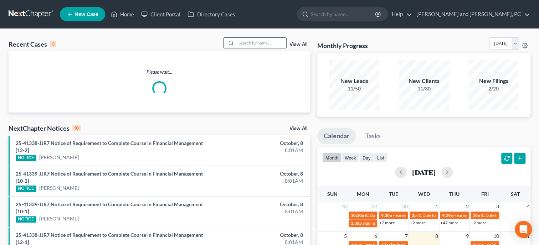
click at [238, 40] on input "search" at bounding box center [261, 43] width 50 height 10
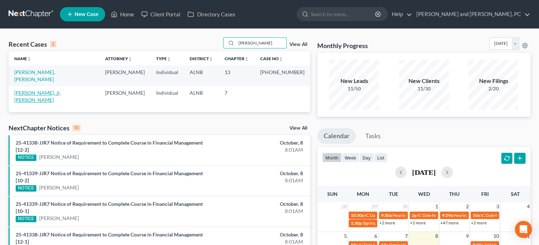
click at [46, 90] on link "[PERSON_NAME], Jr, [PERSON_NAME]" at bounding box center [37, 96] width 47 height 13
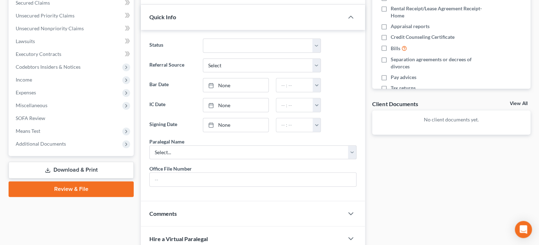
scroll to position [183, 0]
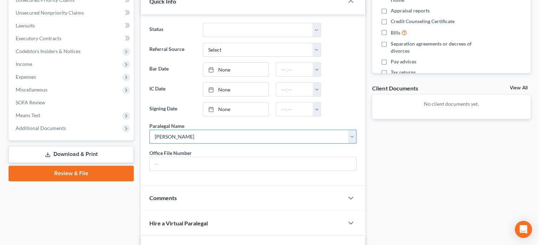
click option "[PERSON_NAME]" at bounding box center [0, 0] width 0 height 0
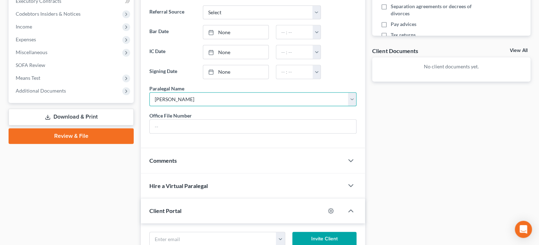
scroll to position [0, 0]
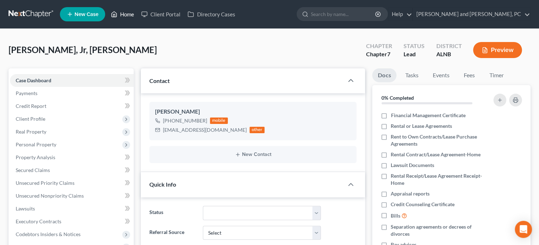
click at [123, 12] on link "Home" at bounding box center [122, 14] width 30 height 13
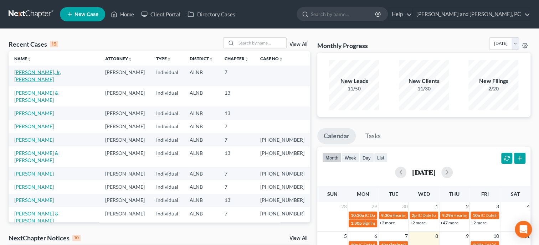
click at [39, 74] on link "[PERSON_NAME], Jr, [PERSON_NAME]" at bounding box center [37, 75] width 47 height 13
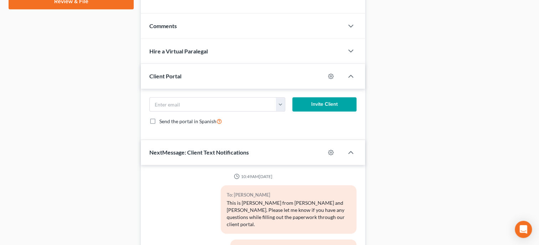
scroll to position [331, 0]
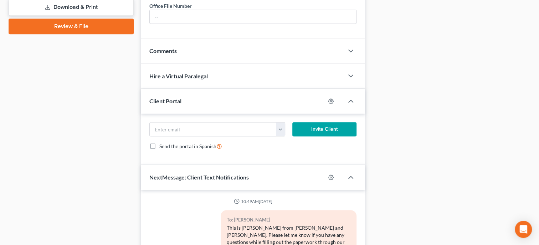
click at [212, 63] on div "Comments" at bounding box center [242, 51] width 203 height 25
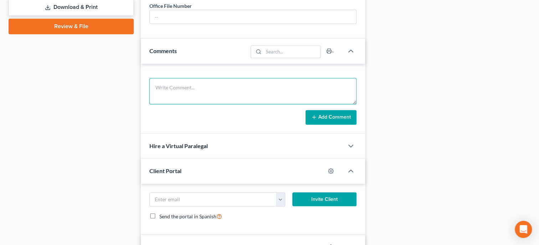
click at [218, 101] on textarea at bounding box center [252, 91] width 207 height 26
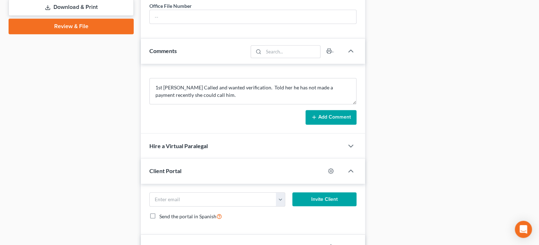
click at [336, 125] on button "Add Comment" at bounding box center [331, 117] width 51 height 15
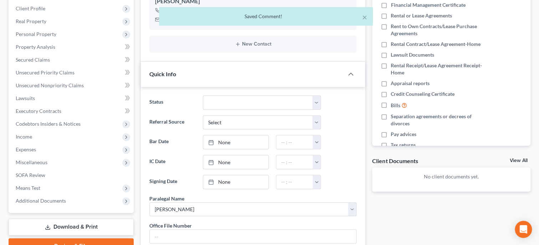
scroll to position [0, 0]
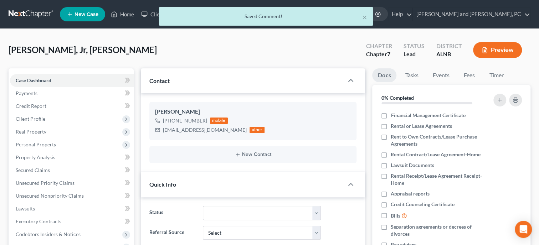
click at [129, 17] on div "× Saved Comment!" at bounding box center [265, 18] width 539 height 22
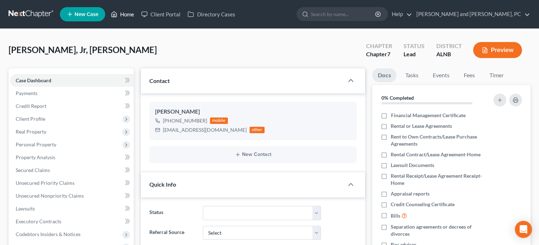
click at [129, 15] on link "Home" at bounding box center [122, 14] width 30 height 13
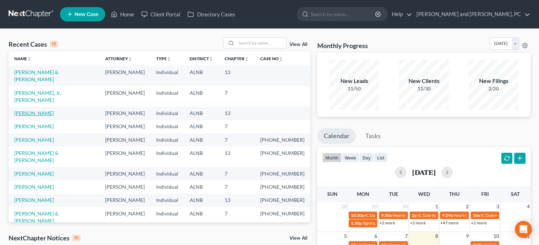
click at [40, 110] on link "[PERSON_NAME]" at bounding box center [34, 113] width 40 height 6
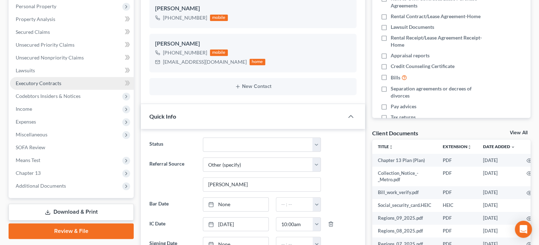
scroll to position [147, 0]
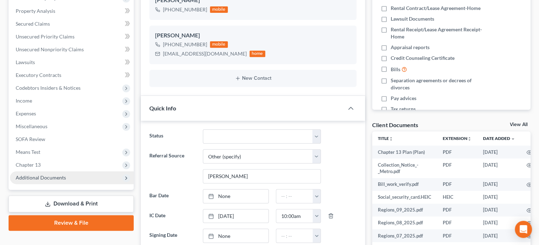
click at [37, 175] on span "Additional Documents" at bounding box center [41, 178] width 50 height 6
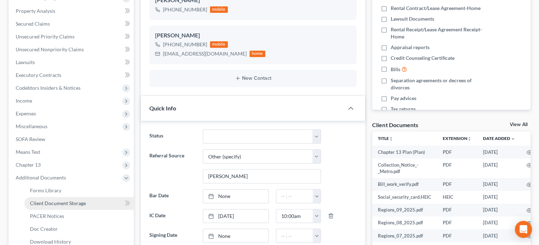
click at [80, 201] on span "Client Document Storage" at bounding box center [58, 203] width 56 height 6
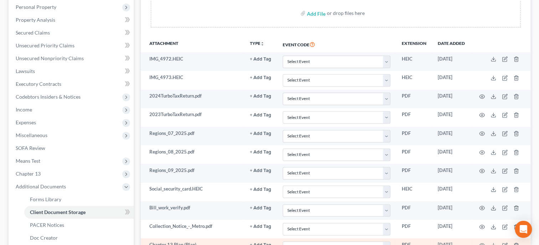
scroll to position [113, 0]
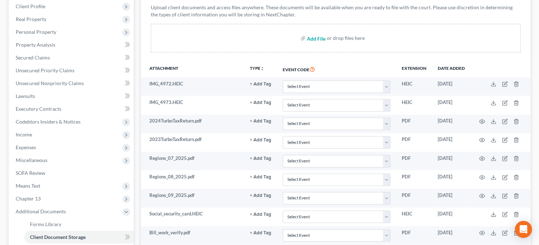
click at [320, 39] on input "file" at bounding box center [315, 38] width 17 height 13
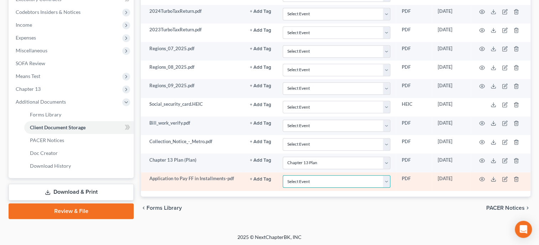
click at [283, 175] on select "Select Event 20 Largest Unsecured Creditors Amended Schedules (Fee) Attachment …" at bounding box center [337, 181] width 108 height 12
click option "Pay Filing Fee in Installments" at bounding box center [0, 0] width 0 height 0
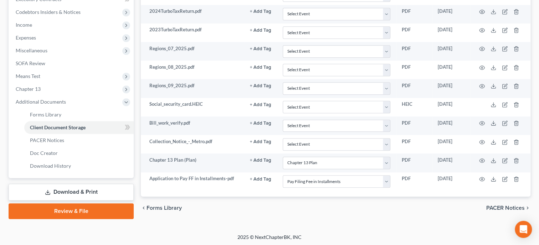
click at [363, 210] on div "chevron_left Forms Library PACER Notices chevron_right" at bounding box center [336, 208] width 390 height 23
click at [61, 189] on link "Download & Print" at bounding box center [71, 192] width 125 height 17
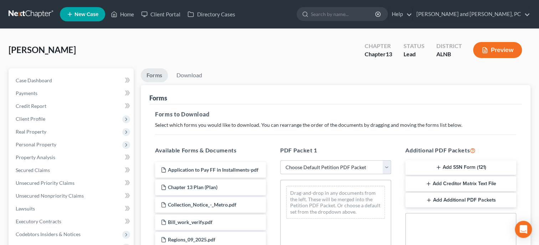
click at [280, 160] on select "Choose Default Petition PDF Packet Complete Bankruptcy Petition (all forms and …" at bounding box center [335, 167] width 111 height 14
click option "Complete Bankruptcy Petition (all forms and schedules)" at bounding box center [0, 0] width 0 height 0
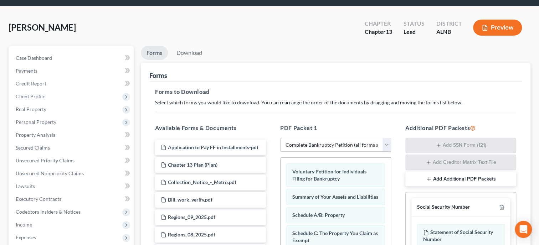
scroll to position [36, 0]
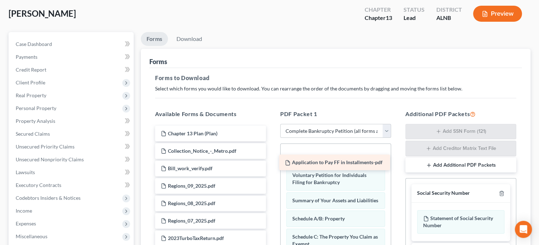
drag, startPoint x: 217, startPoint y: 136, endPoint x: 341, endPoint y: 166, distance: 128.1
click at [272, 166] on div "Application to Pay FF in Installments-pdf Application to Pay FF in Installments…" at bounding box center [210, 195] width 122 height 138
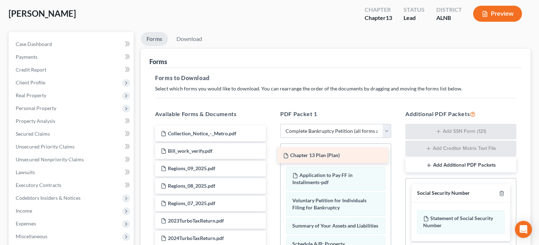
drag, startPoint x: 220, startPoint y: 133, endPoint x: 342, endPoint y: 155, distance: 124.4
click at [272, 155] on div "Chapter 13 Plan (Plan) Chapter 13 Plan (Plan) Collection_Notice_-_Metro.pdf Bil…" at bounding box center [210, 186] width 122 height 121
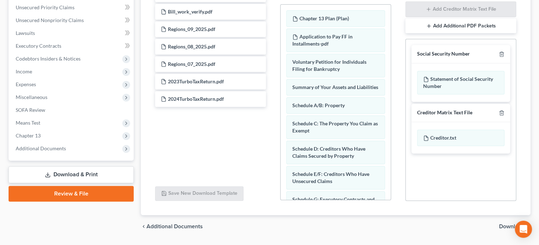
scroll to position [195, 0]
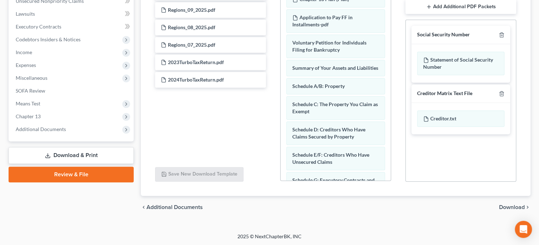
click at [511, 206] on span "Download" at bounding box center [512, 208] width 26 height 6
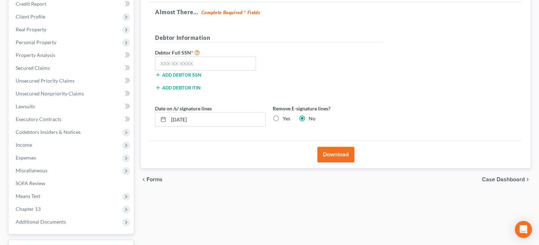
scroll to position [48, 0]
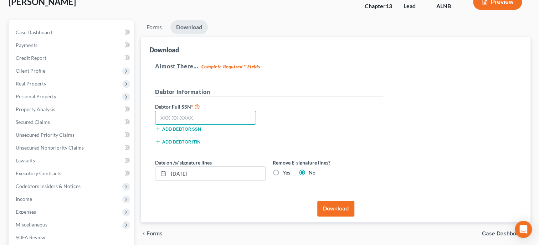
click at [233, 119] on input "text" at bounding box center [205, 118] width 101 height 14
click at [341, 209] on button "Download" at bounding box center [335, 209] width 37 height 16
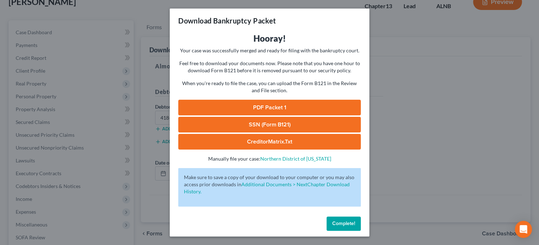
click at [277, 126] on link "SSN (Form B121)" at bounding box center [269, 125] width 183 height 16
click at [271, 107] on link "PDF Packet 1" at bounding box center [269, 108] width 183 height 16
click at [341, 224] on span "Complete!" at bounding box center [343, 224] width 23 height 6
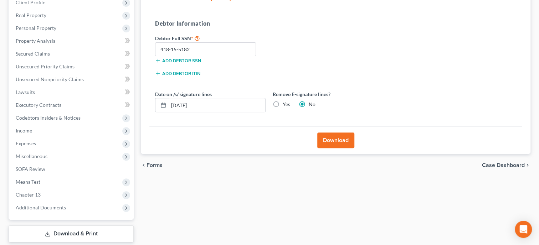
scroll to position [158, 0]
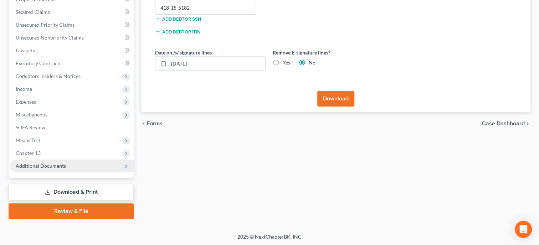
click at [41, 168] on span "Additional Documents" at bounding box center [41, 166] width 50 height 6
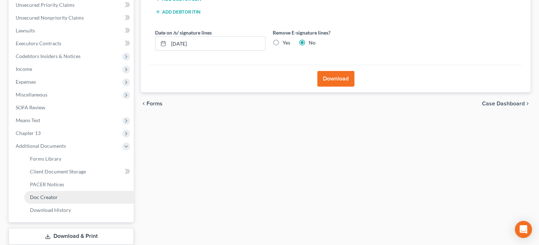
scroll to position [195, 0]
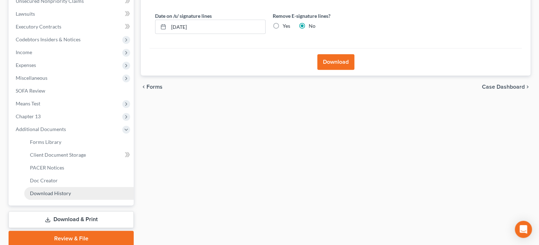
click at [50, 196] on span "Download History" at bounding box center [50, 193] width 41 height 6
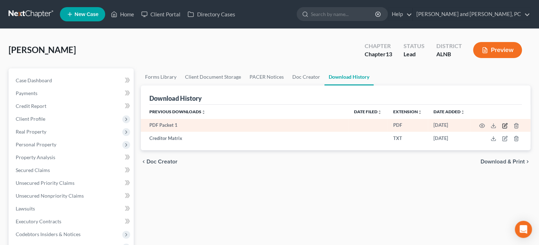
click at [506, 126] on icon "button" at bounding box center [505, 124] width 3 height 3
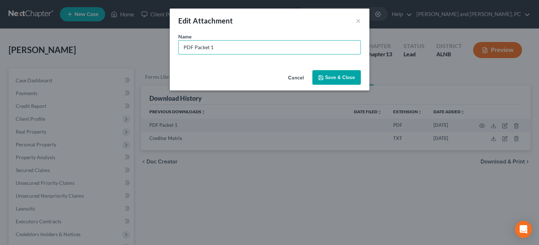
drag, startPoint x: 222, startPoint y: 48, endPoint x: 158, endPoint y: 53, distance: 64.4
click at [179, 52] on input "PDF Packet 1" at bounding box center [270, 48] width 182 height 14
click at [329, 78] on span "Save & Close" at bounding box center [340, 78] width 30 height 6
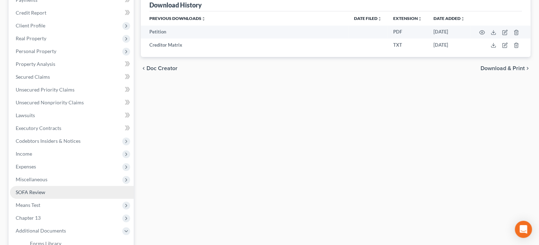
scroll to position [110, 0]
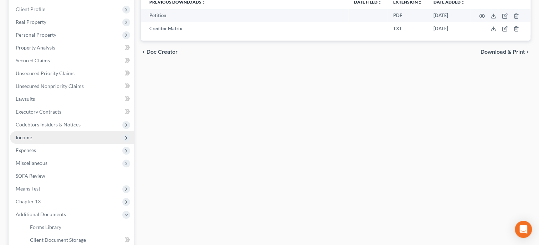
click at [42, 139] on span "Income" at bounding box center [72, 137] width 124 height 13
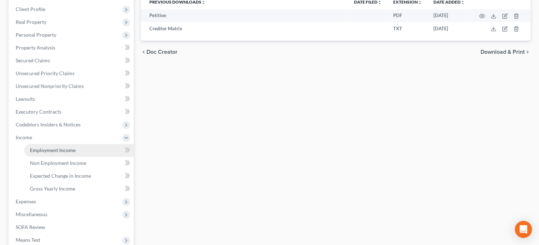
click at [44, 149] on span "Employment Income" at bounding box center [53, 150] width 46 height 6
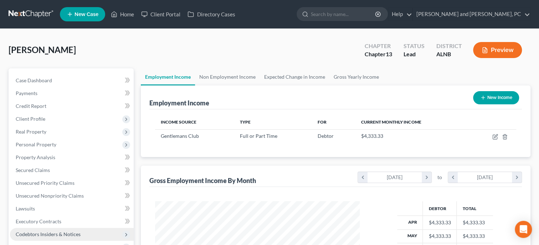
scroll to position [127, 219]
click at [489, 99] on button "New Income" at bounding box center [496, 97] width 46 height 13
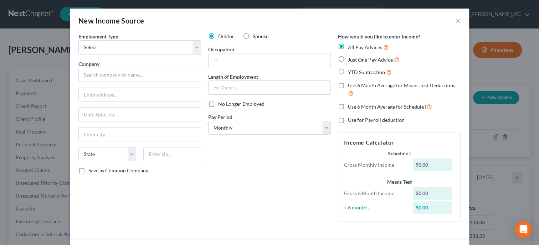
click at [253, 37] on label "Spouse" at bounding box center [261, 36] width 16 height 7
click at [256, 37] on input "Spouse" at bounding box center [258, 35] width 5 height 5
click at [164, 81] on input "text" at bounding box center [139, 75] width 123 height 14
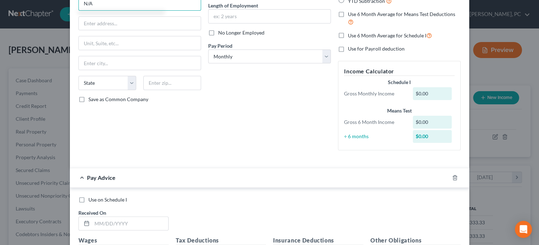
scroll to position [110, 0]
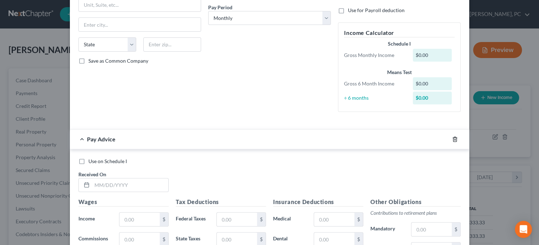
click at [456, 141] on icon "button" at bounding box center [454, 139] width 3 height 5
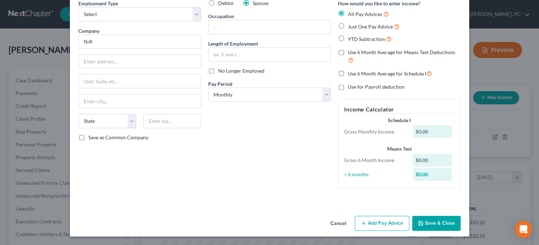
scroll to position [33, 0]
click at [430, 219] on button "Save & Close" at bounding box center [436, 223] width 48 height 15
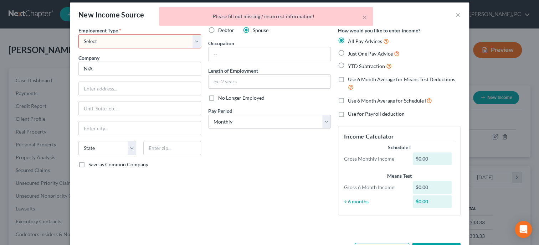
scroll to position [0, 0]
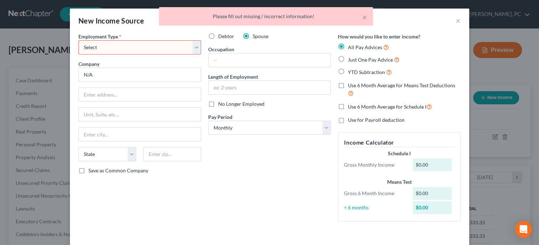
click at [78, 40] on select "Select Full or [DEMOGRAPHIC_DATA] Employment Self Employment" at bounding box center [139, 47] width 123 height 14
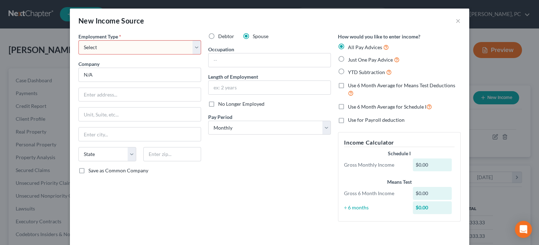
click at [193, 49] on select "Select Full or [DEMOGRAPHIC_DATA] Employment Self Employment" at bounding box center [139, 47] width 123 height 14
click at [267, 205] on div "Debtor Spouse Occupation Length of Employment No Longer Employed Pay Period * S…" at bounding box center [270, 130] width 130 height 195
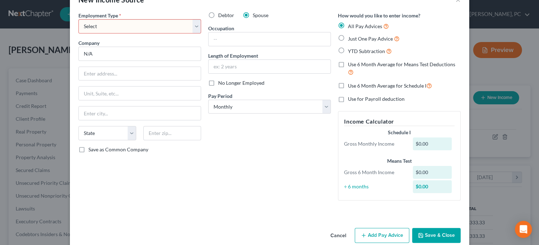
scroll to position [33, 0]
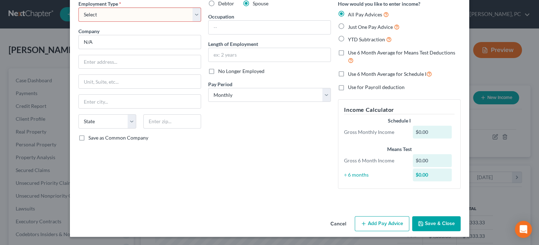
click at [341, 224] on button "Cancel" at bounding box center [338, 224] width 27 height 14
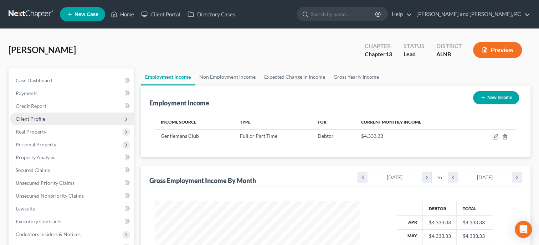
click at [44, 119] on span "Client Profile" at bounding box center [31, 119] width 30 height 6
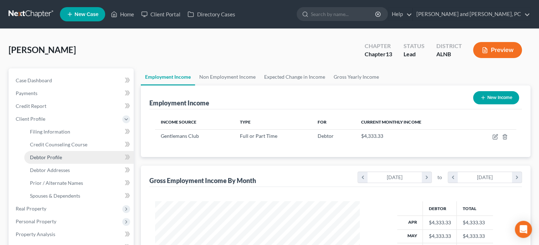
click at [55, 158] on span "Debtor Profile" at bounding box center [46, 157] width 32 height 6
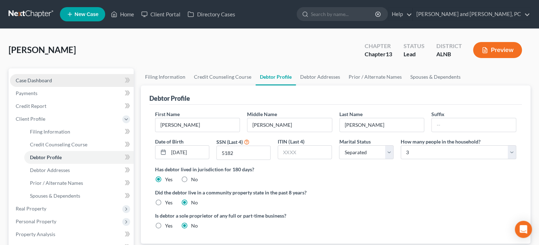
click at [48, 80] on span "Case Dashboard" at bounding box center [34, 80] width 36 height 6
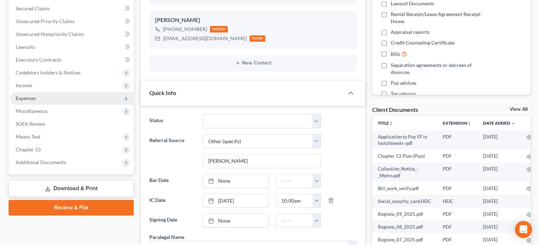
scroll to position [257, 0]
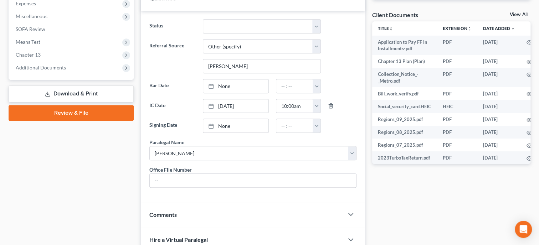
click at [83, 94] on link "Download & Print" at bounding box center [71, 94] width 125 height 17
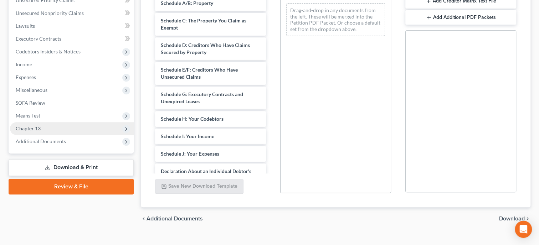
scroll to position [194, 0]
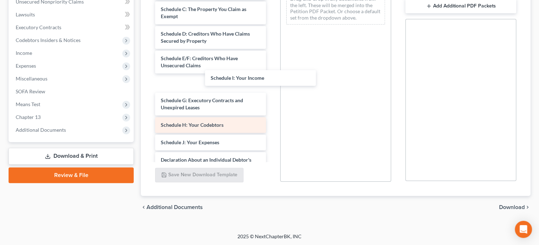
drag, startPoint x: 178, startPoint y: 130, endPoint x: 196, endPoint y: 122, distance: 19.5
click at [201, 118] on div "Schedule I: Your Income Application to Pay FF in Installments-pdf Chapter 13 Pl…" at bounding box center [210, 43] width 122 height 517
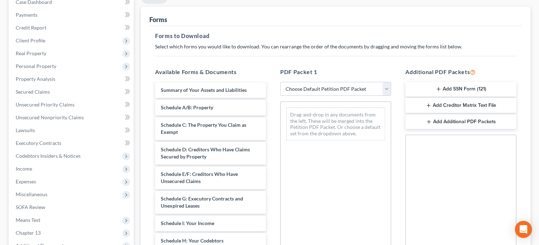
scroll to position [147, 0]
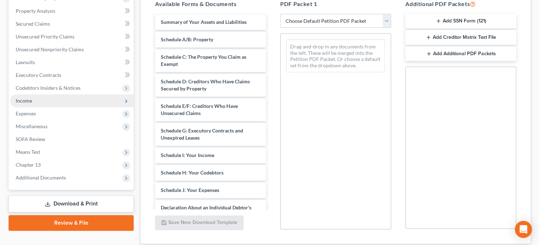
click at [31, 98] on span "Income" at bounding box center [24, 101] width 16 height 6
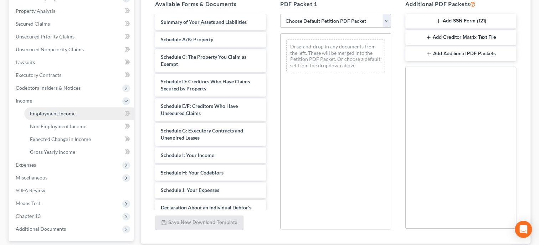
click at [41, 111] on span "Employment Income" at bounding box center [53, 114] width 46 height 6
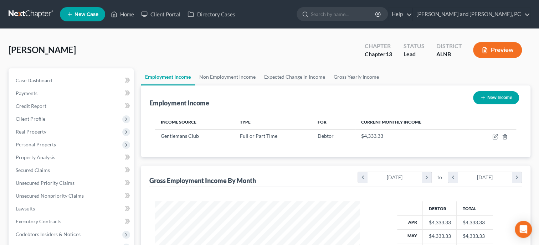
click at [492, 101] on button "New Income" at bounding box center [496, 97] width 46 height 13
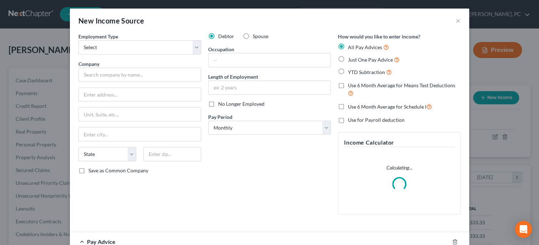
click at [253, 39] on label "Spouse" at bounding box center [261, 36] width 16 height 7
click at [256, 37] on input "Spouse" at bounding box center [258, 35] width 5 height 5
click at [163, 71] on input "text" at bounding box center [139, 75] width 123 height 14
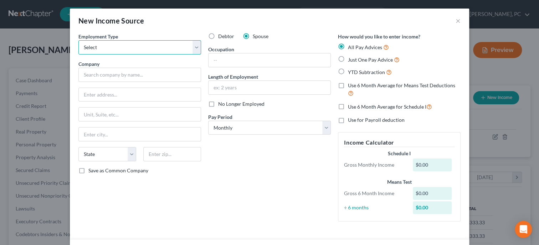
click at [78, 40] on select "Select Full or [DEMOGRAPHIC_DATA] Employment Self Employment" at bounding box center [139, 47] width 123 height 14
click at [195, 51] on select "Select Full or [DEMOGRAPHIC_DATA] Employment Self Employment" at bounding box center [139, 47] width 123 height 14
click option "Full or [DEMOGRAPHIC_DATA] Employment" at bounding box center [0, 0] width 0 height 0
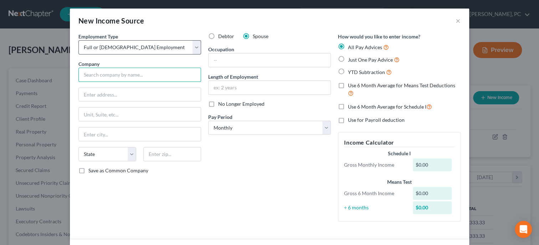
click at [148, 72] on input "text" at bounding box center [139, 75] width 123 height 14
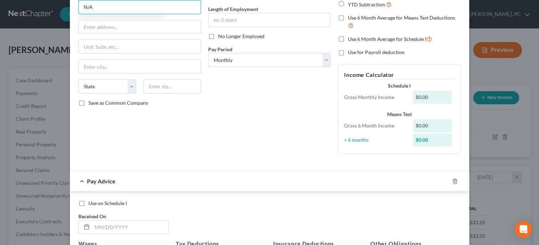
scroll to position [147, 0]
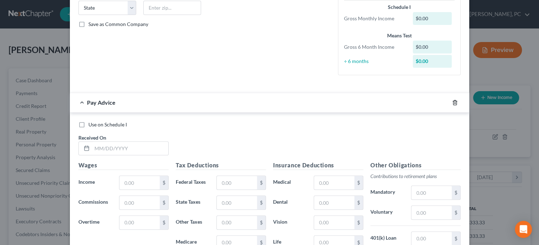
click at [458, 103] on icon "button" at bounding box center [455, 103] width 6 height 6
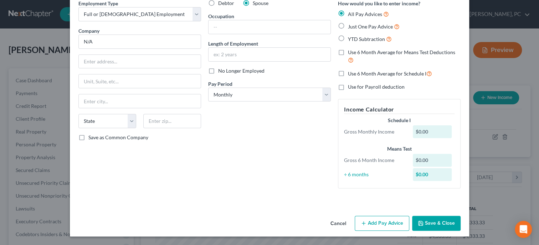
scroll to position [33, 0]
click at [431, 224] on button "Save & Close" at bounding box center [436, 223] width 48 height 15
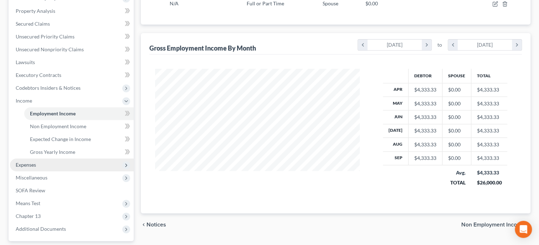
scroll to position [210, 0]
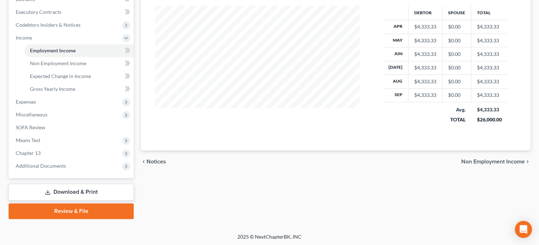
click at [42, 188] on link "Download & Print" at bounding box center [71, 192] width 125 height 17
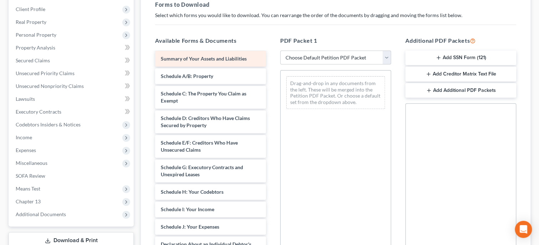
scroll to position [220, 0]
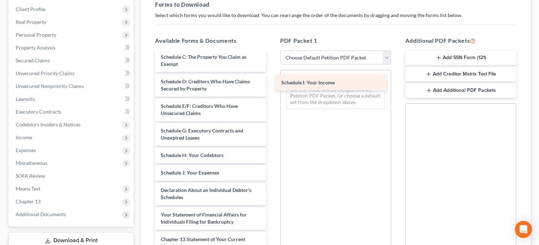
drag, startPoint x: 206, startPoint y: 174, endPoint x: 329, endPoint y: 82, distance: 153.6
click at [272, 82] on div "Schedule I: Your Income Application to Pay FF in Installments-pdf Chapter 13 Pl…" at bounding box center [210, 81] width 122 height 499
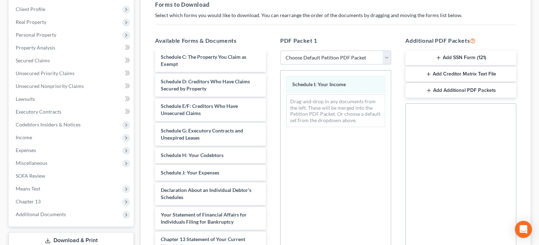
scroll to position [194, 0]
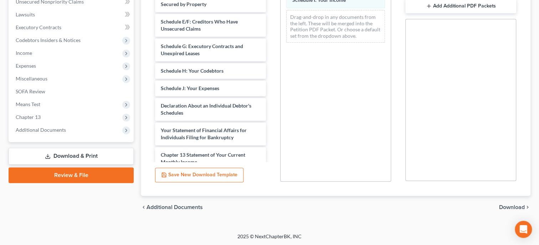
click at [508, 206] on span "Download" at bounding box center [512, 208] width 26 height 6
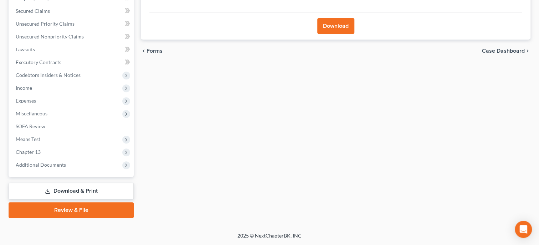
scroll to position [158, 0]
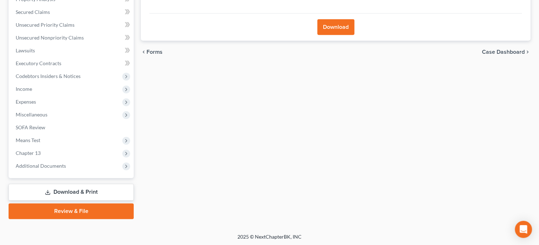
click at [335, 30] on button "Download" at bounding box center [335, 27] width 37 height 16
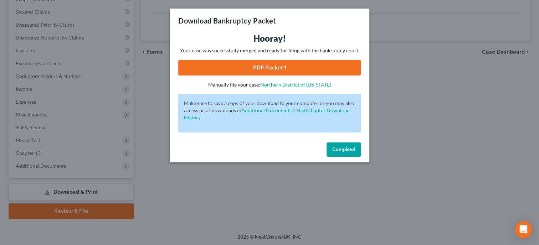
click at [269, 63] on link "PDF Packet 1" at bounding box center [269, 68] width 183 height 16
click at [355, 153] on button "Complete!" at bounding box center [344, 150] width 34 height 14
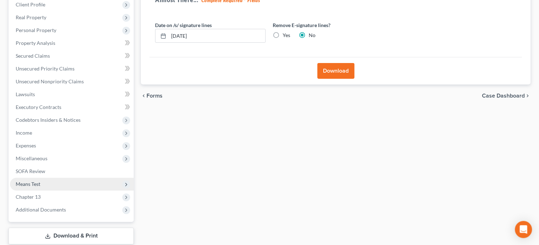
scroll to position [48, 0]
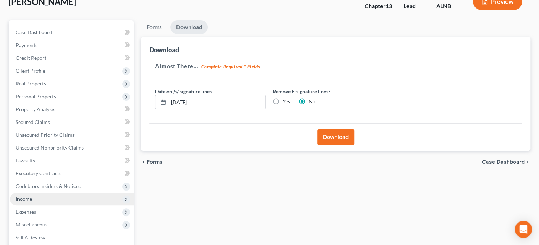
click at [41, 199] on span "Income" at bounding box center [72, 199] width 124 height 13
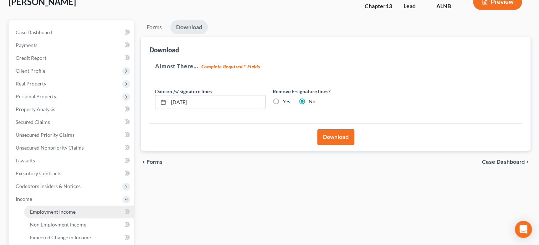
click at [37, 214] on span "Employment Income" at bounding box center [53, 212] width 46 height 6
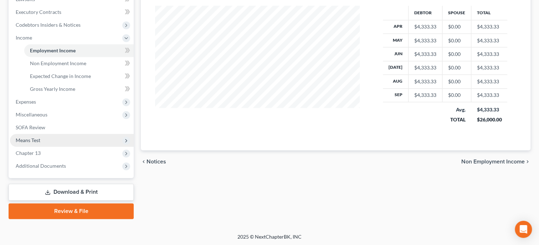
scroll to position [210, 0]
click at [87, 208] on link "Review & File" at bounding box center [71, 212] width 125 height 16
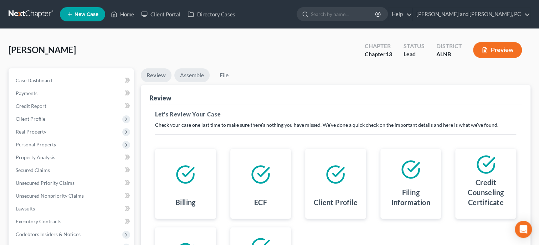
click at [194, 69] on link "Assemble" at bounding box center [191, 75] width 35 height 14
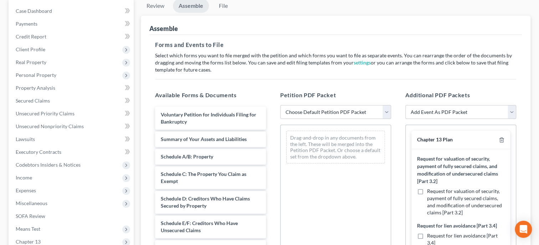
scroll to position [73, 0]
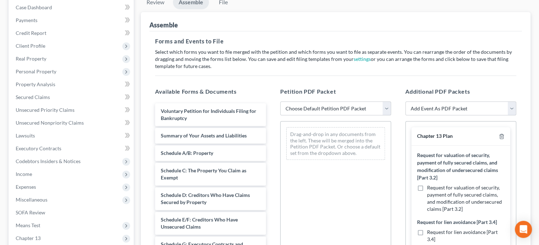
click at [280, 102] on select "Choose Default Petition PDF Packet Complete Bankruptcy Petition (all forms and …" at bounding box center [335, 109] width 111 height 14
click option "Complete Bankruptcy Petition (all forms and schedules)" at bounding box center [0, 0] width 0 height 0
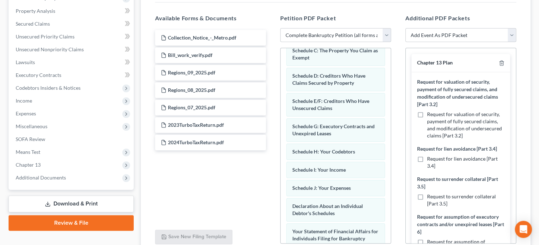
scroll to position [183, 0]
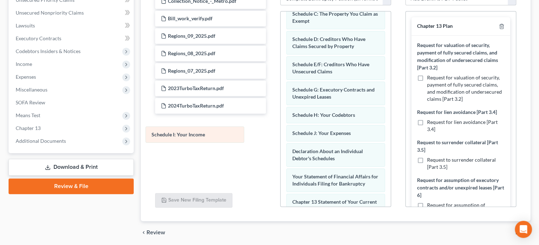
drag, startPoint x: 363, startPoint y: 133, endPoint x: 222, endPoint y: 136, distance: 140.9
click at [281, 136] on div "Schedule I: Your Income Voluntary Petition for Individuals Filing for Bankruptc…" at bounding box center [336, 137] width 110 height 399
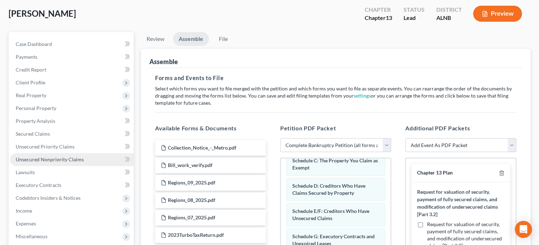
scroll to position [147, 0]
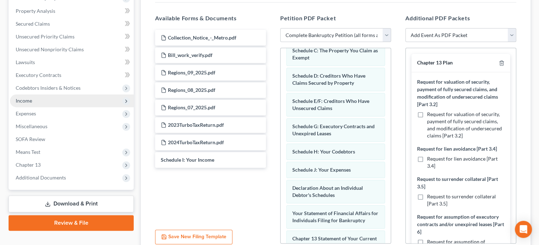
click at [31, 101] on span "Income" at bounding box center [24, 101] width 16 height 6
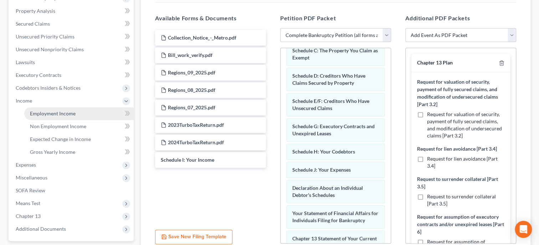
click at [43, 112] on span "Employment Income" at bounding box center [53, 114] width 46 height 6
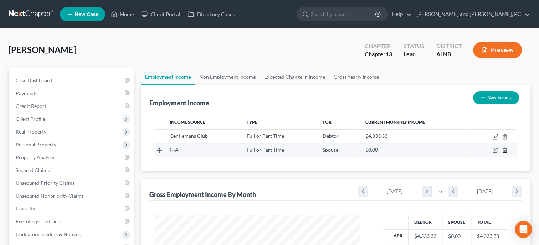
click at [505, 151] on line "button" at bounding box center [505, 150] width 0 height 1
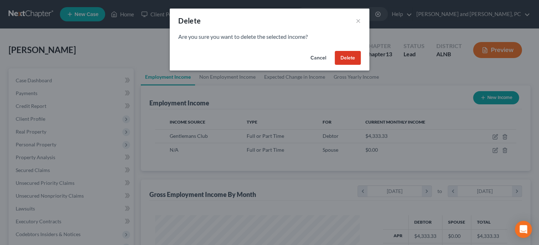
click at [346, 59] on button "Delete" at bounding box center [348, 58] width 26 height 14
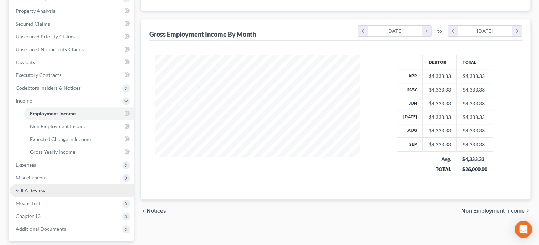
scroll to position [183, 0]
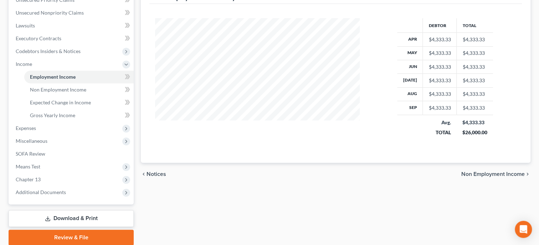
click at [83, 218] on link "Download & Print" at bounding box center [71, 218] width 125 height 17
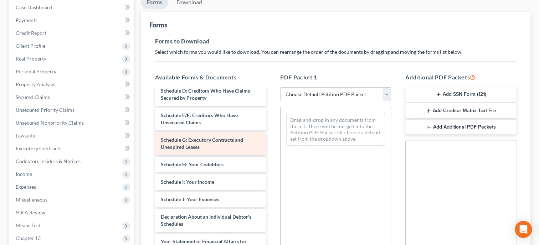
scroll to position [257, 0]
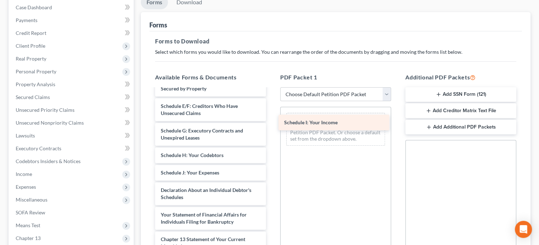
drag, startPoint x: 212, startPoint y: 175, endPoint x: 336, endPoint y: 126, distance: 132.8
click at [272, 126] on div "Schedule I: Your Income Application to Pay FF in Installments-pdf Chapter 13 Pl…" at bounding box center [210, 81] width 122 height 499
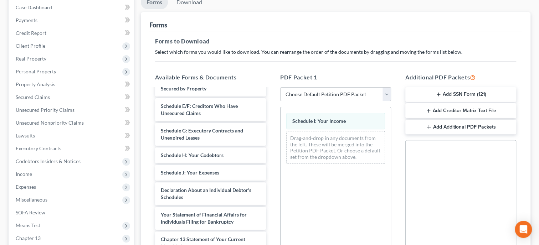
scroll to position [194, 0]
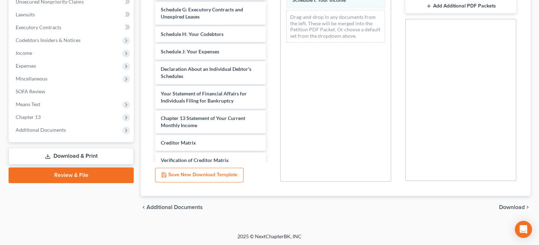
click at [508, 208] on span "Download" at bounding box center [512, 208] width 26 height 6
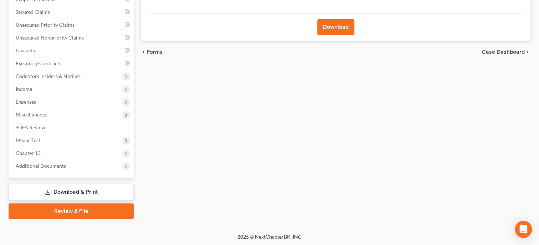
scroll to position [48, 0]
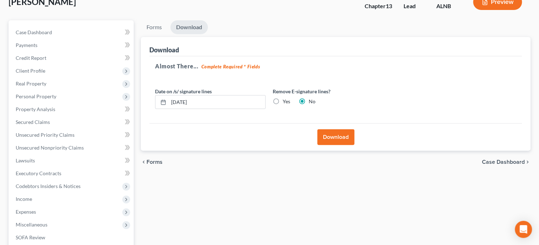
click at [327, 139] on button "Download" at bounding box center [335, 137] width 37 height 16
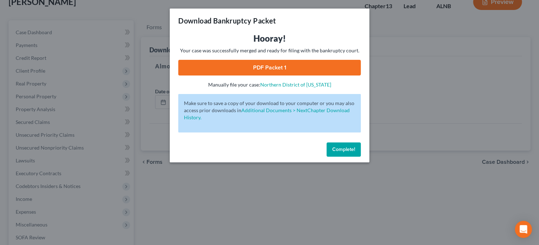
click at [275, 69] on link "PDF Packet 1" at bounding box center [269, 68] width 183 height 16
click at [345, 153] on span "Complete!" at bounding box center [343, 150] width 23 height 6
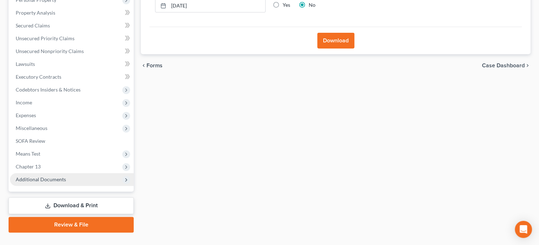
scroll to position [158, 0]
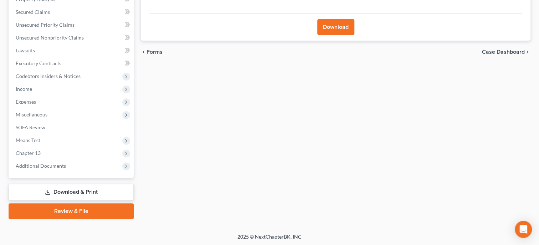
click at [62, 193] on link "Download & Print" at bounding box center [71, 192] width 125 height 17
click at [53, 169] on span "Additional Documents" at bounding box center [72, 166] width 124 height 13
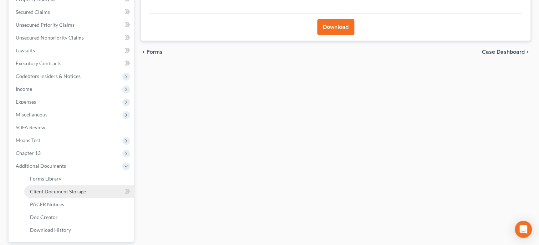
click at [56, 193] on span "Client Document Storage" at bounding box center [58, 192] width 56 height 6
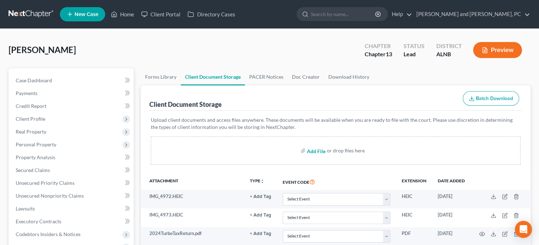
click at [317, 152] on input "file" at bounding box center [315, 150] width 17 height 13
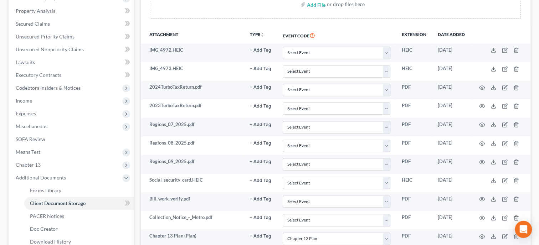
scroll to position [240, 0]
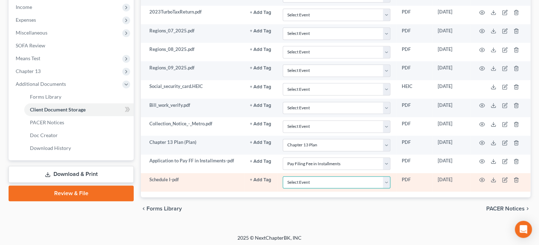
click at [283, 177] on select "Select Event 20 Largest Unsecured Creditors Amended Schedules (Fee) Attachment …" at bounding box center [337, 183] width 108 height 12
click option "Schedule I" at bounding box center [0, 0] width 0 height 0
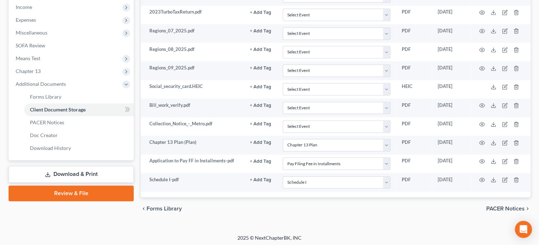
click at [92, 192] on link "Review & File" at bounding box center [71, 194] width 125 height 16
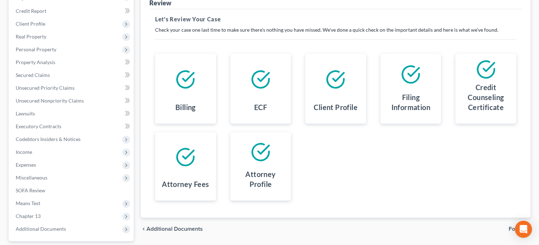
scroll to position [48, 0]
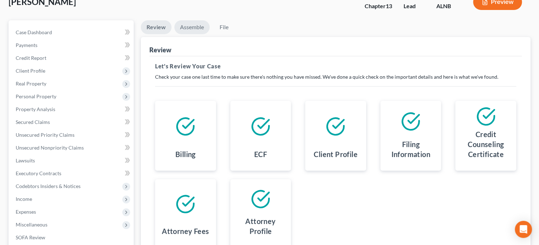
click at [184, 30] on link "Assemble" at bounding box center [191, 27] width 35 height 14
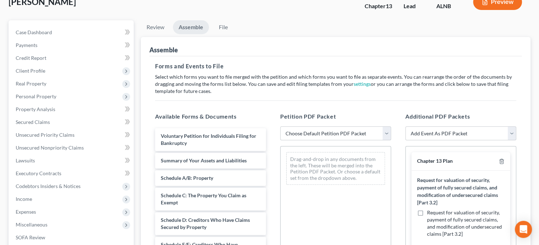
click at [280, 127] on select "Choose Default Petition PDF Packet Complete Bankruptcy Petition (all forms and …" at bounding box center [335, 134] width 111 height 14
click option "Complete Bankruptcy Petition (all forms and schedules)" at bounding box center [0, 0] width 0 height 0
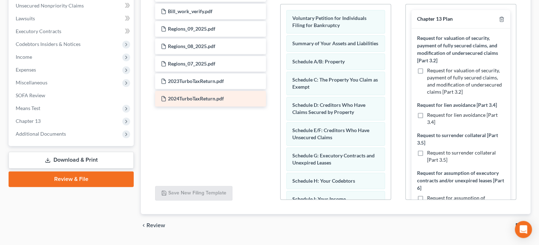
scroll to position [195, 0]
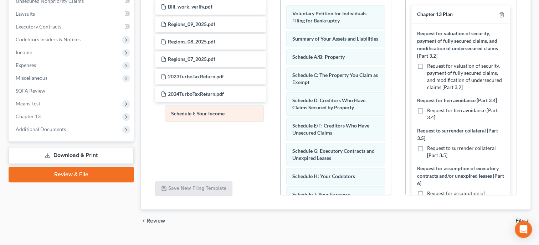
drag, startPoint x: 308, startPoint y: 185, endPoint x: 187, endPoint y: 106, distance: 144.8
click at [281, 106] on div "Schedule I: Your Income Voluntary Petition for Individuals Filing for Bankruptc…" at bounding box center [336, 199] width 110 height 399
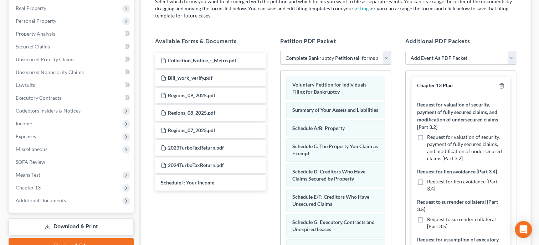
scroll to position [122, 0]
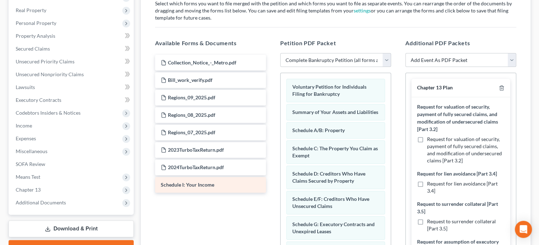
click at [201, 182] on span "Schedule I: Your Income" at bounding box center [187, 185] width 53 height 6
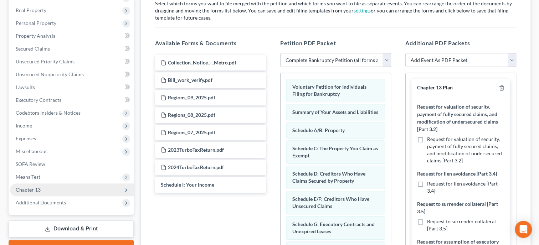
click at [45, 191] on span "Chapter 13" at bounding box center [72, 190] width 124 height 13
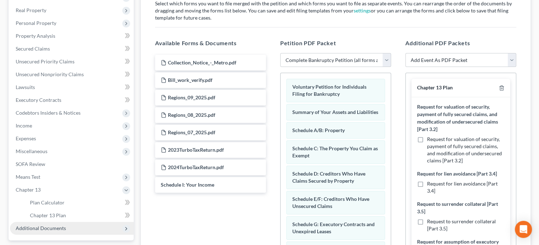
click at [50, 227] on span "Additional Documents" at bounding box center [41, 228] width 50 height 6
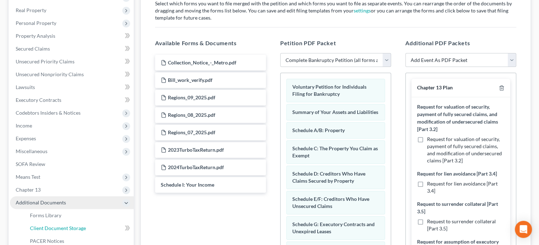
click at [50, 227] on span "Client Document Storage" at bounding box center [58, 228] width 56 height 6
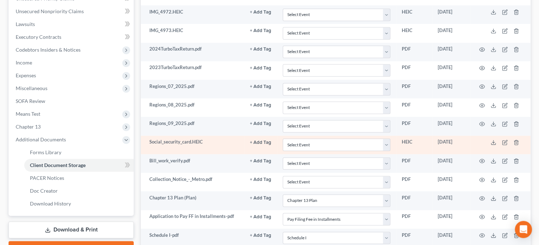
scroll to position [240, 0]
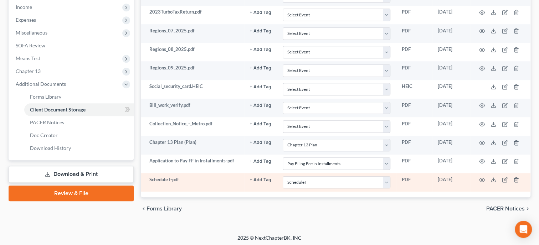
click at [257, 178] on button "+ Add Tag" at bounding box center [260, 180] width 21 height 5
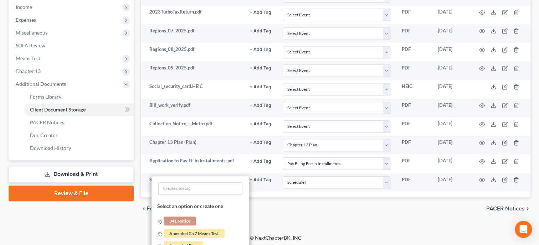
click at [273, 201] on div "chevron_left Forms Library PACER Notices chevron_right" at bounding box center [336, 209] width 390 height 23
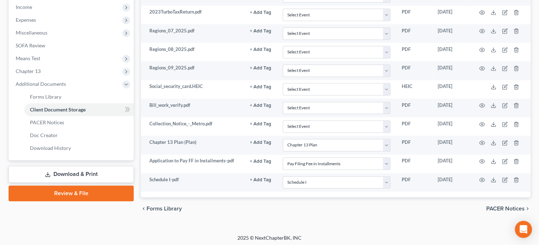
click at [342, 208] on div "chevron_left Forms Library PACER Notices chevron_right" at bounding box center [336, 209] width 390 height 23
click at [99, 192] on link "Review & File" at bounding box center [71, 194] width 125 height 16
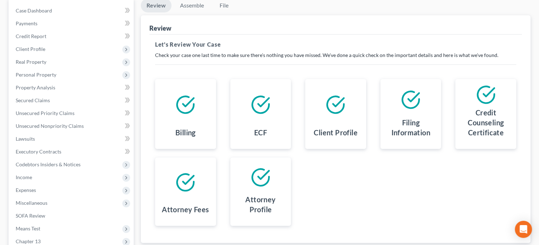
scroll to position [11, 0]
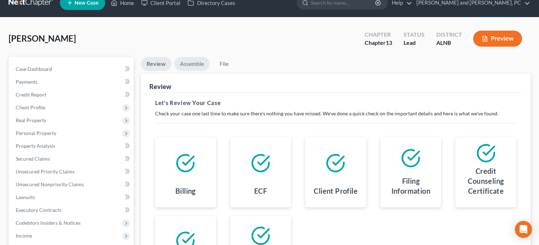
click at [193, 64] on link "Assemble" at bounding box center [191, 64] width 35 height 14
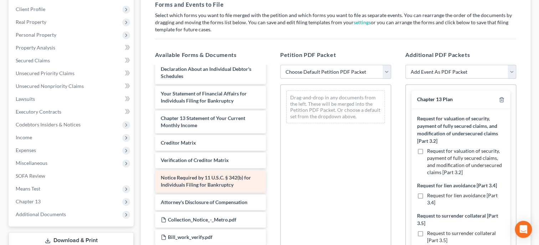
scroll to position [142, 0]
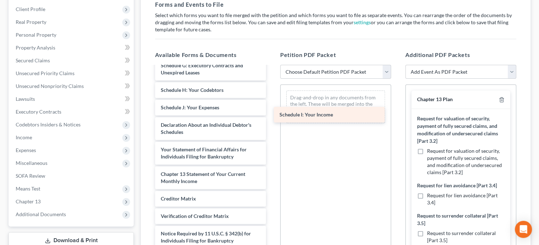
drag, startPoint x: 208, startPoint y: 106, endPoint x: 332, endPoint y: 109, distance: 124.2
click at [272, 109] on div "Schedule I: Your Income Voluntary Petition for Individuals Filing for Bankruptc…" at bounding box center [210, 156] width 122 height 464
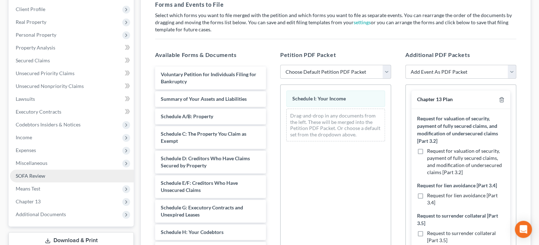
scroll to position [183, 0]
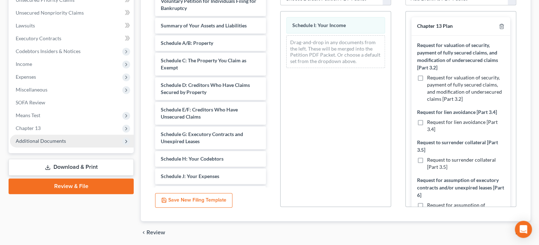
click at [41, 139] on span "Additional Documents" at bounding box center [41, 141] width 50 height 6
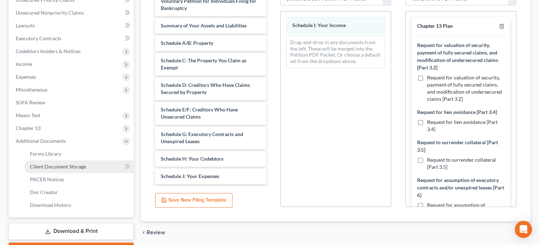
click at [47, 167] on span "Client Document Storage" at bounding box center [58, 167] width 56 height 6
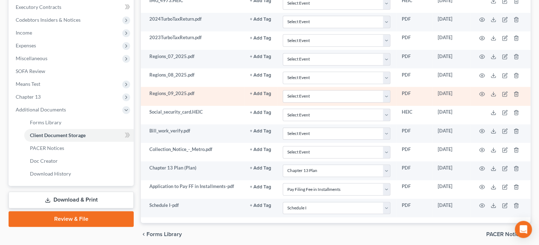
scroll to position [240, 0]
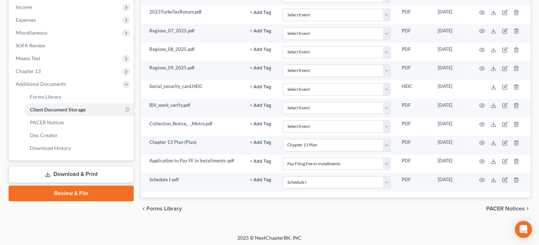
click at [220, 212] on div "chevron_left Forms Library PACER Notices chevron_right" at bounding box center [336, 209] width 390 height 23
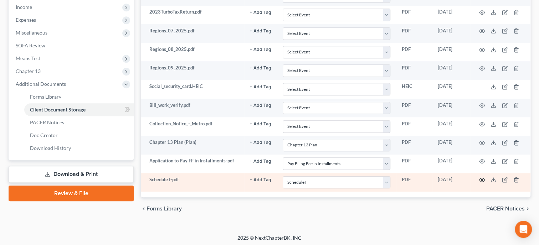
click at [481, 179] on icon "button" at bounding box center [482, 180] width 6 height 6
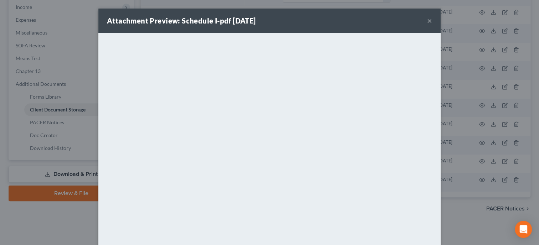
click at [428, 23] on button "×" at bounding box center [429, 20] width 5 height 9
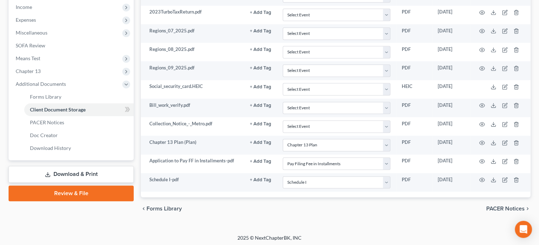
click at [101, 173] on link "Download & Print" at bounding box center [71, 174] width 125 height 17
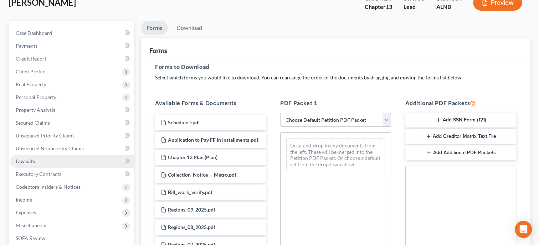
scroll to position [194, 0]
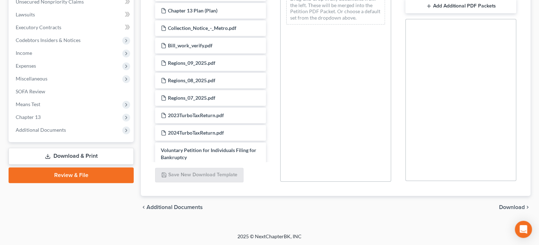
click at [96, 169] on link "Review & File" at bounding box center [71, 176] width 125 height 16
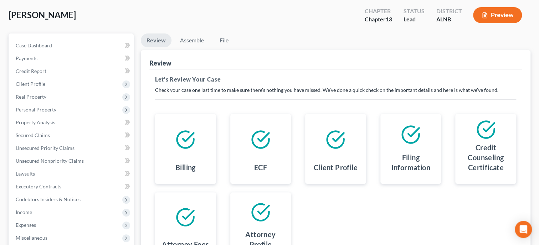
scroll to position [11, 0]
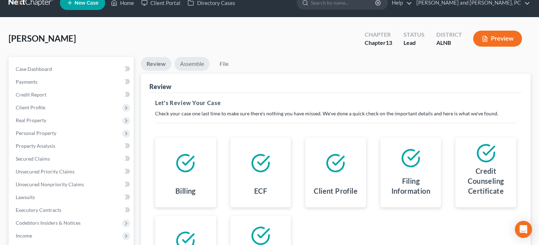
click at [182, 66] on link "Assemble" at bounding box center [191, 64] width 35 height 14
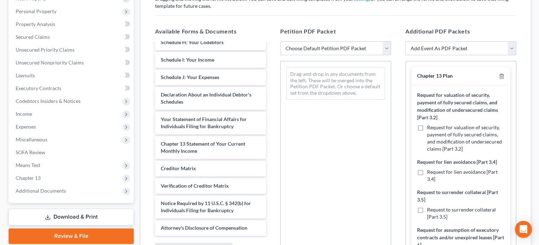
scroll to position [85, 0]
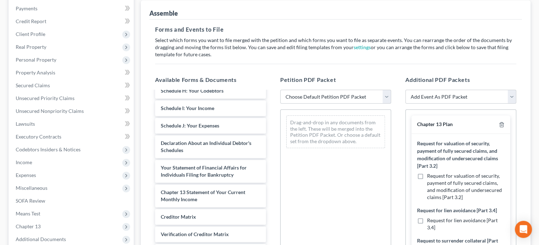
click at [280, 90] on select "Choose Default Petition PDF Packet Complete Bankruptcy Petition (all forms and …" at bounding box center [335, 97] width 111 height 14
click option "Complete Bankruptcy Petition (all forms and schedules)" at bounding box center [0, 0] width 0 height 0
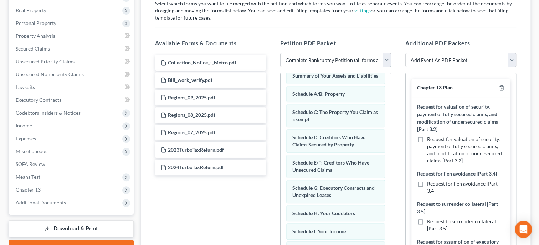
scroll to position [158, 0]
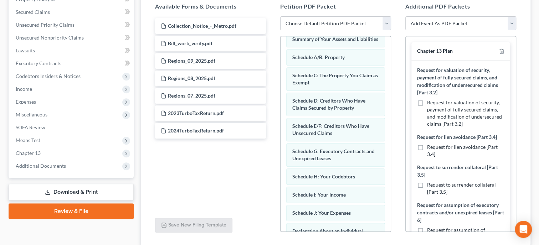
click option "Choose Default Petition PDF Packet" at bounding box center [0, 0] width 0 height 0
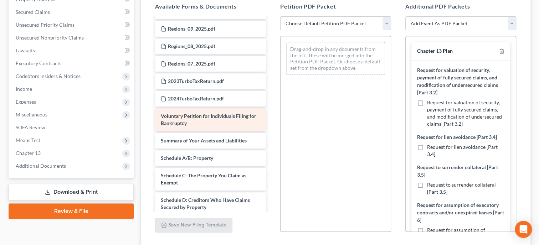
scroll to position [0, 0]
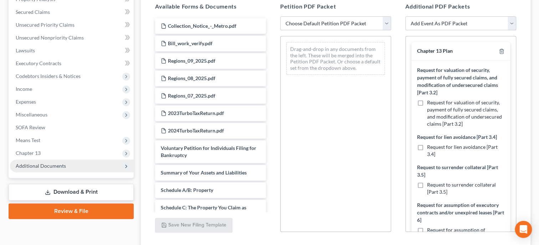
click at [67, 162] on span "Additional Documents" at bounding box center [72, 166] width 124 height 13
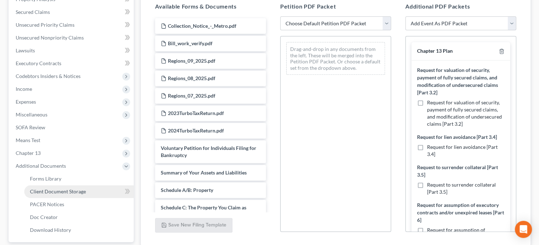
click at [80, 194] on span "Client Document Storage" at bounding box center [58, 192] width 56 height 6
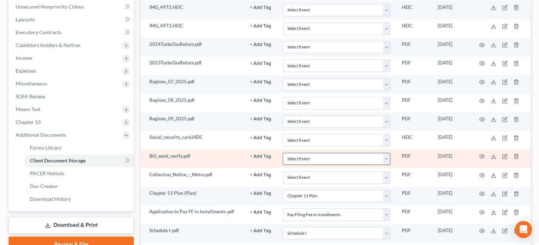
scroll to position [240, 0]
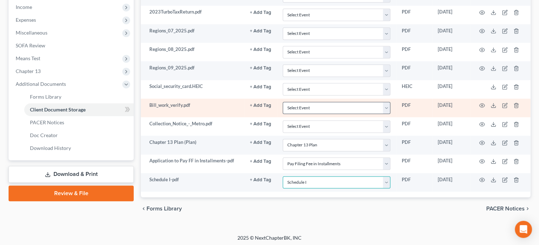
click at [283, 177] on select "Select Event 20 Largest Unsecured Creditors Amended Schedules (Fee) Attachment …" at bounding box center [337, 183] width 108 height 12
click at [348, 216] on div "chevron_left Forms Library PACER Notices chevron_right" at bounding box center [336, 209] width 390 height 23
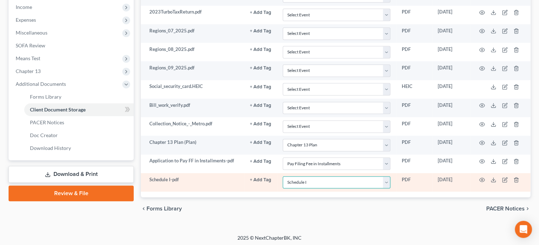
click at [283, 177] on select "Select Event 20 Largest Unsecured Creditors Amended Schedules (Fee) Attachment …" at bounding box center [337, 183] width 108 height 12
click option "Select Event" at bounding box center [0, 0] width 0 height 0
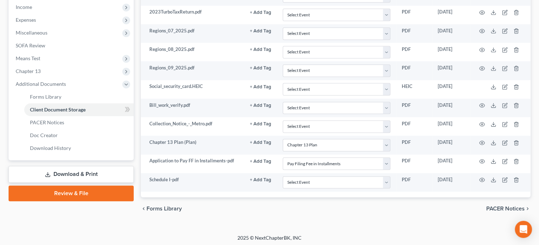
click at [53, 197] on link "Review & File" at bounding box center [71, 194] width 125 height 16
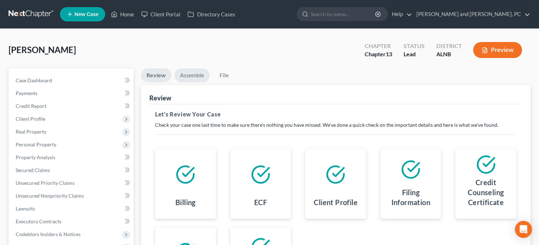
click at [186, 74] on link "Assemble" at bounding box center [191, 75] width 35 height 14
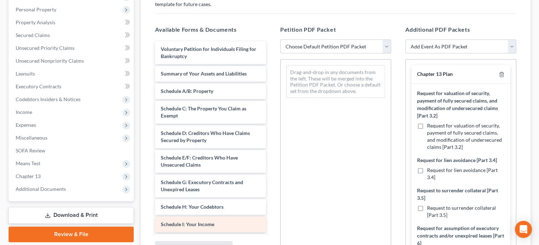
scroll to position [209, 0]
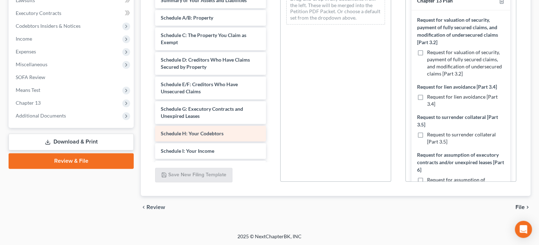
click at [266, 139] on div "Schedule H: Your Codebtors" at bounding box center [210, 134] width 111 height 16
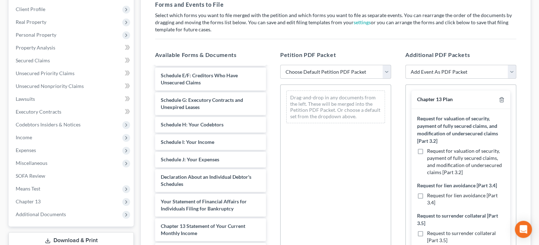
scroll to position [73, 0]
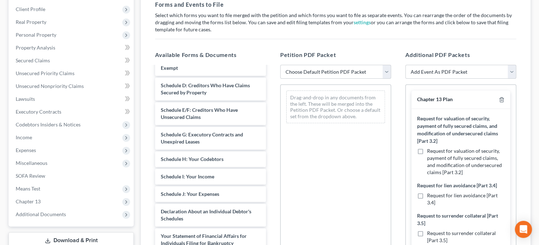
click at [280, 65] on select "Choose Default Petition PDF Packet Complete Bankruptcy Petition (all forms and …" at bounding box center [335, 72] width 111 height 14
click option "Complete Bankruptcy Petition (all forms and schedules)" at bounding box center [0, 0] width 0 height 0
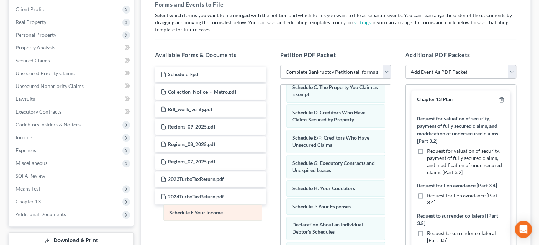
drag, startPoint x: 313, startPoint y: 210, endPoint x: 185, endPoint y: 218, distance: 127.9
click at [281, 218] on div "Schedule I: Your Income Voluntary Petition for Individuals Filing for Bankruptc…" at bounding box center [336, 211] width 110 height 399
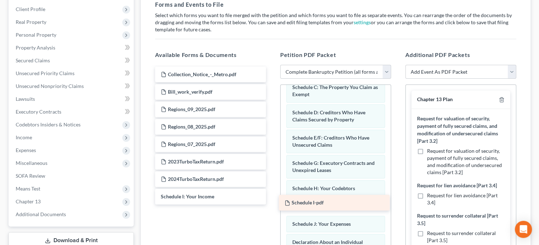
drag, startPoint x: 206, startPoint y: 75, endPoint x: 329, endPoint y: 204, distance: 179.1
click at [272, 204] on div "Schedule I-pdf Schedule I-pdf Collection_Notice_-_Metro.pdf Bill_work_verify.pd…" at bounding box center [210, 136] width 122 height 138
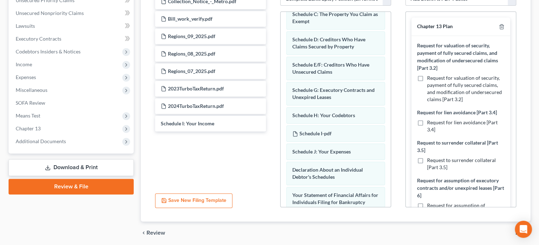
scroll to position [183, 0]
click at [75, 138] on span "Additional Documents" at bounding box center [72, 141] width 124 height 13
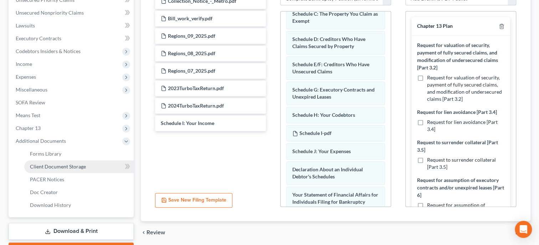
click at [77, 166] on span "Client Document Storage" at bounding box center [58, 167] width 56 height 6
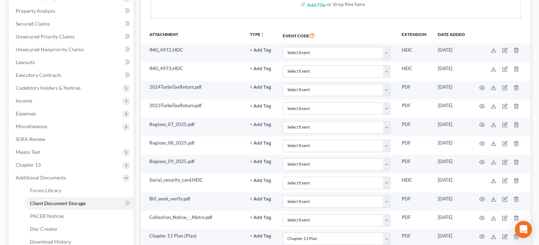
scroll to position [240, 0]
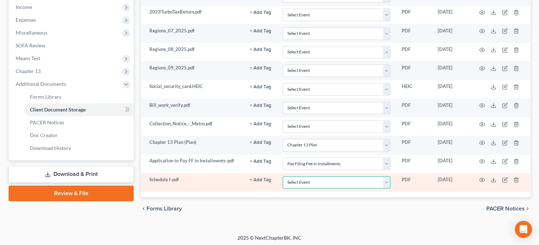
click at [283, 177] on select "Select Event 20 Largest Unsecured Creditors Amended Schedules (Fee) Attachment …" at bounding box center [337, 183] width 108 height 12
click option "Schedule I" at bounding box center [0, 0] width 0 height 0
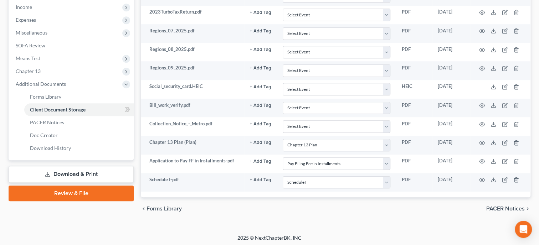
click at [326, 205] on div "chevron_left Forms Library PACER Notices chevron_right" at bounding box center [336, 209] width 390 height 23
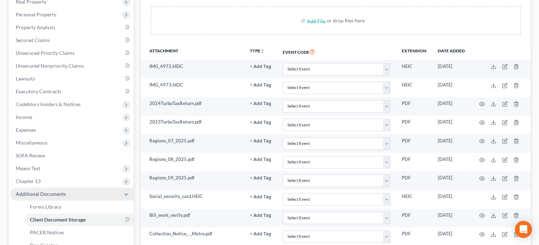
scroll to position [0, 0]
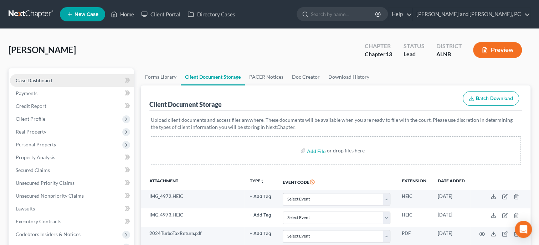
click at [37, 78] on span "Case Dashboard" at bounding box center [34, 80] width 36 height 6
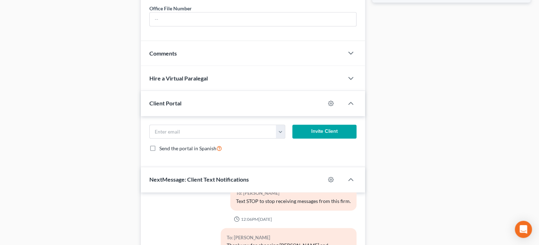
scroll to position [565, 0]
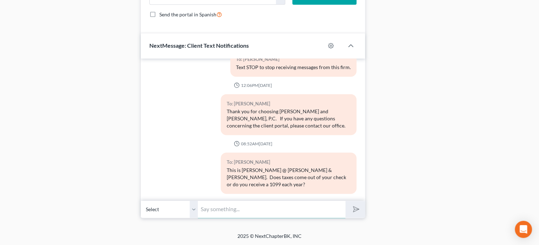
click at [247, 209] on input "text" at bounding box center [272, 209] width 148 height 17
click at [346, 201] on button "submit" at bounding box center [356, 209] width 20 height 17
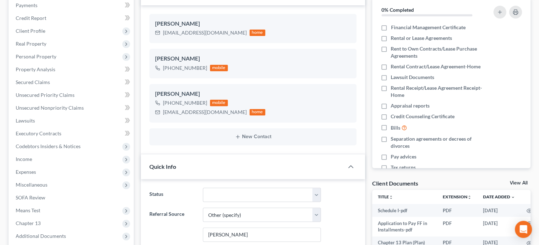
scroll to position [0, 0]
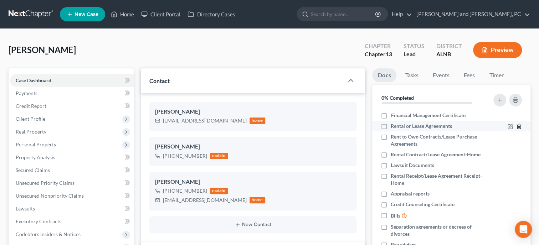
click at [519, 128] on icon "button" at bounding box center [519, 127] width 6 height 6
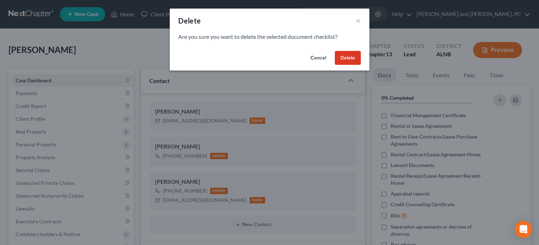
click at [354, 60] on button "Delete" at bounding box center [348, 58] width 26 height 14
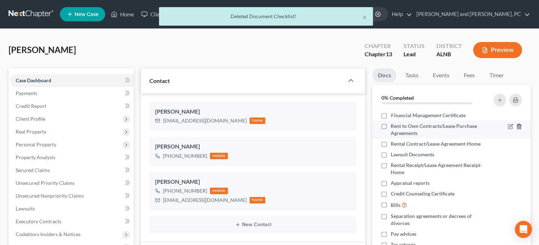
click at [518, 125] on icon "button" at bounding box center [519, 127] width 6 height 6
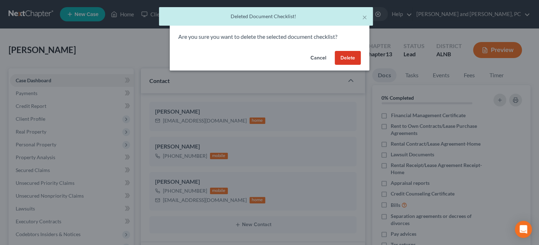
click at [356, 60] on button "Delete" at bounding box center [348, 58] width 26 height 14
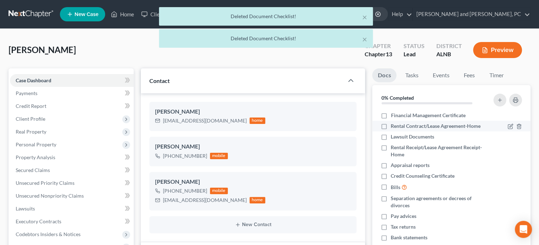
click at [520, 123] on div at bounding box center [515, 126] width 14 height 7
click at [520, 127] on line "button" at bounding box center [520, 127] width 0 height 1
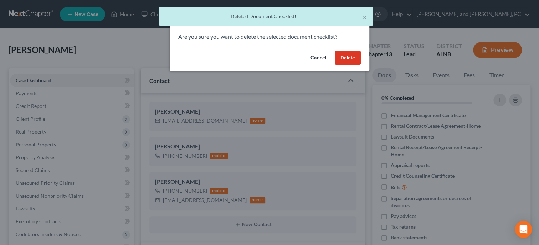
click at [354, 61] on button "Delete" at bounding box center [348, 58] width 26 height 14
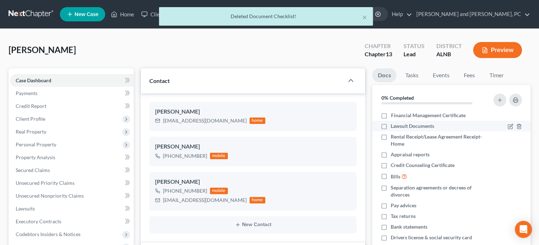
click at [391, 128] on label "Lawsuit Documents" at bounding box center [413, 126] width 44 height 7
click at [394, 127] on input "Lawsuit Documents" at bounding box center [396, 125] width 5 height 5
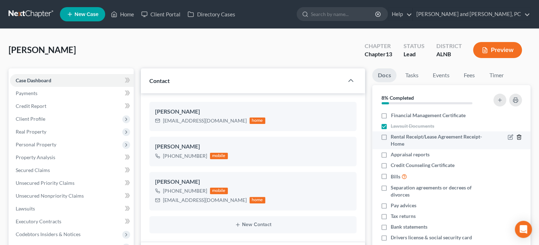
click at [520, 137] on line "button" at bounding box center [520, 137] width 0 height 1
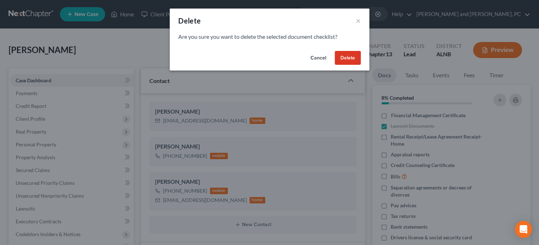
click at [351, 57] on button "Delete" at bounding box center [348, 58] width 26 height 14
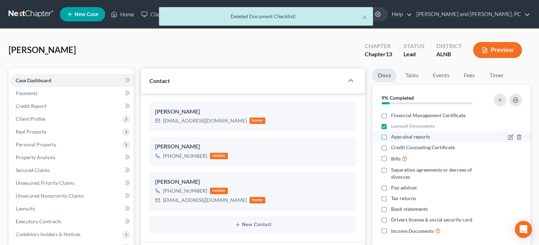
click at [391, 136] on label "Appraisal reports" at bounding box center [410, 136] width 39 height 7
click at [394, 136] on input "Appraisal reports" at bounding box center [396, 135] width 5 height 5
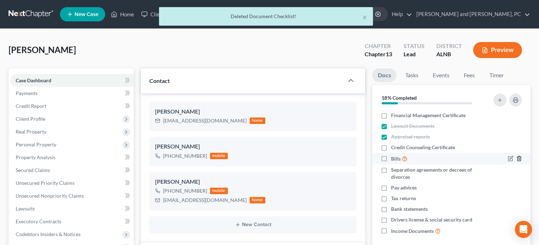
click at [518, 159] on icon "button" at bounding box center [519, 159] width 6 height 6
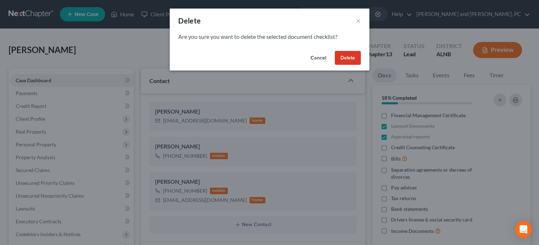
click at [348, 58] on button "Delete" at bounding box center [348, 58] width 26 height 14
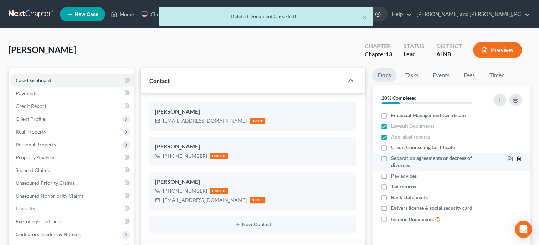
click at [520, 158] on icon "button" at bounding box center [519, 159] width 6 height 6
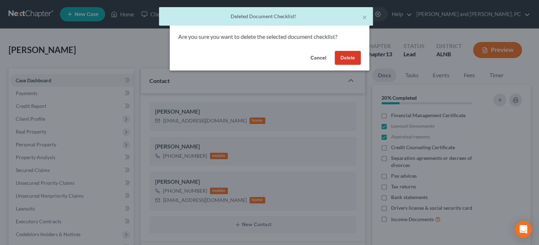
click at [345, 62] on button "Delete" at bounding box center [348, 58] width 26 height 14
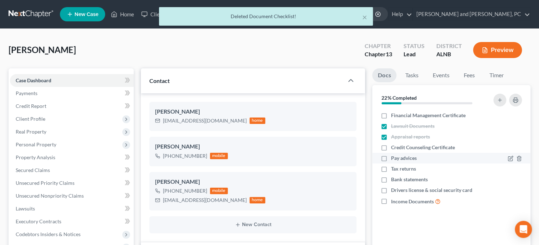
click at [391, 159] on label "Pay advices" at bounding box center [404, 158] width 26 height 7
click at [394, 159] on input "Pay advices" at bounding box center [396, 157] width 5 height 5
click at [391, 169] on label "Tax returns" at bounding box center [403, 168] width 25 height 7
click at [394, 169] on input "Tax returns" at bounding box center [396, 167] width 5 height 5
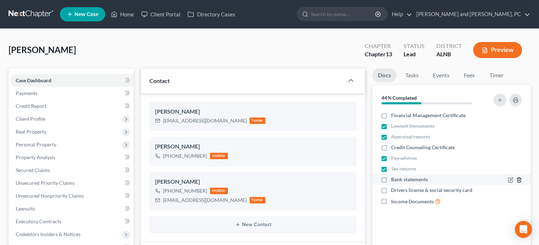
click at [518, 178] on icon "button" at bounding box center [519, 180] width 6 height 6
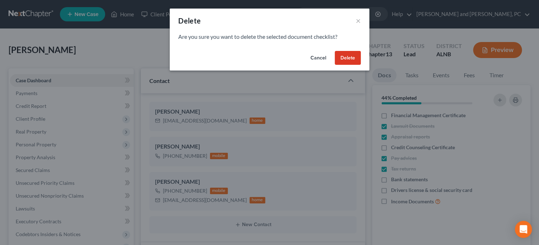
click at [342, 59] on button "Delete" at bounding box center [348, 58] width 26 height 14
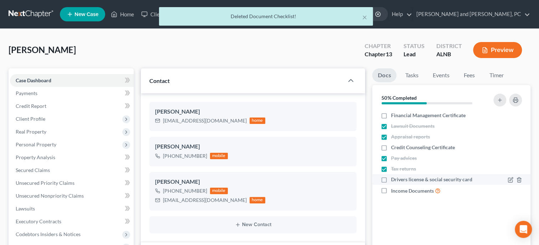
click at [391, 180] on label "Drivers license & social security card" at bounding box center [431, 179] width 81 height 7
click at [394, 180] on input "Drivers license & social security card" at bounding box center [396, 178] width 5 height 5
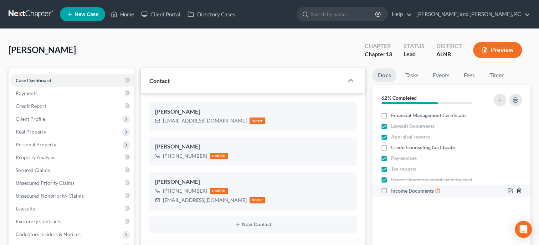
click at [520, 193] on icon "button" at bounding box center [519, 191] width 6 height 6
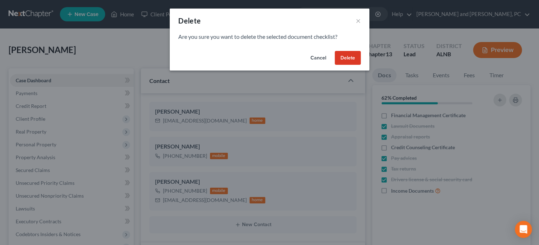
click at [344, 59] on button "Delete" at bounding box center [348, 58] width 26 height 14
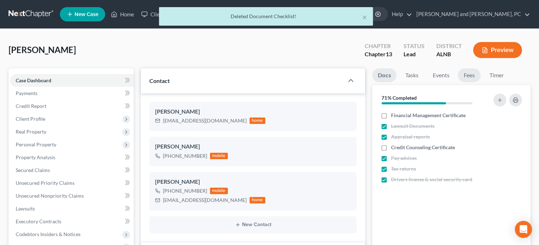
click at [475, 76] on link "Fees" at bounding box center [469, 75] width 23 height 14
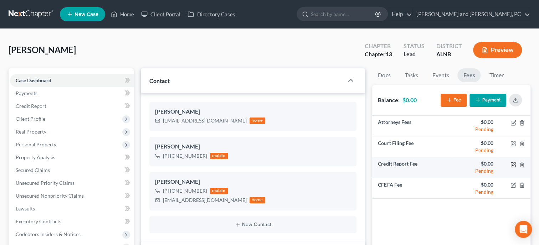
click at [513, 166] on icon "button" at bounding box center [514, 165] width 6 height 6
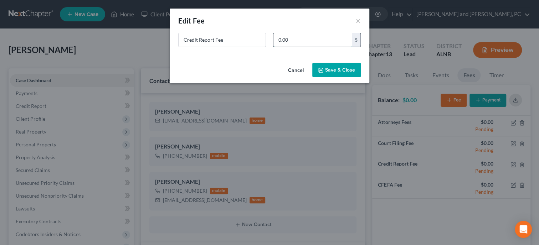
click at [277, 42] on input "0.00" at bounding box center [313, 40] width 78 height 14
click at [318, 66] on button "Save & Close" at bounding box center [336, 70] width 48 height 15
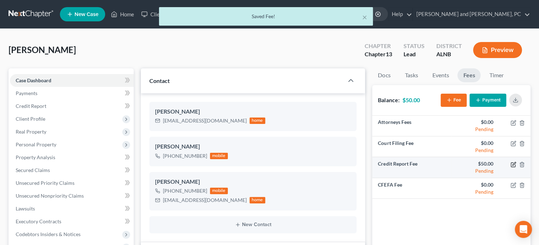
click at [514, 164] on icon "button" at bounding box center [514, 165] width 6 height 6
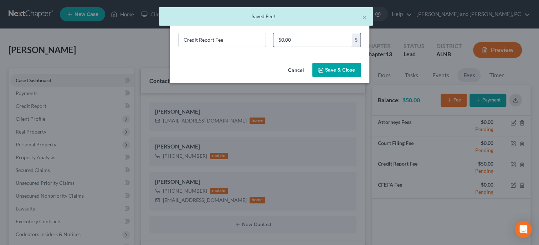
drag, startPoint x: 317, startPoint y: 39, endPoint x: 292, endPoint y: 42, distance: 25.5
click at [274, 47] on input "50.00" at bounding box center [313, 40] width 78 height 14
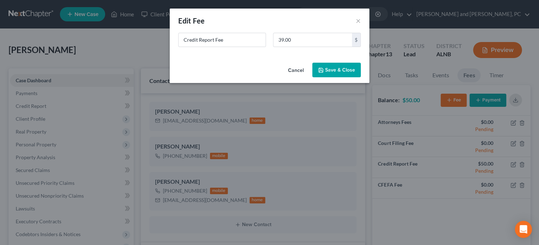
click at [340, 70] on button "Save & Close" at bounding box center [336, 70] width 48 height 15
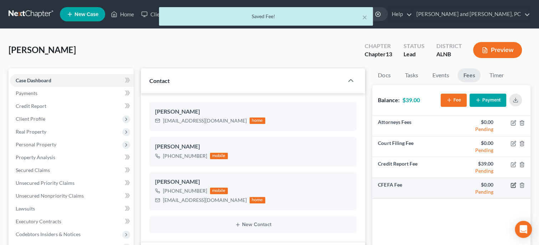
click at [514, 183] on icon "button" at bounding box center [514, 186] width 6 height 6
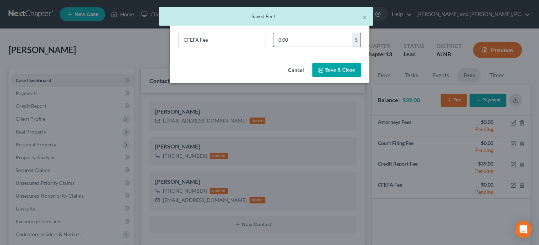
click at [318, 42] on input "0.00" at bounding box center [313, 40] width 78 height 14
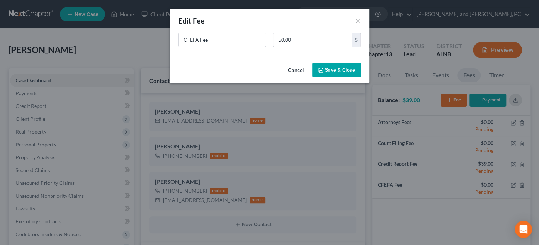
click at [344, 72] on button "Save & Close" at bounding box center [336, 70] width 48 height 15
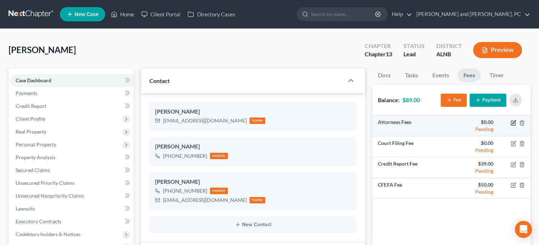
click at [512, 123] on icon "button" at bounding box center [514, 123] width 6 height 6
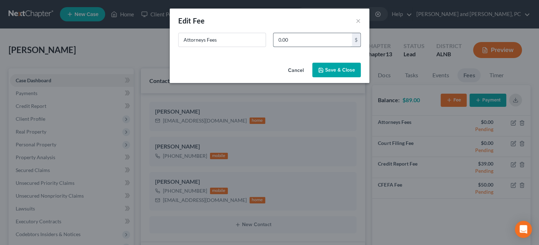
click at [302, 39] on input "0.00" at bounding box center [313, 40] width 78 height 14
click at [323, 74] on button "Save & Close" at bounding box center [336, 70] width 48 height 15
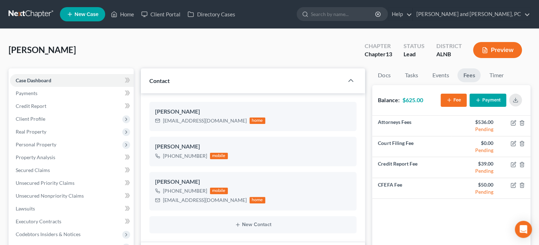
click at [480, 97] on button "Payment" at bounding box center [488, 100] width 37 height 13
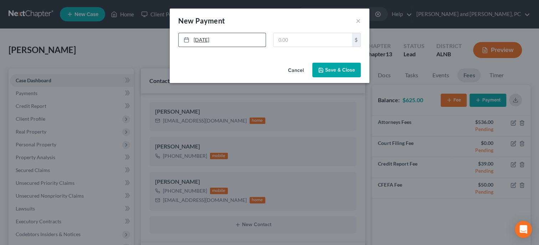
click at [243, 44] on link "[DATE]" at bounding box center [222, 40] width 87 height 14
click at [302, 41] on input "text" at bounding box center [313, 40] width 78 height 14
click at [333, 71] on button "Save & Close" at bounding box center [336, 70] width 48 height 15
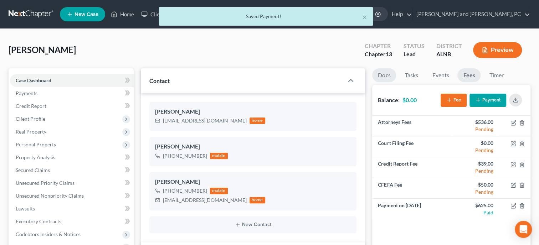
click at [382, 74] on link "Docs" at bounding box center [384, 75] width 24 height 14
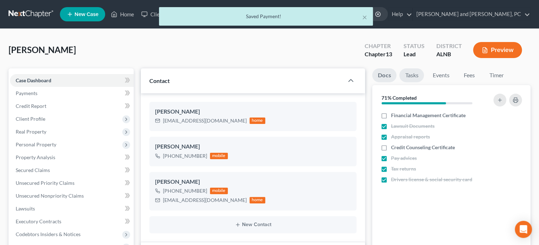
click at [405, 76] on link "Tasks" at bounding box center [411, 75] width 25 height 14
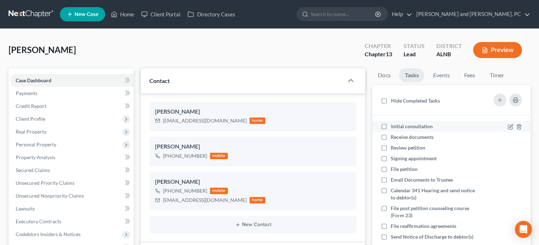
click at [391, 128] on label "Initial consultation" at bounding box center [414, 126] width 47 height 7
click at [394, 128] on input "Initial consultation" at bounding box center [396, 125] width 5 height 5
click at [391, 137] on label "Receive documents" at bounding box center [415, 137] width 48 height 7
click at [394, 137] on input "Receive documents" at bounding box center [396, 136] width 5 height 5
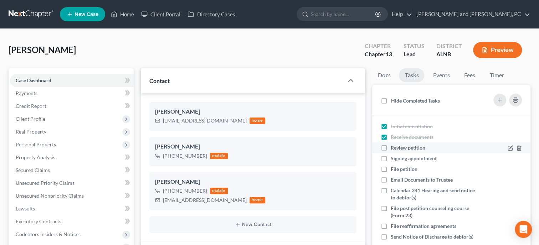
click at [391, 147] on label "Review petition" at bounding box center [411, 147] width 40 height 7
click at [394, 147] on input "Review petition" at bounding box center [396, 146] width 5 height 5
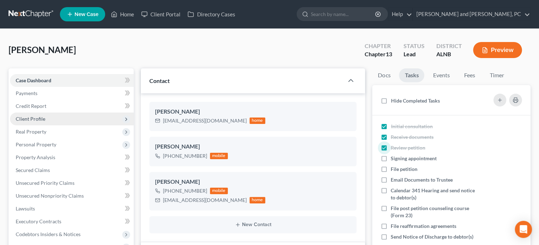
click at [37, 124] on span "Client Profile" at bounding box center [72, 119] width 124 height 13
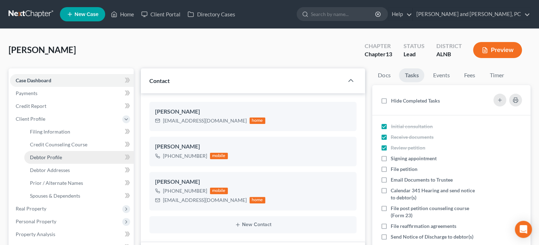
click at [45, 158] on span "Debtor Profile" at bounding box center [46, 157] width 32 height 6
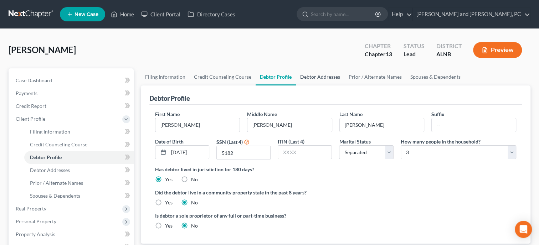
click at [326, 78] on link "Debtor Addresses" at bounding box center [320, 76] width 48 height 17
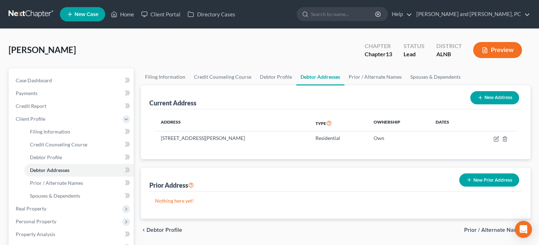
scroll to position [235, 0]
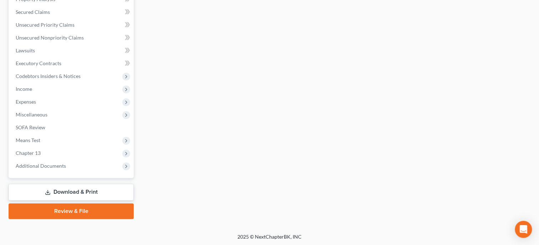
click at [66, 190] on link "Download & Print" at bounding box center [71, 192] width 125 height 17
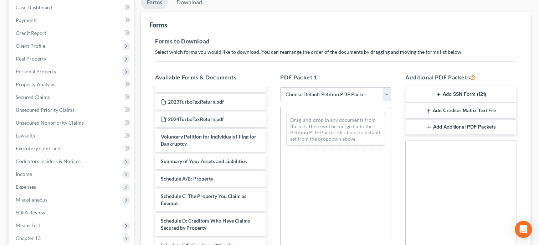
scroll to position [147, 0]
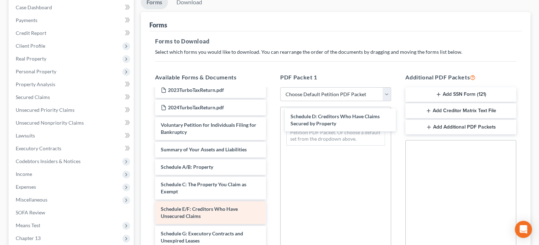
drag, startPoint x: 191, startPoint y: 212, endPoint x: 241, endPoint y: 205, distance: 50.4
click at [272, 119] on div "Schedule D: Creditors Who Have Claims Secured by Property Schedule I-pdf Applic…" at bounding box center [210, 198] width 122 height 510
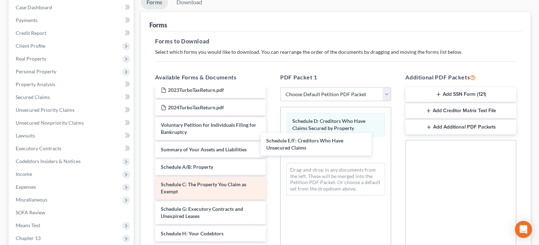
drag, startPoint x: 230, startPoint y: 213, endPoint x: 228, endPoint y: 179, distance: 34.0
click at [272, 140] on div "Schedule E/F: Creditors Who Have Unsecured Claims Schedule I-pdf Application to…" at bounding box center [210, 185] width 122 height 485
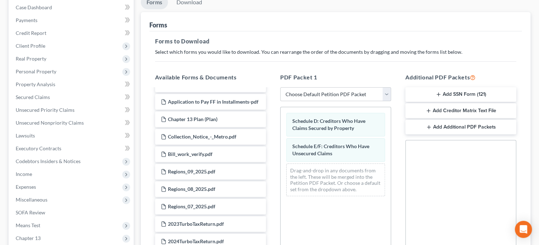
scroll to position [0, 0]
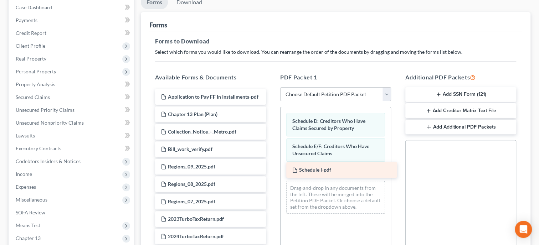
drag, startPoint x: 196, startPoint y: 100, endPoint x: 328, endPoint y: 174, distance: 150.7
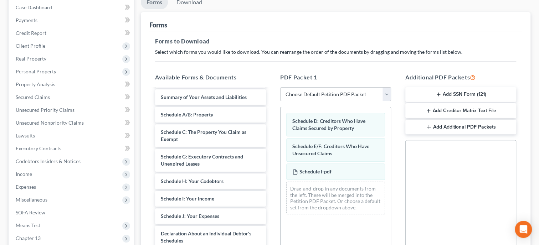
scroll to position [183, 0]
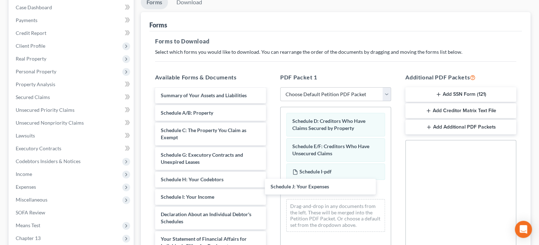
drag, startPoint x: 219, startPoint y: 211, endPoint x: 347, endPoint y: 193, distance: 128.5
click at [272, 182] on div "Schedule J: Your Expenses Application to Pay FF in Installments-pdf Chapter 13 …" at bounding box center [210, 131] width 122 height 450
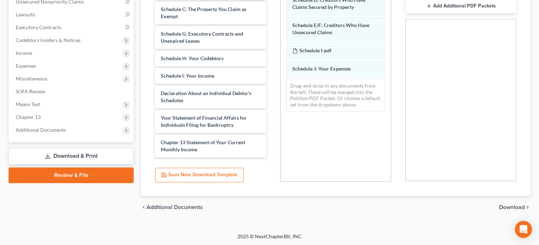
click at [506, 207] on span "Download" at bounding box center [512, 208] width 26 height 6
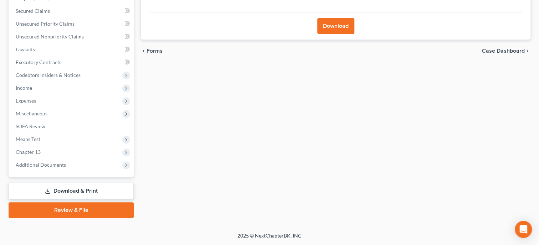
scroll to position [158, 0]
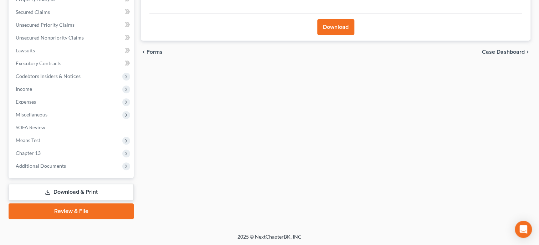
click at [336, 30] on button "Download" at bounding box center [335, 27] width 37 height 16
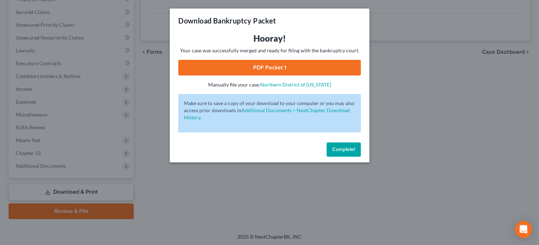
click at [252, 73] on link "PDF Packet 1" at bounding box center [269, 68] width 183 height 16
click at [337, 143] on button "Complete!" at bounding box center [344, 150] width 34 height 14
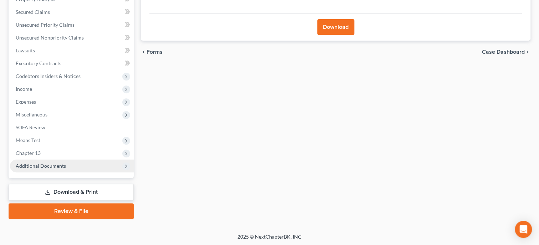
click at [58, 165] on span "Additional Documents" at bounding box center [41, 166] width 50 height 6
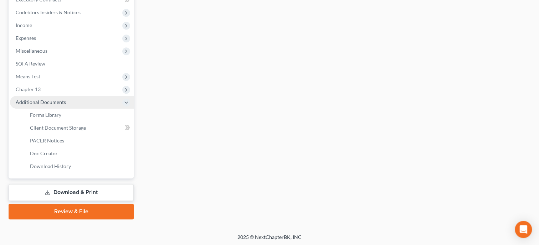
scroll to position [223, 0]
click at [58, 165] on span "Download History" at bounding box center [50, 166] width 41 height 6
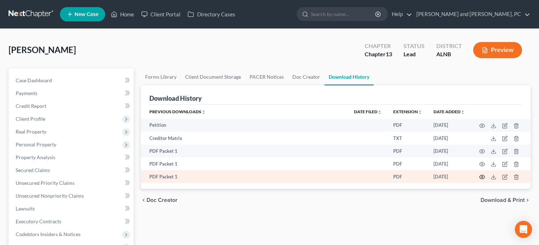
click at [481, 178] on circle "button" at bounding box center [481, 177] width 1 height 1
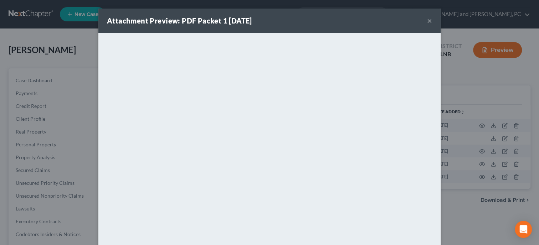
click at [430, 19] on button "×" at bounding box center [429, 20] width 5 height 9
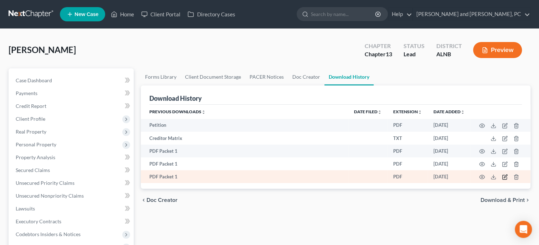
click at [504, 177] on icon "button" at bounding box center [505, 177] width 6 height 6
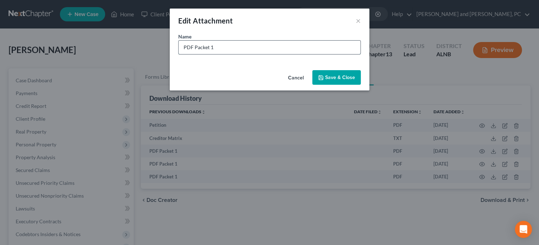
drag, startPoint x: 260, startPoint y: 52, endPoint x: 161, endPoint y: 59, distance: 99.7
click at [179, 54] on input "PDF Packet 1" at bounding box center [270, 48] width 182 height 14
click at [329, 81] on span "Save & Close" at bounding box center [340, 78] width 30 height 6
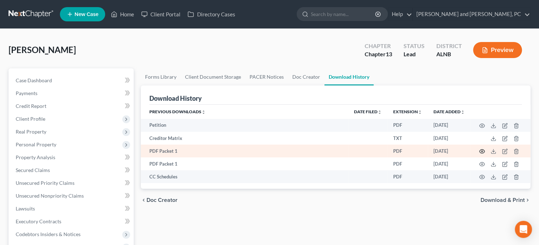
click at [482, 151] on circle "button" at bounding box center [481, 151] width 1 height 1
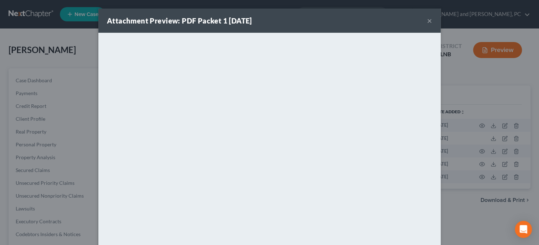
click at [428, 20] on button "×" at bounding box center [429, 20] width 5 height 9
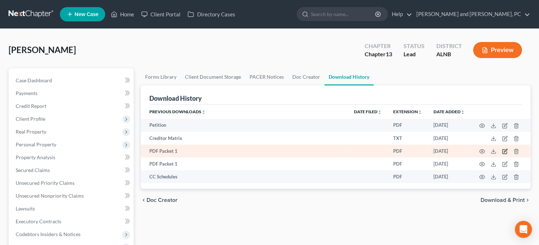
click at [504, 151] on icon "button" at bounding box center [505, 152] width 6 height 6
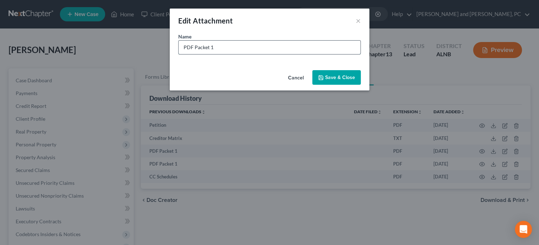
drag, startPoint x: 252, startPoint y: 51, endPoint x: 172, endPoint y: 52, distance: 80.2
click at [179, 52] on input "PDF Packet 1" at bounding box center [270, 48] width 182 height 14
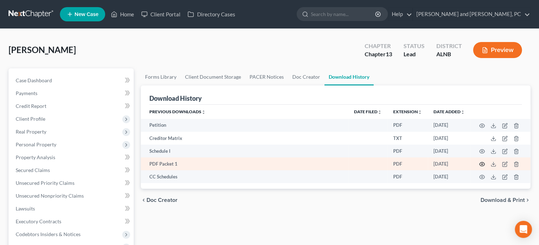
click at [481, 164] on icon "button" at bounding box center [482, 165] width 6 height 6
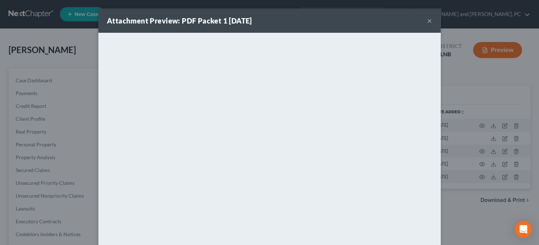
click at [426, 21] on div "Attachment Preview: PDF Packet 1 [DATE] ×" at bounding box center [269, 21] width 342 height 24
click at [430, 23] on button "×" at bounding box center [429, 20] width 5 height 9
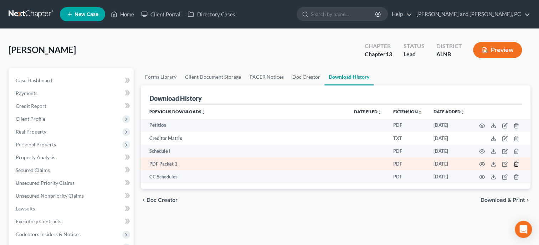
click at [518, 164] on icon "button" at bounding box center [516, 164] width 3 height 5
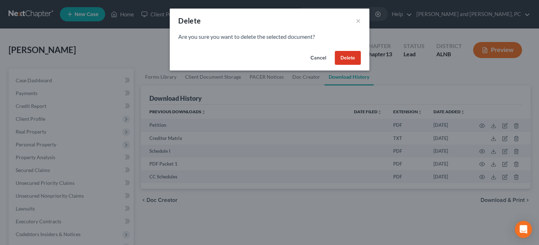
click at [343, 58] on button "Delete" at bounding box center [348, 58] width 26 height 14
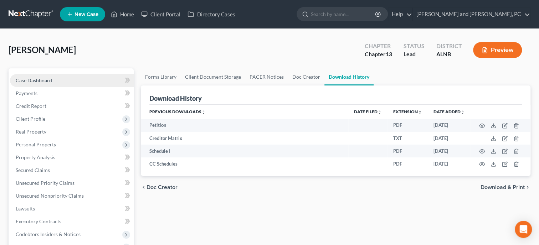
click at [70, 81] on link "Case Dashboard" at bounding box center [72, 80] width 124 height 13
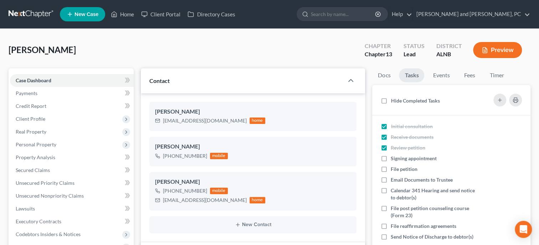
scroll to position [127, 0]
click at [128, 15] on link "Home" at bounding box center [122, 14] width 30 height 13
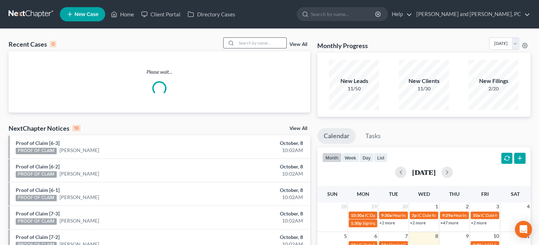
click at [266, 42] on input "search" at bounding box center [261, 43] width 50 height 10
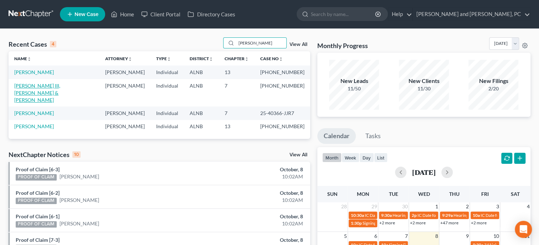
click at [39, 85] on link "[PERSON_NAME] III, [PERSON_NAME] & [PERSON_NAME]" at bounding box center [37, 93] width 46 height 20
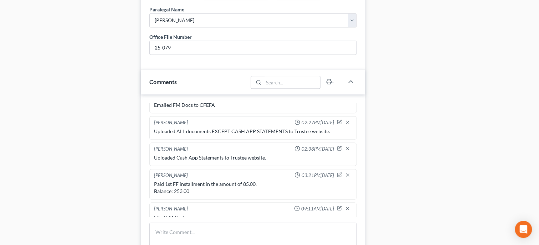
scroll to position [513, 0]
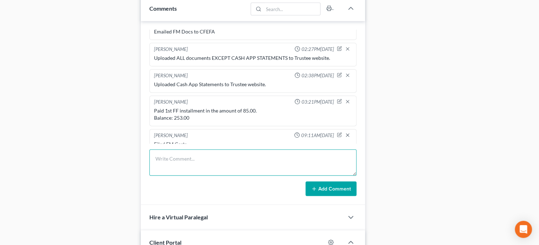
click at [166, 173] on textarea at bounding box center [252, 162] width 207 height 26
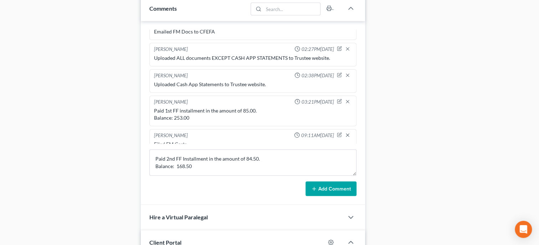
click at [345, 196] on button "Add Comment" at bounding box center [331, 189] width 51 height 15
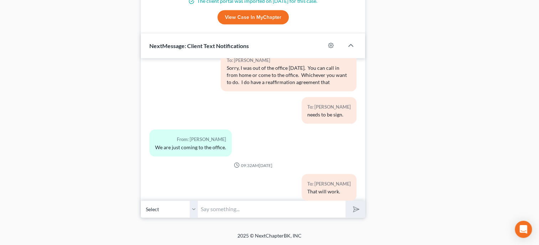
scroll to position [793, 0]
click at [141, 201] on select "Select [PHONE_NUMBER] - [PERSON_NAME] [PHONE_NUMBER] - [PERSON_NAME] [PHONE_NUM…" at bounding box center [169, 209] width 57 height 17
click option "[PHONE_NUMBER] - [PERSON_NAME]" at bounding box center [0, 0] width 0 height 0
click at [207, 208] on input "text" at bounding box center [272, 209] width 148 height 17
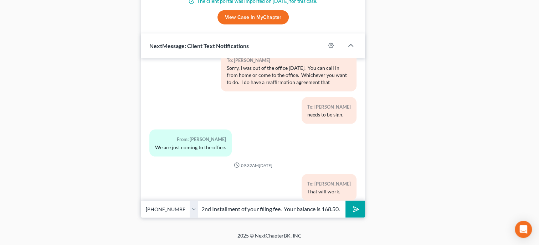
click at [350, 206] on button "submit" at bounding box center [356, 209] width 20 height 17
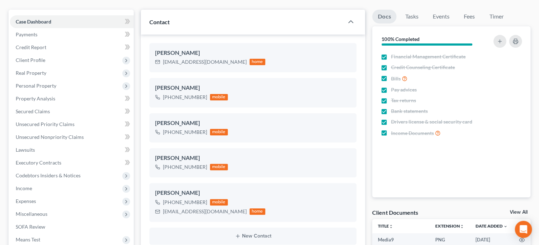
scroll to position [0, 0]
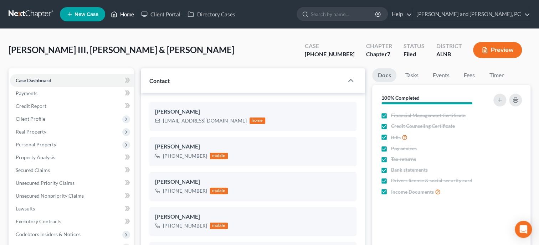
click at [123, 11] on link "Home" at bounding box center [122, 14] width 30 height 13
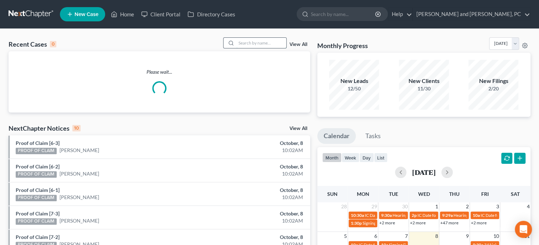
click at [283, 45] on input "search" at bounding box center [261, 43] width 50 height 10
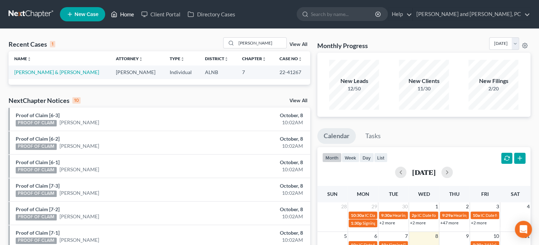
click at [129, 16] on link "Home" at bounding box center [122, 14] width 30 height 13
click at [123, 13] on link "Home" at bounding box center [122, 14] width 30 height 13
drag, startPoint x: 246, startPoint y: 44, endPoint x: 215, endPoint y: 48, distance: 31.0
click at [236, 48] on input "[PERSON_NAME]" at bounding box center [261, 43] width 50 height 10
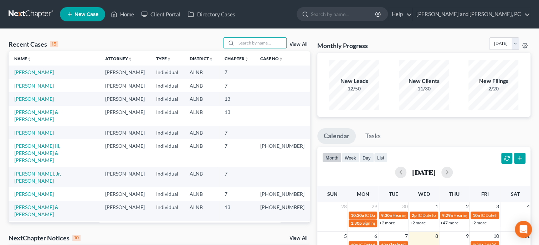
click at [45, 84] on link "[PERSON_NAME]" at bounding box center [34, 86] width 40 height 6
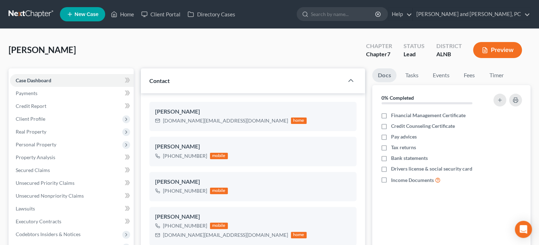
scroll to position [73, 0]
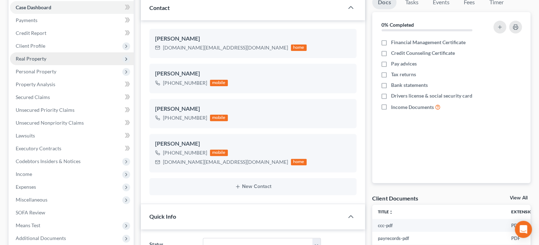
click at [36, 61] on span "Real Property" at bounding box center [31, 59] width 31 height 6
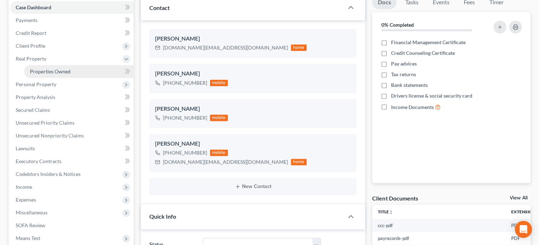
click at [39, 73] on span "Properties Owned" at bounding box center [50, 71] width 41 height 6
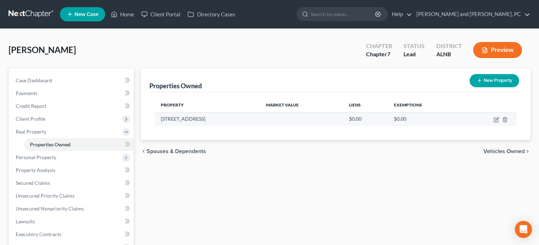
click at [499, 122] on td at bounding box center [489, 119] width 53 height 14
click at [497, 120] on icon "button" at bounding box center [497, 120] width 6 height 6
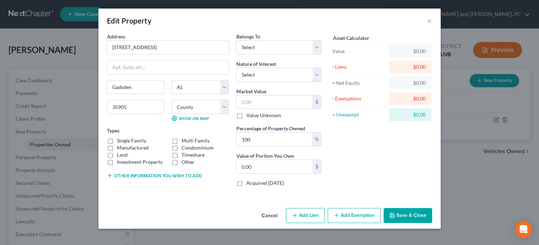
click at [415, 213] on button "Save & Close" at bounding box center [408, 215] width 48 height 15
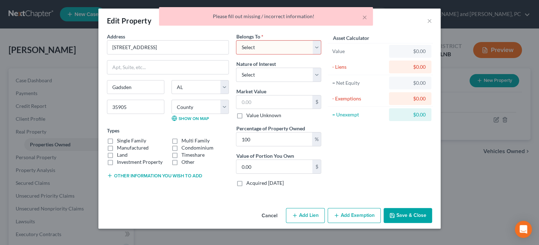
click at [274, 215] on button "Cancel" at bounding box center [269, 216] width 27 height 14
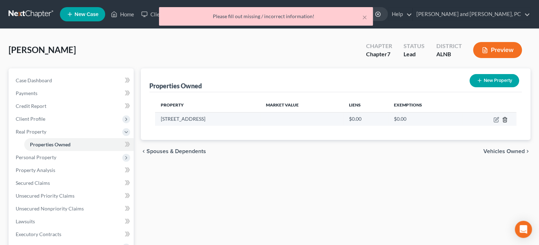
click at [505, 119] on line "button" at bounding box center [505, 119] width 0 height 1
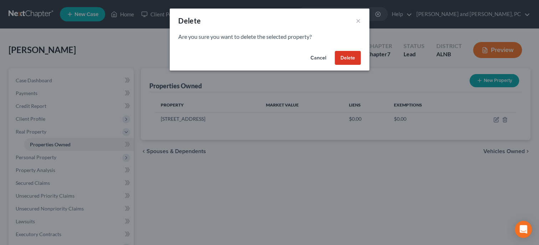
click at [356, 59] on button "Delete" at bounding box center [348, 58] width 26 height 14
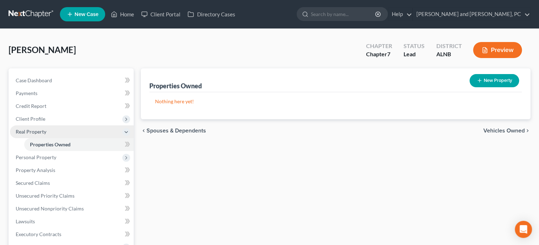
click at [42, 126] on span "Real Property" at bounding box center [72, 132] width 124 height 13
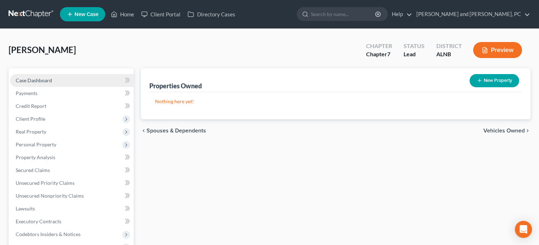
click at [50, 79] on span "Case Dashboard" at bounding box center [34, 80] width 36 height 6
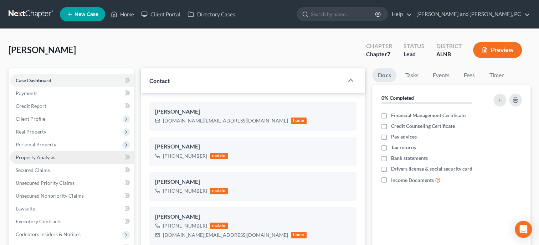
scroll to position [2005, 0]
click at [45, 157] on span "Property Analysis" at bounding box center [36, 157] width 40 height 6
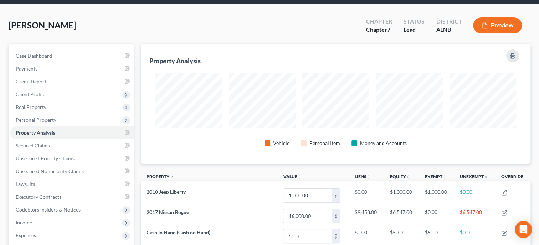
scroll to position [36, 0]
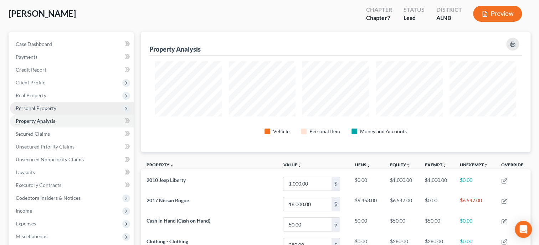
click at [34, 113] on span "Personal Property" at bounding box center [72, 108] width 124 height 13
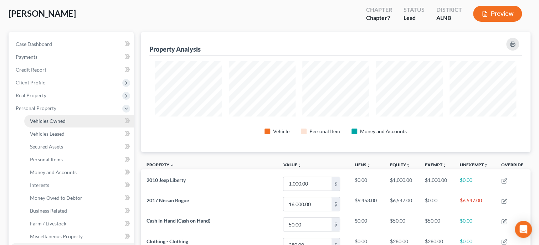
click at [35, 121] on span "Vehicles Owned" at bounding box center [48, 121] width 36 height 6
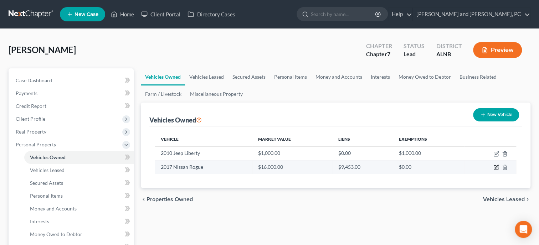
click at [494, 167] on icon "button" at bounding box center [497, 168] width 6 height 6
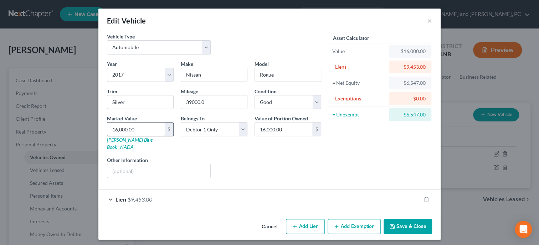
click at [155, 126] on input "16,000.00" at bounding box center [135, 130] width 57 height 14
click at [245, 157] on div "Liens Select" at bounding box center [269, 168] width 111 height 22
click at [398, 219] on button "Save & Close" at bounding box center [408, 226] width 48 height 15
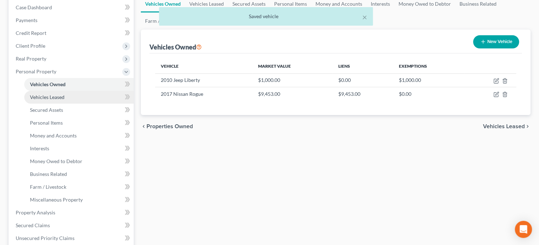
scroll to position [110, 0]
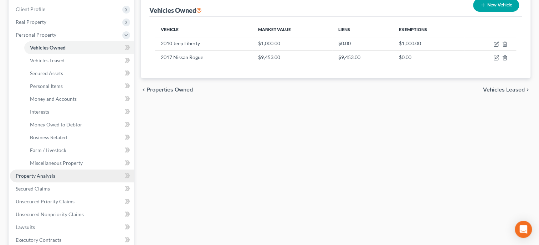
click at [46, 175] on span "Property Analysis" at bounding box center [36, 176] width 40 height 6
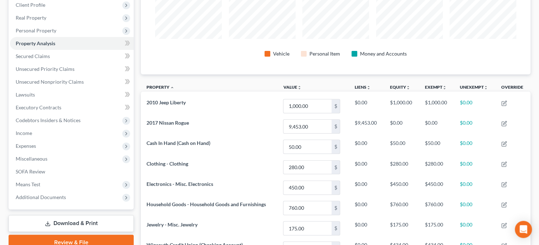
scroll to position [73, 0]
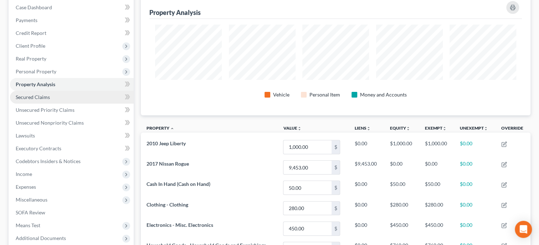
click at [50, 99] on link "Secured Claims" at bounding box center [72, 97] width 124 height 13
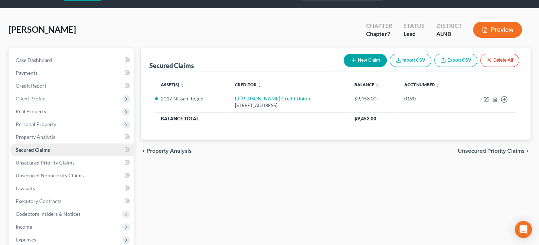
scroll to position [1, 0]
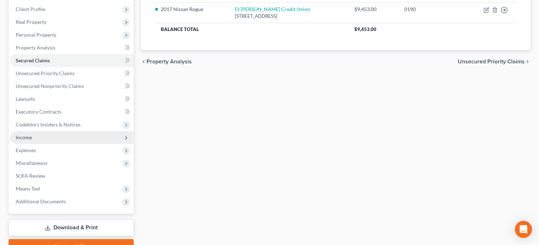
click at [42, 139] on span "Income" at bounding box center [72, 137] width 124 height 13
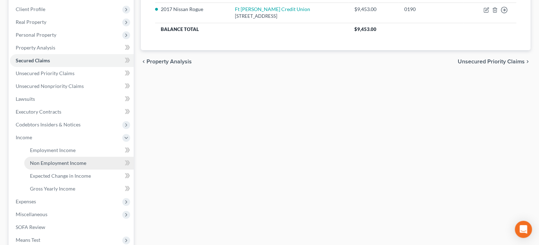
click at [45, 161] on span "Non Employment Income" at bounding box center [58, 163] width 56 height 6
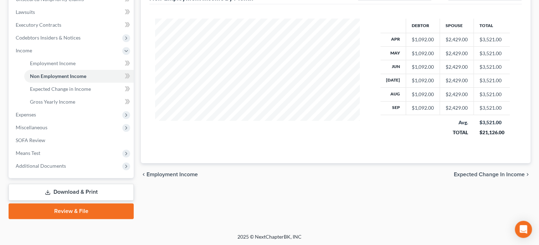
click at [68, 208] on link "Review & File" at bounding box center [71, 212] width 125 height 16
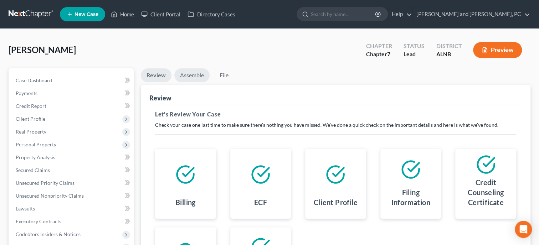
click at [201, 78] on link "Assemble" at bounding box center [191, 75] width 35 height 14
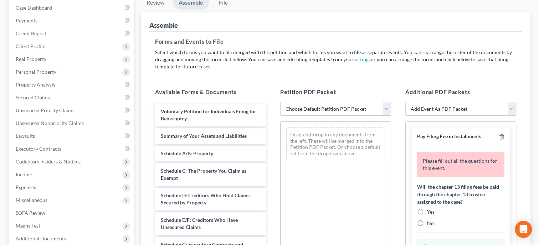
scroll to position [73, 0]
click at [280, 102] on select "Choose Default Petition PDF Packet Complete Bankruptcy Petition (all forms and …" at bounding box center [335, 109] width 111 height 14
click option "Complete Bankruptcy Petition (all forms and schedules)" at bounding box center [0, 0] width 0 height 0
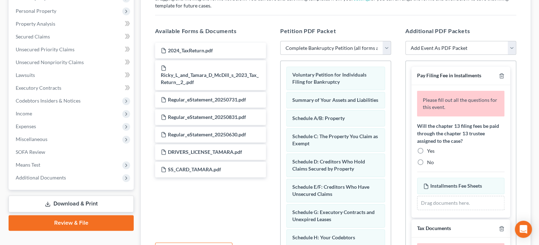
scroll to position [147, 0]
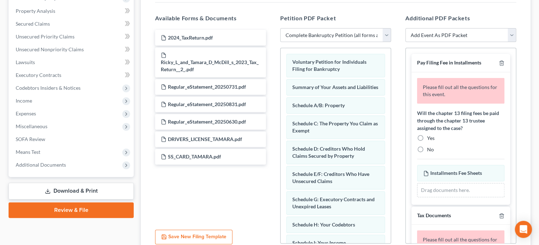
click at [427, 149] on label "No" at bounding box center [430, 149] width 7 height 7
click at [430, 149] on input "No" at bounding box center [432, 148] width 5 height 5
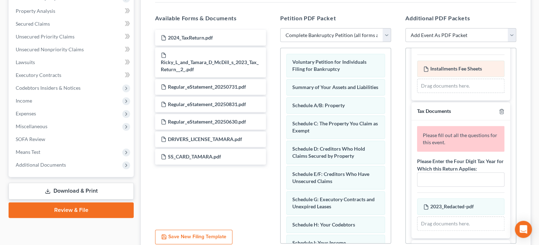
scroll to position [110, 0]
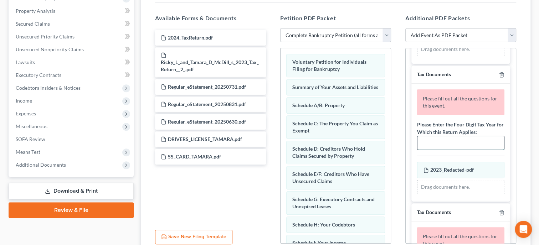
click at [444, 142] on input "text" at bounding box center [461, 143] width 87 height 14
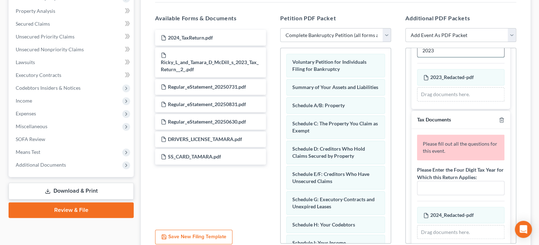
scroll to position [183, 0]
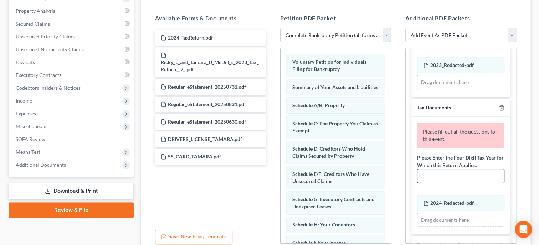
click at [452, 177] on input "text" at bounding box center [461, 176] width 87 height 14
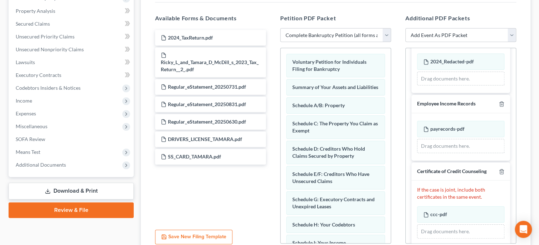
scroll to position [349, 0]
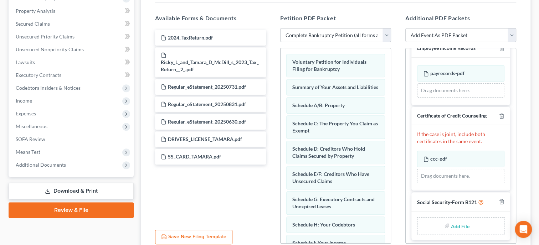
click at [461, 224] on input "file" at bounding box center [459, 226] width 17 height 13
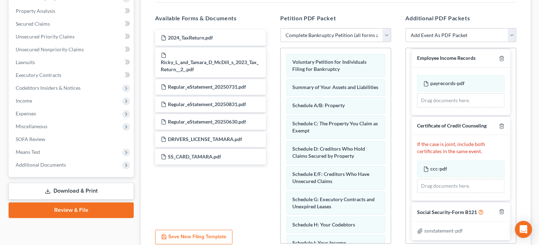
scroll to position [209, 0]
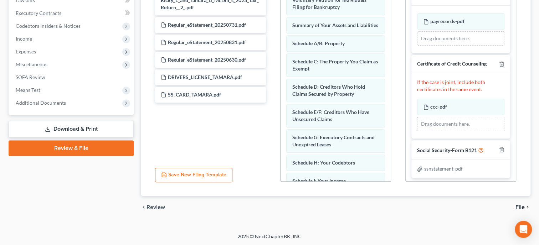
click at [519, 205] on span "File" at bounding box center [520, 208] width 9 height 6
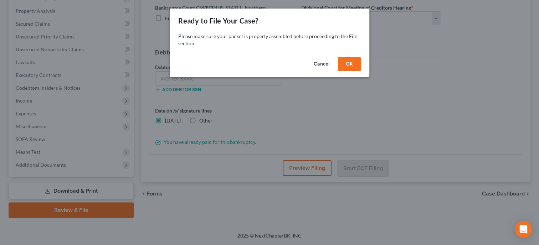
scroll to position [145, 0]
click at [345, 63] on button "OK" at bounding box center [349, 64] width 23 height 14
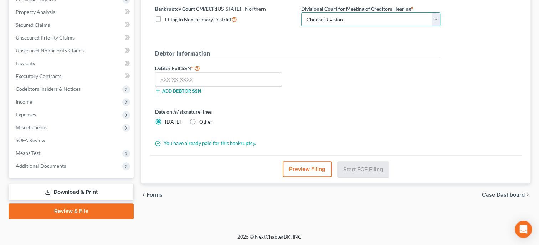
click at [301, 12] on select "Choose Division [GEOGRAPHIC_DATA] [GEOGRAPHIC_DATA] [GEOGRAPHIC_DATA] [GEOGRAPH…" at bounding box center [370, 19] width 139 height 14
click option "Anniston" at bounding box center [0, 0] width 0 height 0
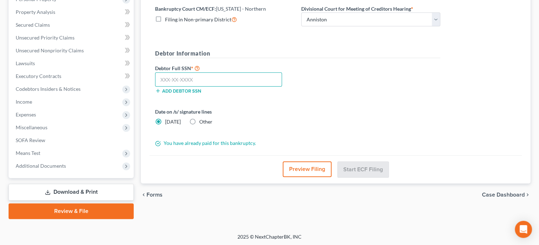
click at [250, 81] on input "text" at bounding box center [218, 79] width 127 height 14
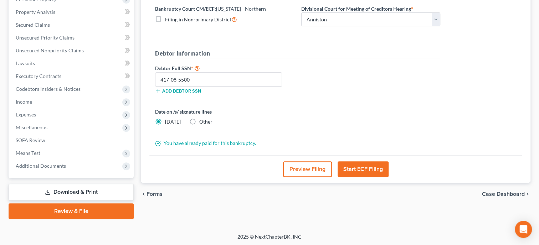
click at [351, 165] on button "Start ECF Filing" at bounding box center [363, 170] width 51 height 16
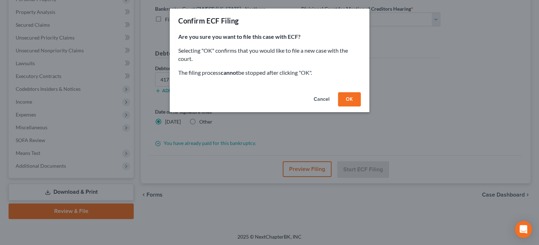
click at [352, 99] on button "OK" at bounding box center [349, 99] width 23 height 14
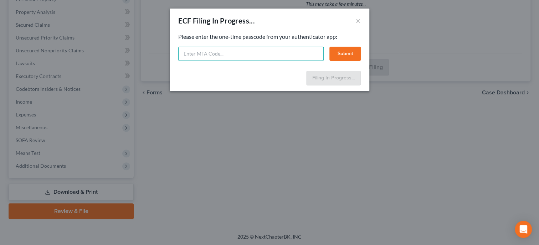
click at [190, 52] on input "text" at bounding box center [250, 54] width 145 height 14
click at [348, 52] on button "Submit" at bounding box center [344, 54] width 31 height 14
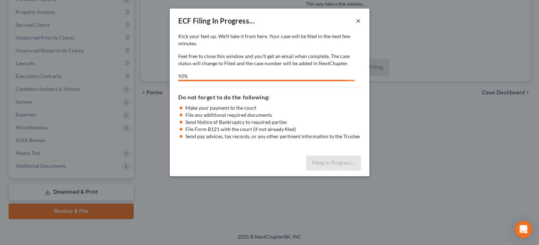
click at [359, 23] on button "×" at bounding box center [358, 20] width 5 height 9
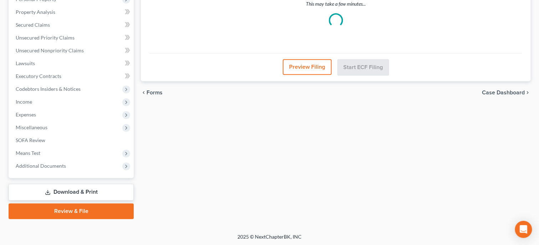
scroll to position [0, 0]
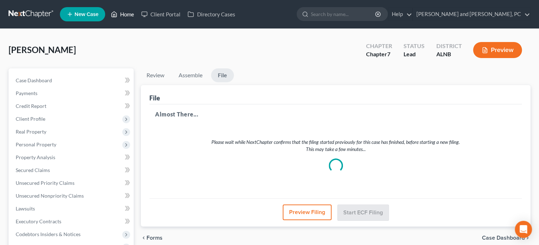
click at [131, 15] on link "Home" at bounding box center [122, 14] width 30 height 13
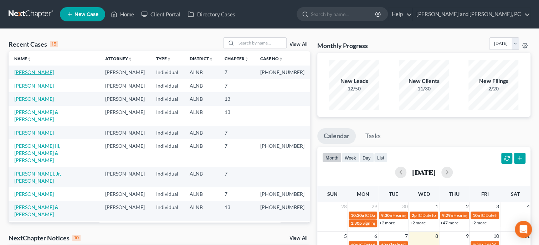
click at [32, 72] on link "[PERSON_NAME]" at bounding box center [34, 72] width 40 height 6
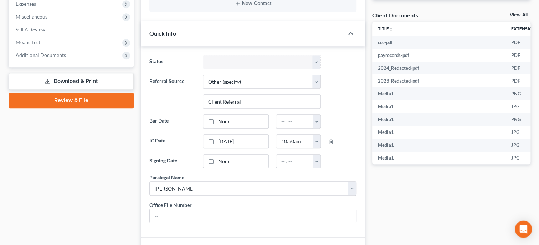
scroll to position [257, 0]
click at [208, 163] on link "None" at bounding box center [235, 161] width 65 height 14
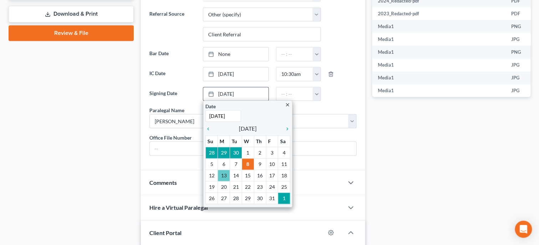
scroll to position [330, 0]
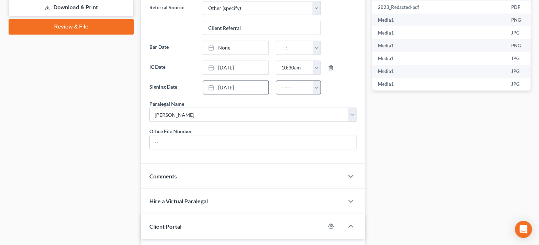
click at [316, 85] on button "button" at bounding box center [317, 88] width 8 height 14
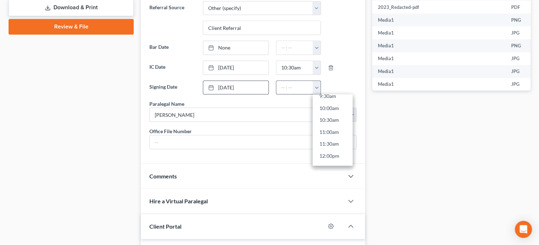
scroll to position [241, 0]
click at [332, 114] on link "10:30am" at bounding box center [333, 114] width 40 height 12
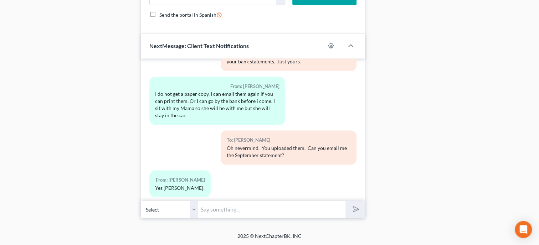
scroll to position [600, 0]
click at [232, 204] on input "text" at bounding box center [272, 209] width 148 height 17
click at [352, 210] on icon "submit" at bounding box center [355, 209] width 10 height 10
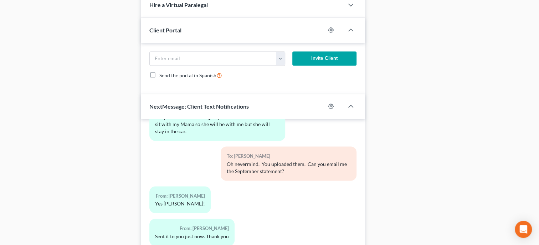
scroll to position [343, 0]
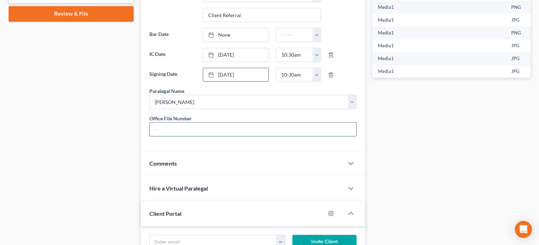
click at [154, 136] on input "text" at bounding box center [253, 130] width 206 height 14
click at [162, 171] on div "Comments" at bounding box center [242, 163] width 203 height 25
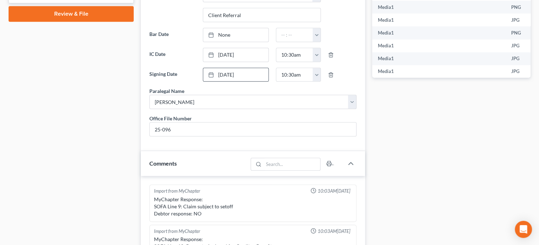
click at [164, 167] on span "Comments" at bounding box center [162, 163] width 27 height 7
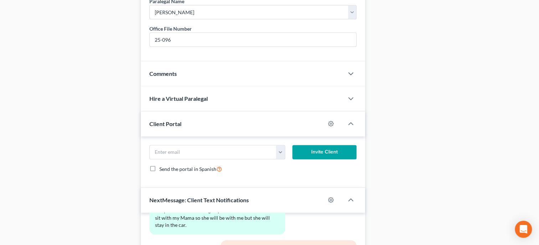
scroll to position [380, 0]
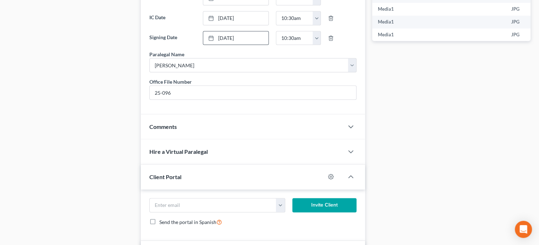
click at [160, 130] on span "Comments" at bounding box center [162, 126] width 27 height 7
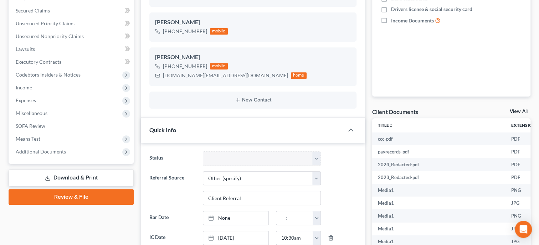
scroll to position [0, 0]
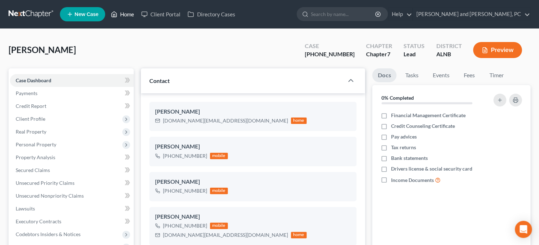
click at [129, 15] on link "Home" at bounding box center [122, 14] width 30 height 13
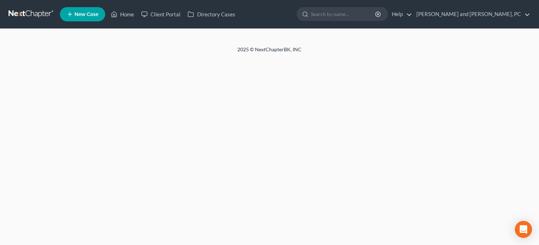
select select "6"
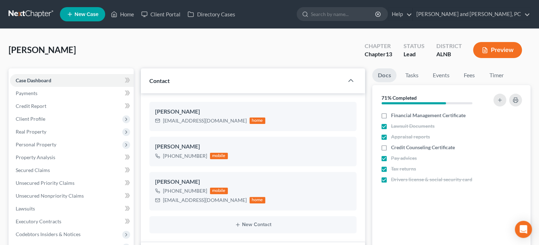
select select "0"
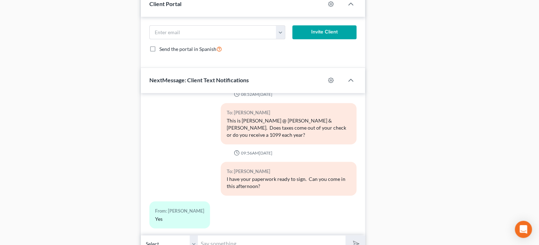
scroll to position [565, 0]
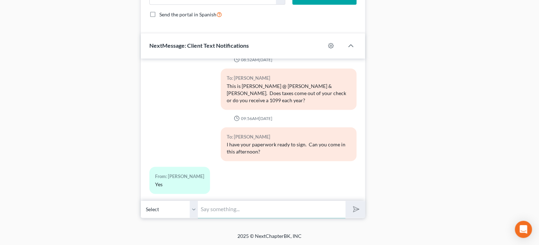
click at [238, 210] on input "text" at bounding box center [272, 209] width 148 height 17
type input "Ok. Great. John will have to leave for a dr. appt in bham right after lunch. Ca…"
click at [346, 201] on button "submit" at bounding box center [356, 209] width 20 height 17
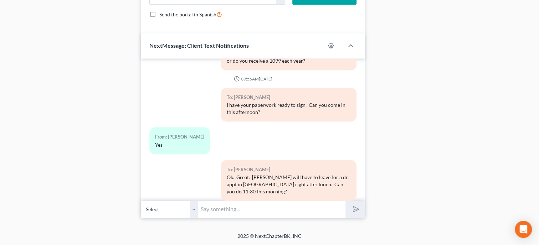
scroll to position [232, 0]
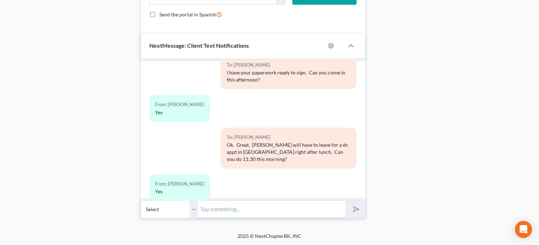
click at [242, 212] on input "text" at bounding box center [272, 209] width 148 height 17
type input "Great!! I have you down. See you then"
click at [346, 201] on button "submit" at bounding box center [356, 209] width 20 height 17
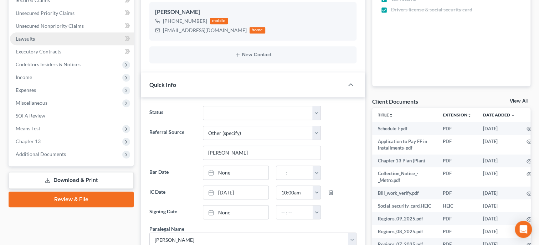
scroll to position [183, 0]
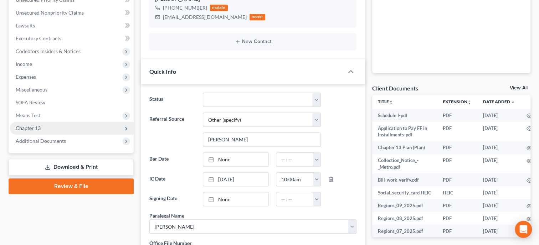
click at [31, 125] on span "Chapter 13" at bounding box center [28, 128] width 25 height 6
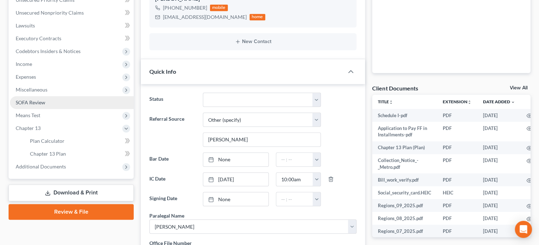
scroll to position [73, 0]
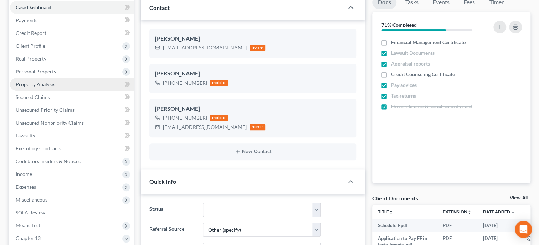
click at [35, 81] on span "Property Analysis" at bounding box center [36, 84] width 40 height 6
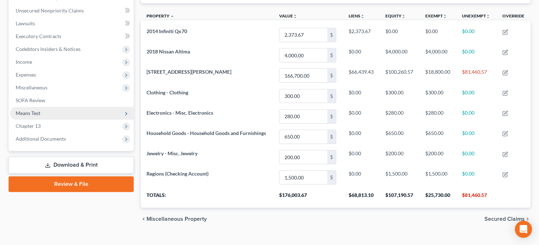
scroll to position [196, 0]
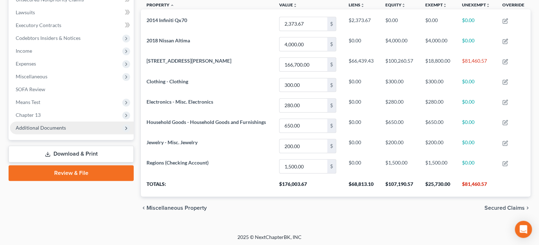
click at [53, 126] on span "Additional Documents" at bounding box center [41, 128] width 50 height 6
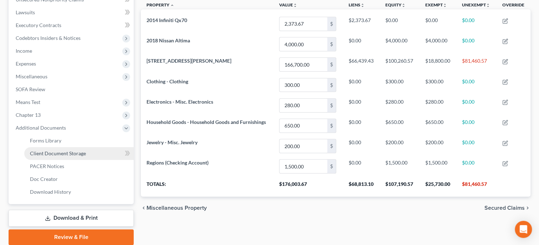
click at [58, 152] on span "Client Document Storage" at bounding box center [58, 153] width 56 height 6
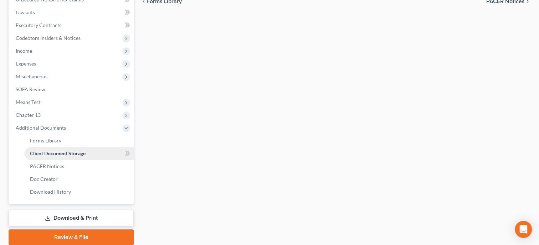
scroll to position [119, 0]
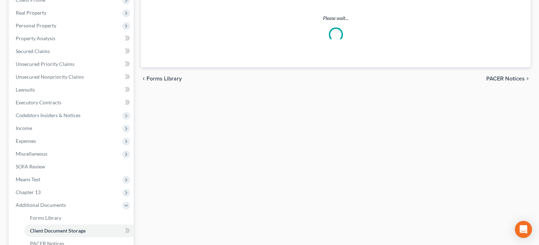
select select "10"
select select "23"
select select "30"
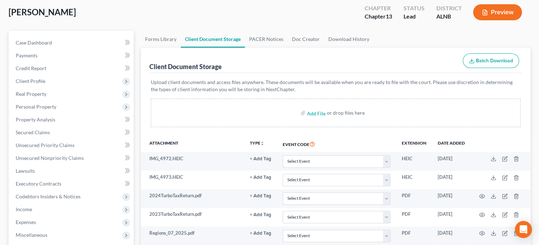
scroll to position [73, 0]
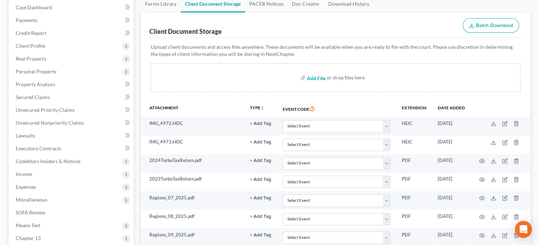
click at [319, 79] on input "file" at bounding box center [315, 77] width 17 height 13
type input "C:\fakepath\Pay.pdf"
select select "10"
select select "23"
select select "30"
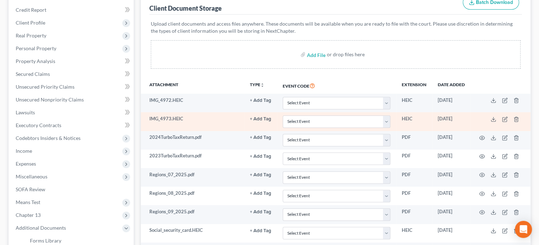
scroll to position [257, 0]
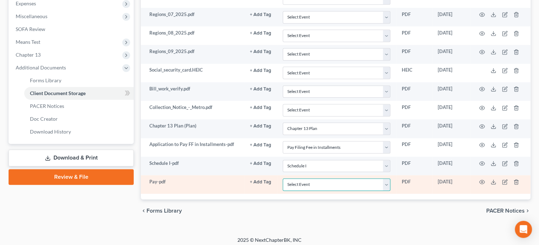
click at [283, 179] on select "Select Event 20 Largest Unsecured Creditors Amended Schedules (Fee) Attachment …" at bounding box center [337, 185] width 108 height 12
select select "19"
click option "Employee Income Records" at bounding box center [0, 0] width 0 height 0
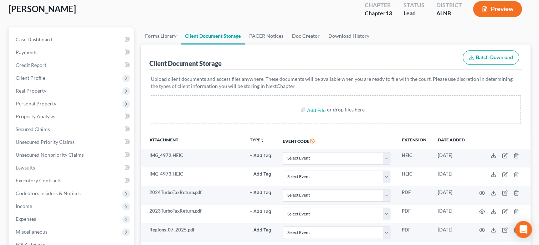
scroll to position [39, 0]
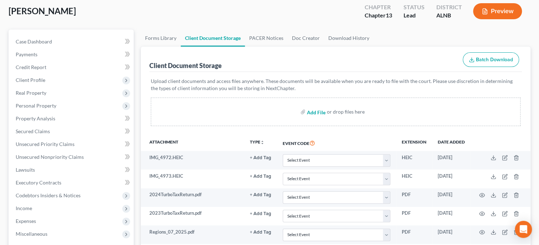
click at [315, 111] on input "file" at bounding box center [315, 112] width 17 height 13
type input "C:\fakepath\2023_Redacted.pdf"
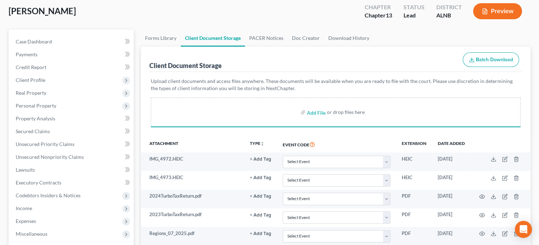
select select "10"
select select "23"
select select "30"
select select "19"
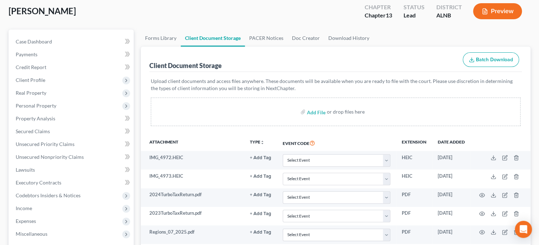
select select "10"
select select "23"
select select "30"
select select "19"
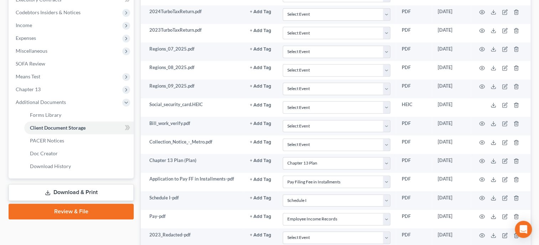
scroll to position [296, 0]
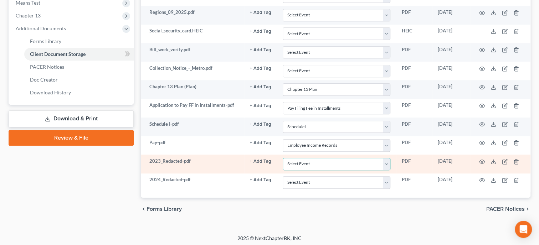
click at [283, 158] on select "Select Event 20 Largest Unsecured Creditors Amended Schedules (Fee) Attachment …" at bounding box center [337, 164] width 108 height 12
select select "40"
click option "Tax Documents" at bounding box center [0, 0] width 0 height 0
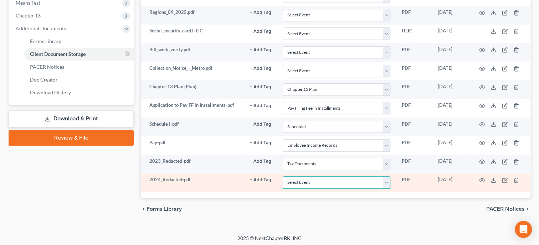
select select "40"
click option "Tax Documents" at bounding box center [0, 0] width 0 height 0
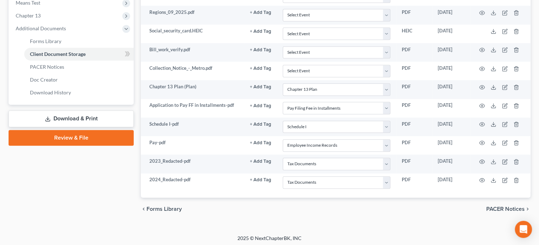
click at [341, 216] on div "chevron_left Forms Library PACER Notices chevron_right" at bounding box center [336, 209] width 390 height 23
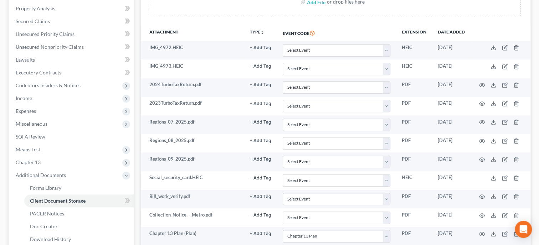
scroll to position [0, 0]
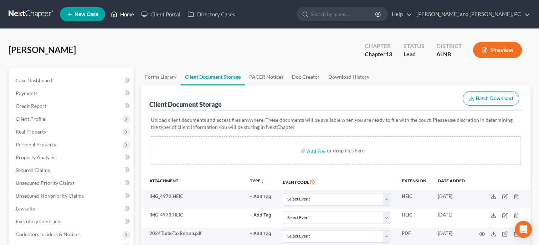
click at [133, 15] on link "Home" at bounding box center [122, 14] width 30 height 13
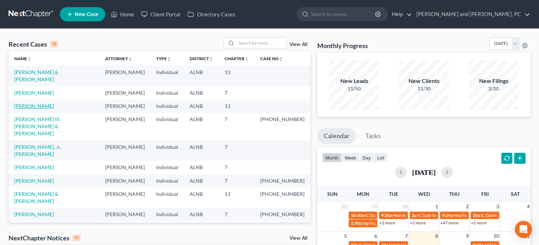
click at [37, 103] on link "[PERSON_NAME]" at bounding box center [34, 106] width 40 height 6
select select "6"
select select "0"
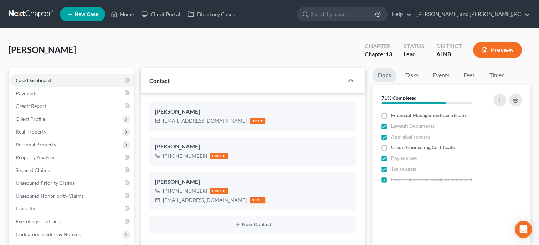
scroll to position [265, 0]
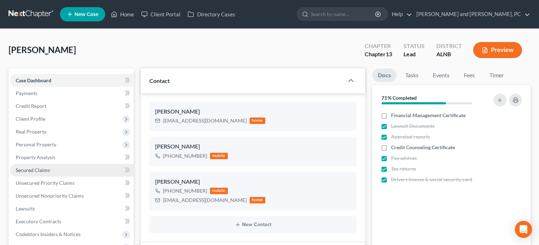
click at [50, 169] on link "Secured Claims" at bounding box center [72, 170] width 124 height 13
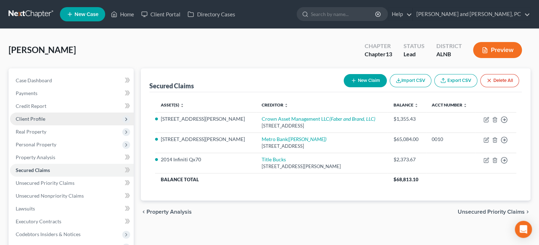
click at [55, 118] on span "Client Profile" at bounding box center [72, 119] width 124 height 13
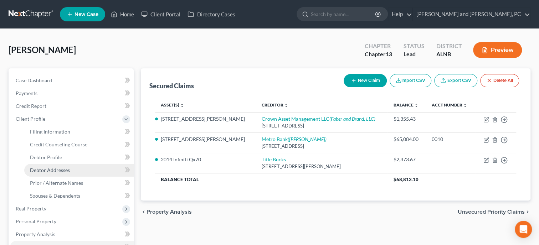
click at [67, 168] on span "Debtor Addresses" at bounding box center [50, 170] width 40 height 6
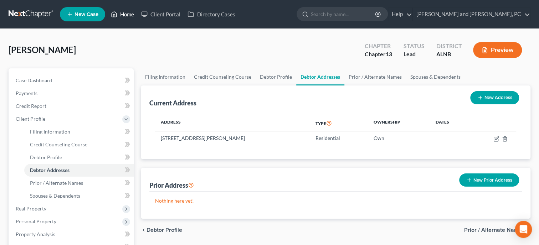
click at [121, 16] on link "Home" at bounding box center [122, 14] width 30 height 13
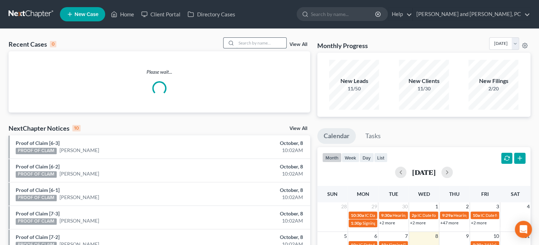
click at [268, 45] on input "search" at bounding box center [261, 43] width 50 height 10
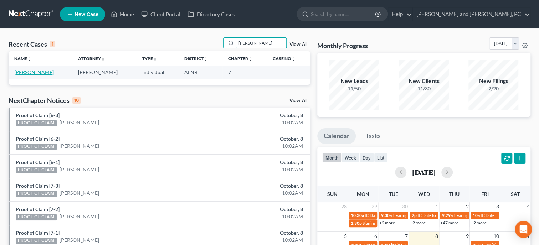
type input "mcdill"
click at [32, 73] on link "[PERSON_NAME]" at bounding box center [34, 72] width 40 height 6
select select "6"
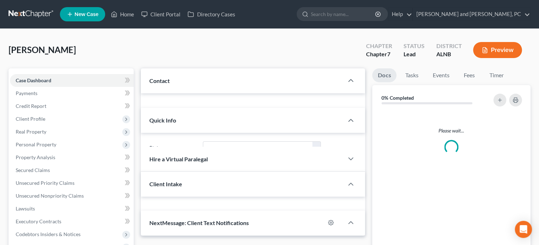
scroll to position [183, 0]
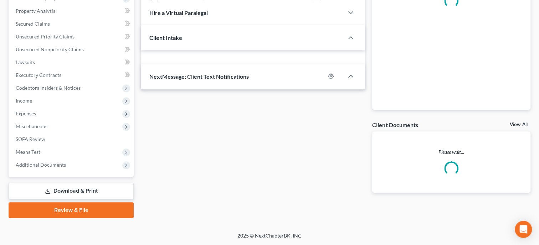
select select "0"
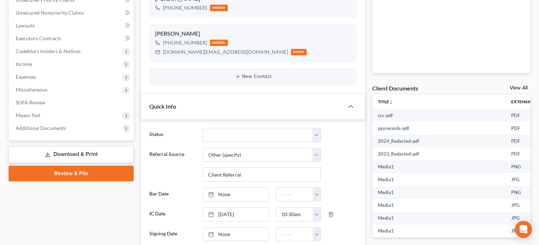
click at [68, 159] on link "Download & Print" at bounding box center [71, 154] width 125 height 17
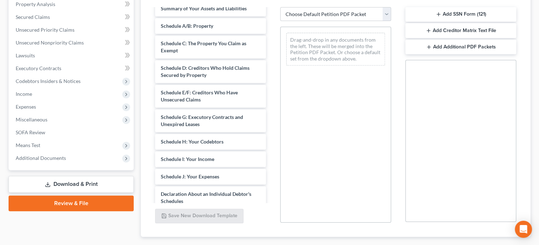
scroll to position [194, 0]
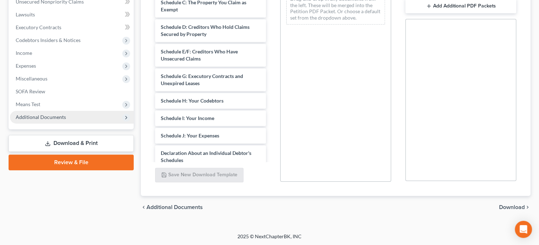
click at [46, 116] on span "Additional Documents" at bounding box center [41, 117] width 50 height 6
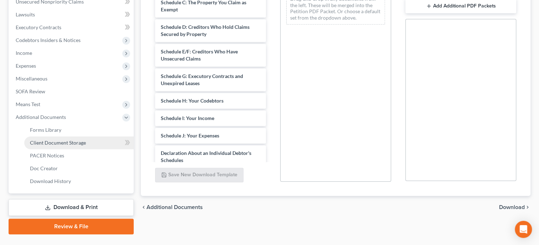
click at [47, 143] on span "Client Document Storage" at bounding box center [58, 143] width 56 height 6
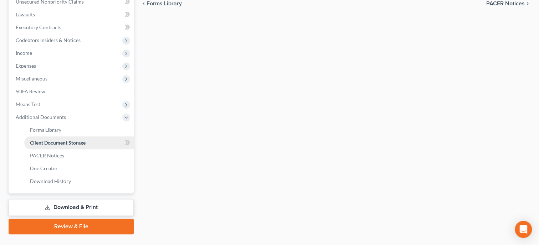
scroll to position [98, 0]
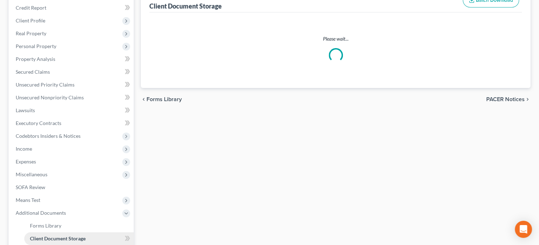
select select "23"
select select "40"
select select "19"
select select "5"
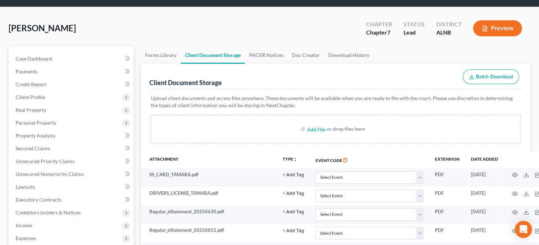
scroll to position [0, 0]
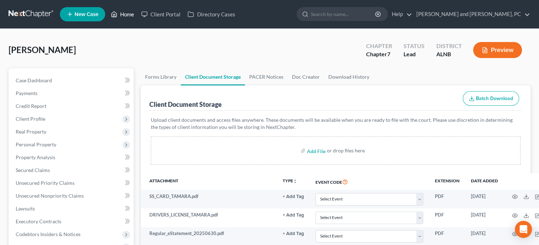
click at [122, 16] on link "Home" at bounding box center [122, 14] width 30 height 13
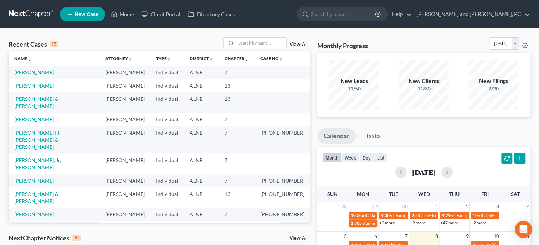
click at [80, 17] on span "New Case" at bounding box center [87, 14] width 24 height 5
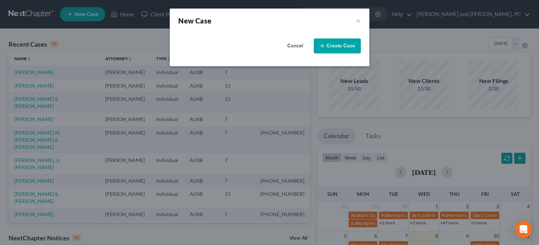
select select "1"
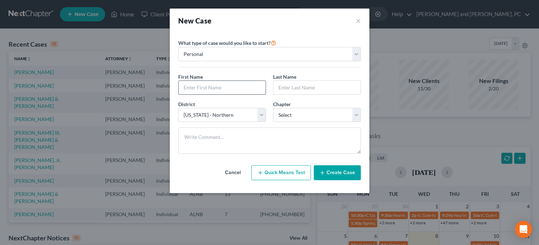
click at [204, 87] on input "text" at bounding box center [222, 88] width 87 height 14
type input "Tamekia"
type input "Talbot"
select select "0"
click option "7" at bounding box center [0, 0] width 0 height 0
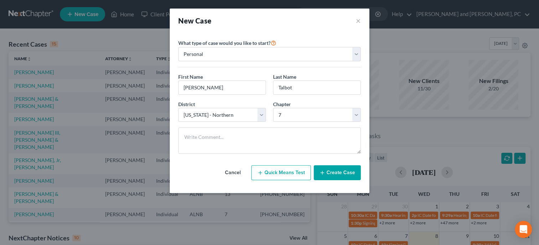
click at [338, 172] on button "Create Case" at bounding box center [337, 172] width 47 height 15
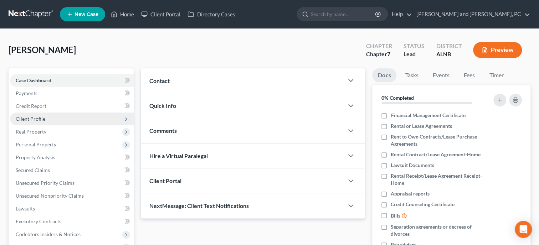
click at [46, 121] on span "Client Profile" at bounding box center [72, 119] width 124 height 13
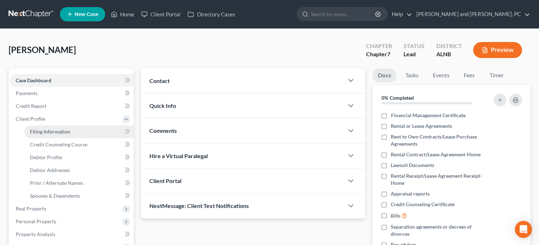
click at [46, 131] on span "Filing Information" at bounding box center [50, 132] width 40 height 6
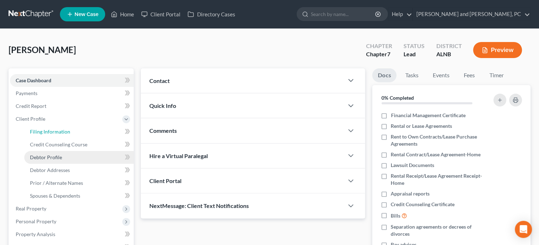
select select "1"
select select "0"
select select "1"
select select "0"
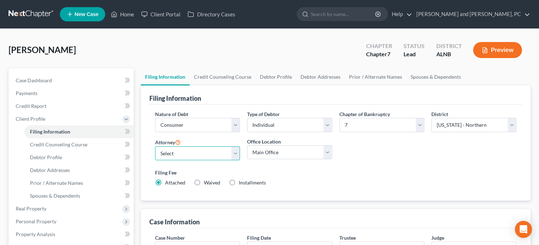
click at [155, 147] on select "Select John W. Jennings, Jr. - ALNB Christopher Messer - ALNB Christopher Messe…" at bounding box center [197, 154] width 85 height 14
select select "0"
click option "John W. Jennings, Jr. - ALNB" at bounding box center [0, 0] width 0 height 0
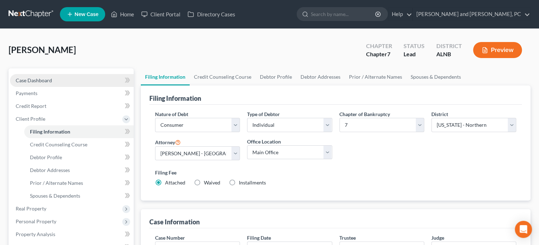
click at [48, 83] on span "Case Dashboard" at bounding box center [34, 80] width 36 height 6
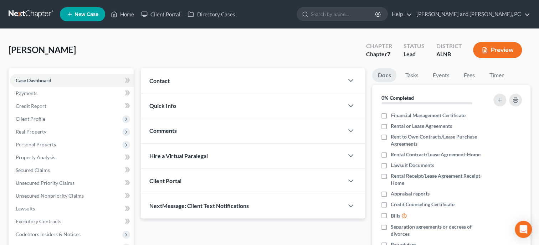
click at [234, 85] on div "Contact" at bounding box center [242, 80] width 203 height 25
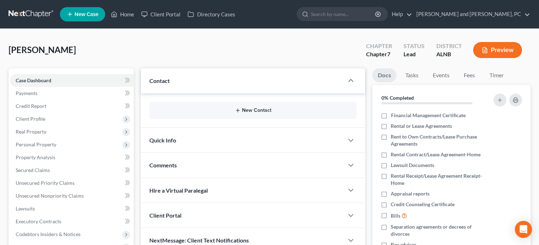
click at [251, 112] on button "New Contact" at bounding box center [253, 111] width 196 height 6
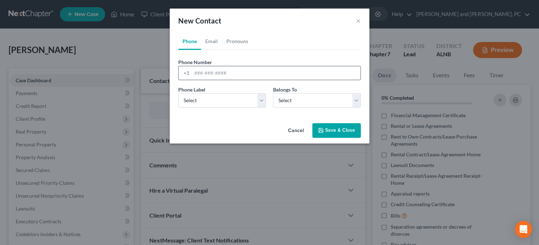
click at [210, 70] on input "tel" at bounding box center [276, 73] width 169 height 14
type input "2564902218"
select select "0"
click option "Mobile" at bounding box center [0, 0] width 0 height 0
click at [273, 93] on select "Select Client Other" at bounding box center [317, 100] width 88 height 14
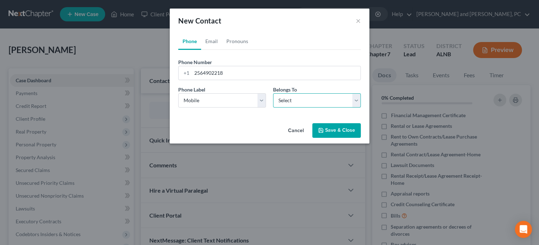
select select "0"
click option "Client" at bounding box center [0, 0] width 0 height 0
select select "0"
click at [212, 45] on link "Email" at bounding box center [211, 41] width 21 height 17
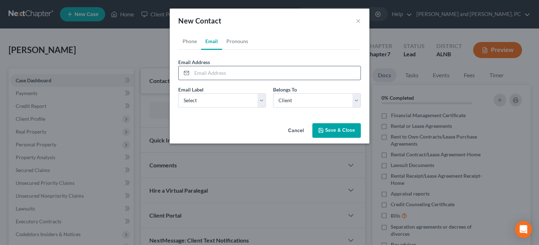
click at [213, 71] on input "email" at bounding box center [276, 73] width 169 height 14
type input "tamekiaproverbs@icloud.com"
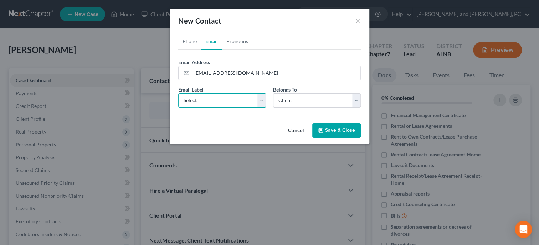
click at [178, 93] on select "Select Home Work Other" at bounding box center [222, 100] width 88 height 14
select select "0"
click option "Home" at bounding box center [0, 0] width 0 height 0
click at [349, 130] on button "Save & Close" at bounding box center [336, 130] width 48 height 15
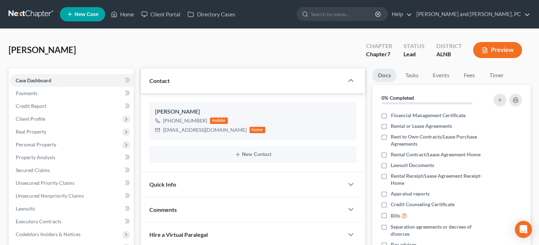
click at [277, 180] on div "Quick Info" at bounding box center [242, 184] width 203 height 25
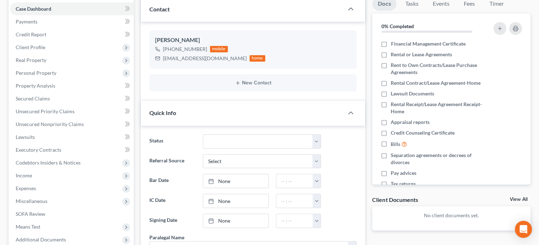
scroll to position [73, 0]
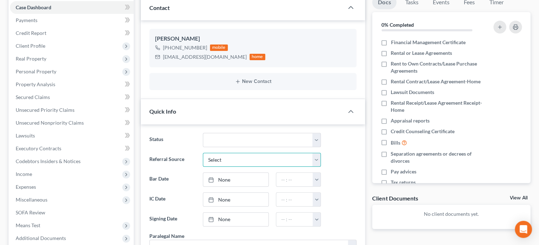
click at [203, 153] on select "Select Word Of Mouth Previous Clients Direct Mail Website Google Search Modern …" at bounding box center [262, 160] width 118 height 14
select select "6"
click option "Other (specify)" at bounding box center [0, 0] width 0 height 0
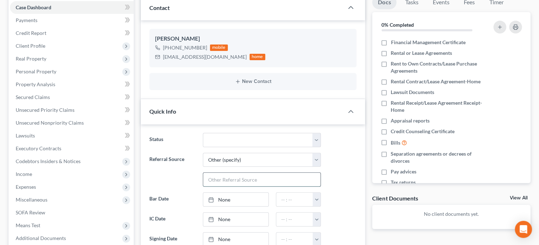
click at [238, 177] on input "text" at bounding box center [261, 180] width 117 height 14
type input "[PERSON_NAME]"
click at [240, 215] on link "None" at bounding box center [235, 220] width 65 height 14
type input "[DATE]"
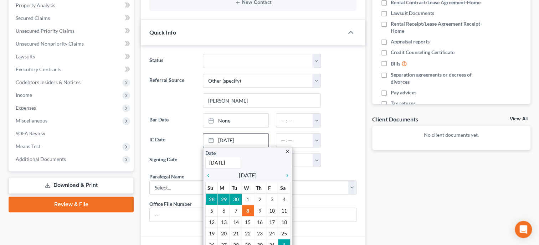
scroll to position [183, 0]
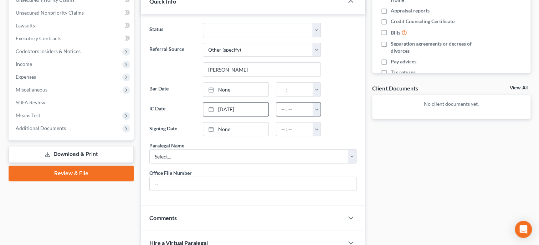
click at [318, 107] on button "button" at bounding box center [317, 110] width 8 height 14
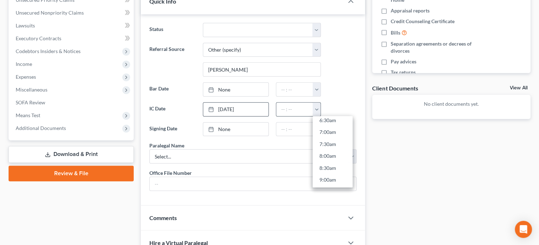
scroll to position [201, 0]
click at [329, 159] on link "10:00am" at bounding box center [333, 164] width 40 height 12
type input "10:00am"
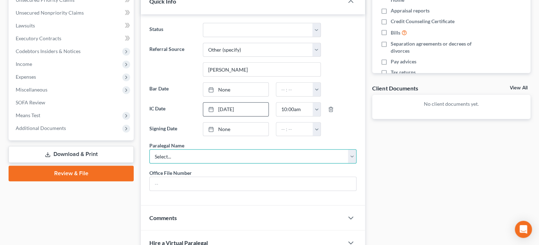
click at [149, 149] on select "Select... [PERSON_NAME]" at bounding box center [252, 156] width 207 height 14
select select "0"
click option "[PERSON_NAME]" at bounding box center [0, 0] width 0 height 0
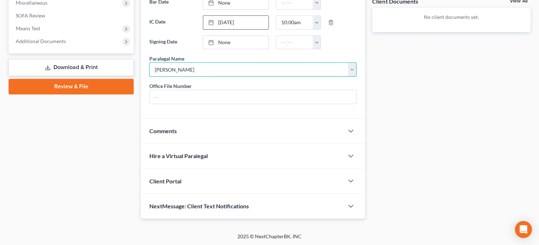
scroll to position [284, 0]
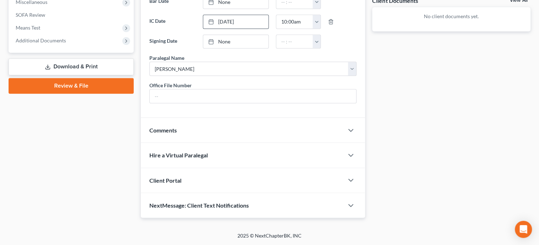
click at [173, 186] on div "Client Portal" at bounding box center [242, 180] width 203 height 25
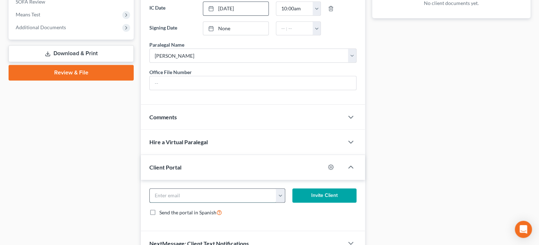
click at [176, 203] on input "email" at bounding box center [213, 196] width 127 height 14
type input "tamekiaproverbs@icloud.com"
click at [318, 203] on button "Invite Client" at bounding box center [324, 196] width 64 height 14
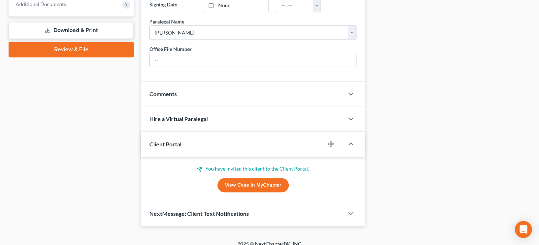
scroll to position [329, 0]
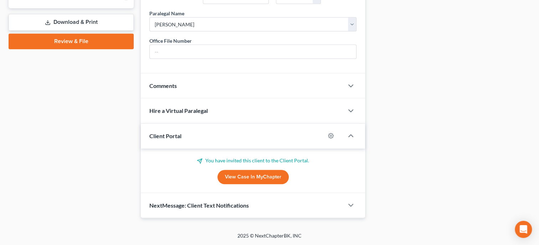
click at [244, 206] on span "NextMessage: Client Text Notifications" at bounding box center [198, 205] width 99 height 7
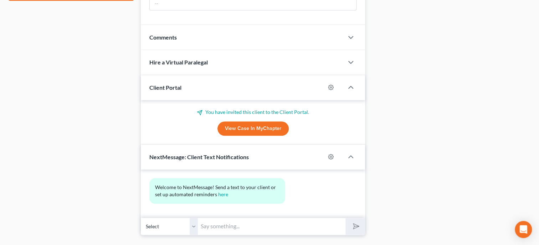
scroll to position [394, 0]
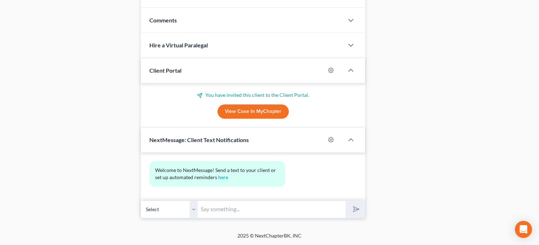
click at [244, 206] on input "text" at bounding box center [272, 209] width 148 height 17
type input "Thank you for choosing [PERSON_NAME] and [PERSON_NAME], P.C. If you have any qu…"
click at [363, 209] on button "submit" at bounding box center [356, 209] width 20 height 17
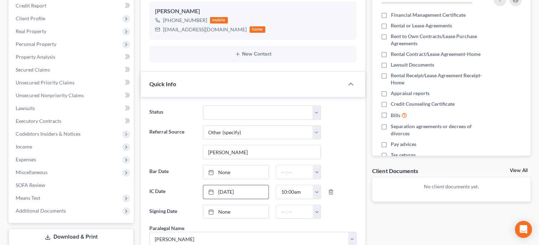
scroll to position [0, 0]
